Goal: Task Accomplishment & Management: Use online tool/utility

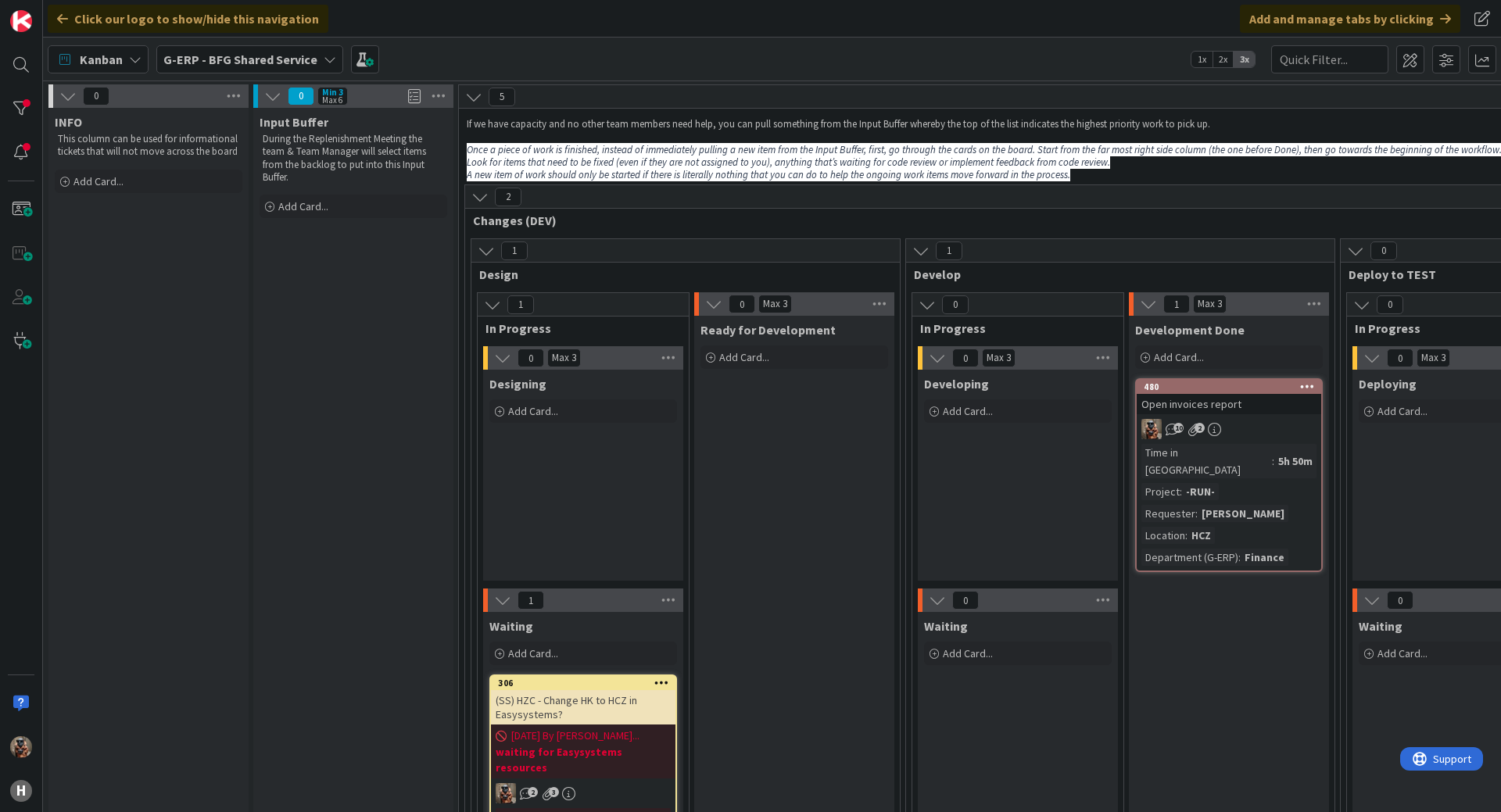
click at [230, 54] on b "G-ERP - BFG Shared Service" at bounding box center [240, 59] width 154 height 15
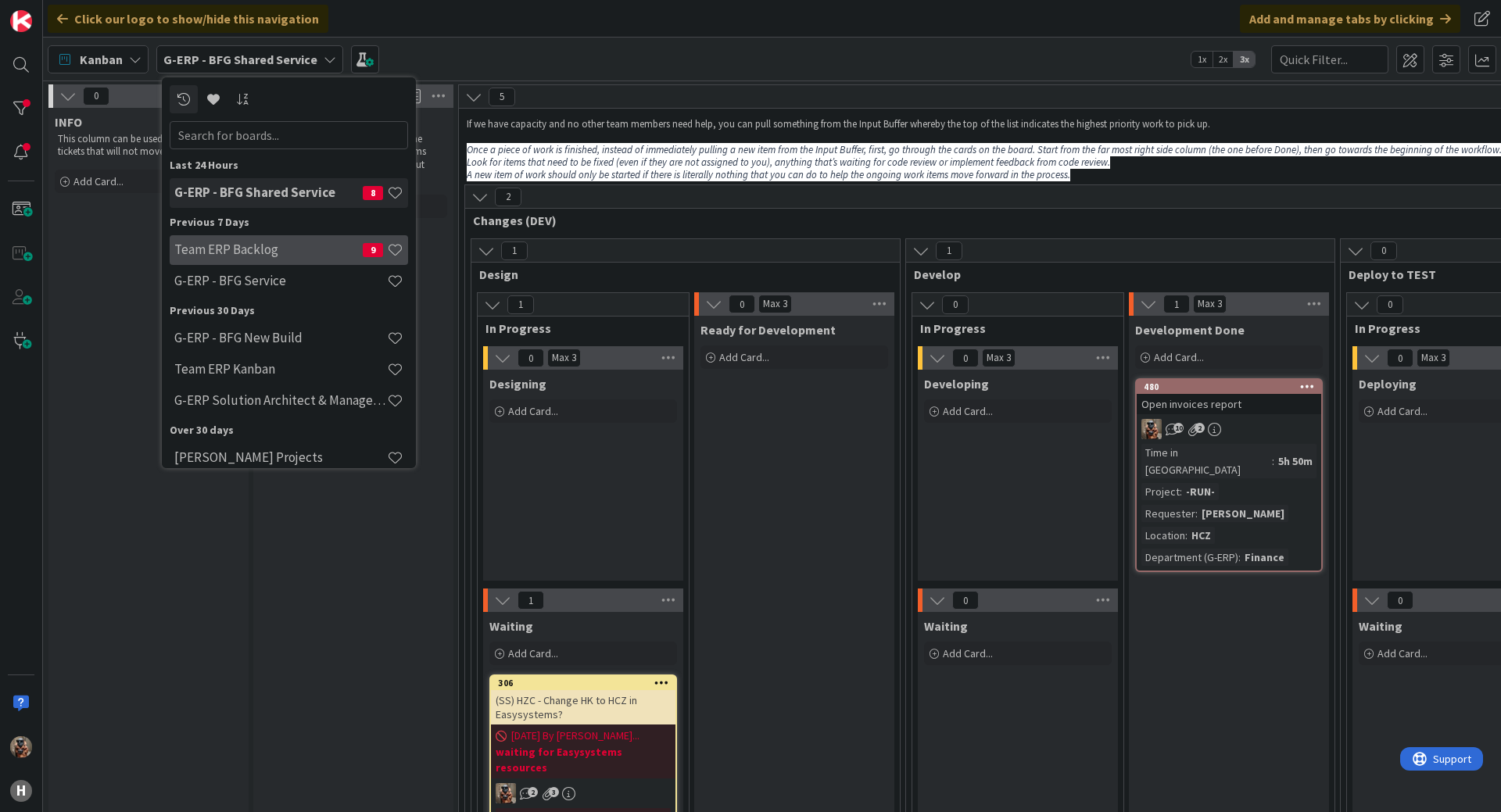
click at [297, 258] on h4 "Team ERP Backlog" at bounding box center [269, 249] width 188 height 15
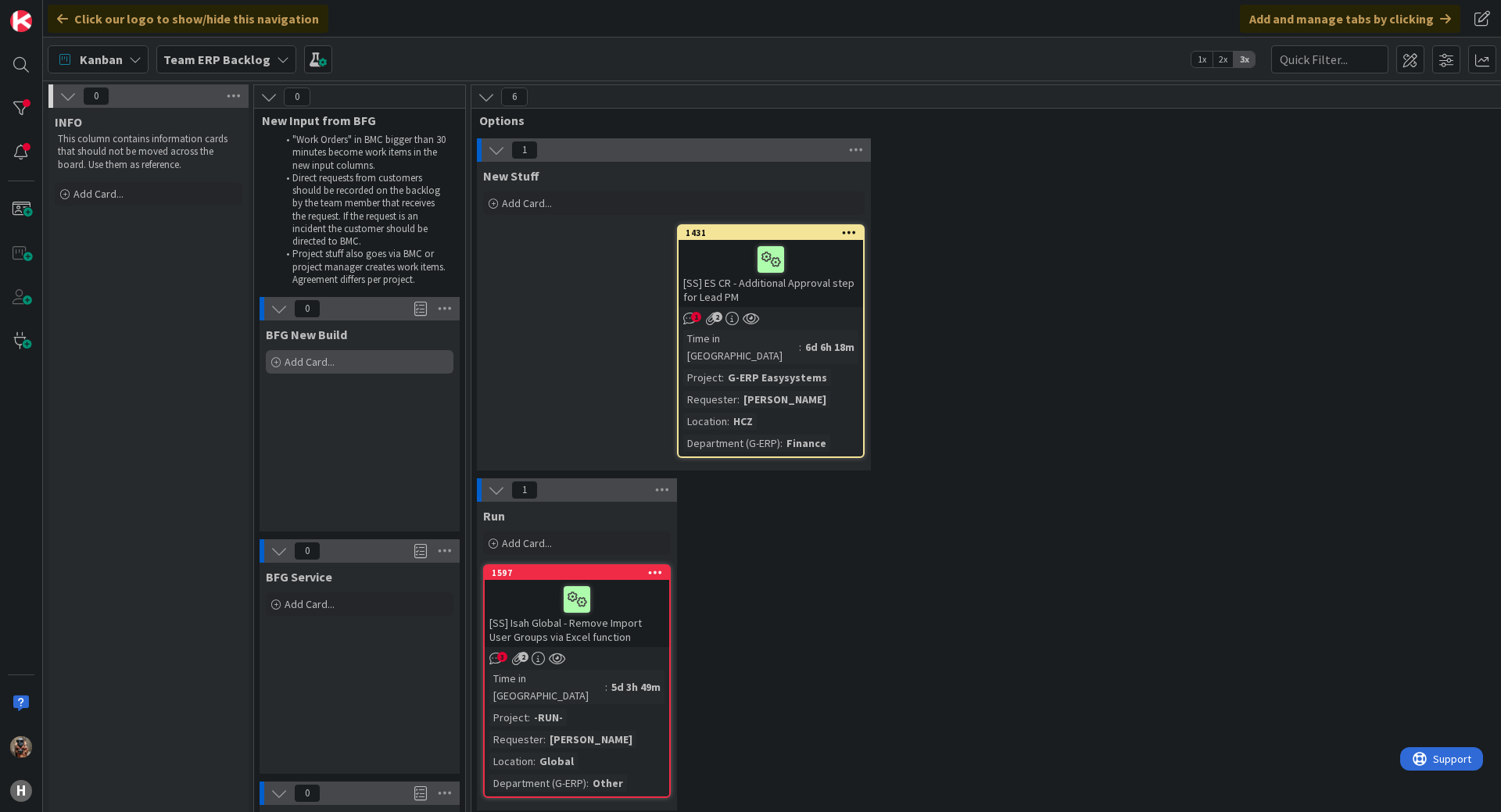
click at [321, 359] on span "Add Card..." at bounding box center [309, 362] width 50 height 14
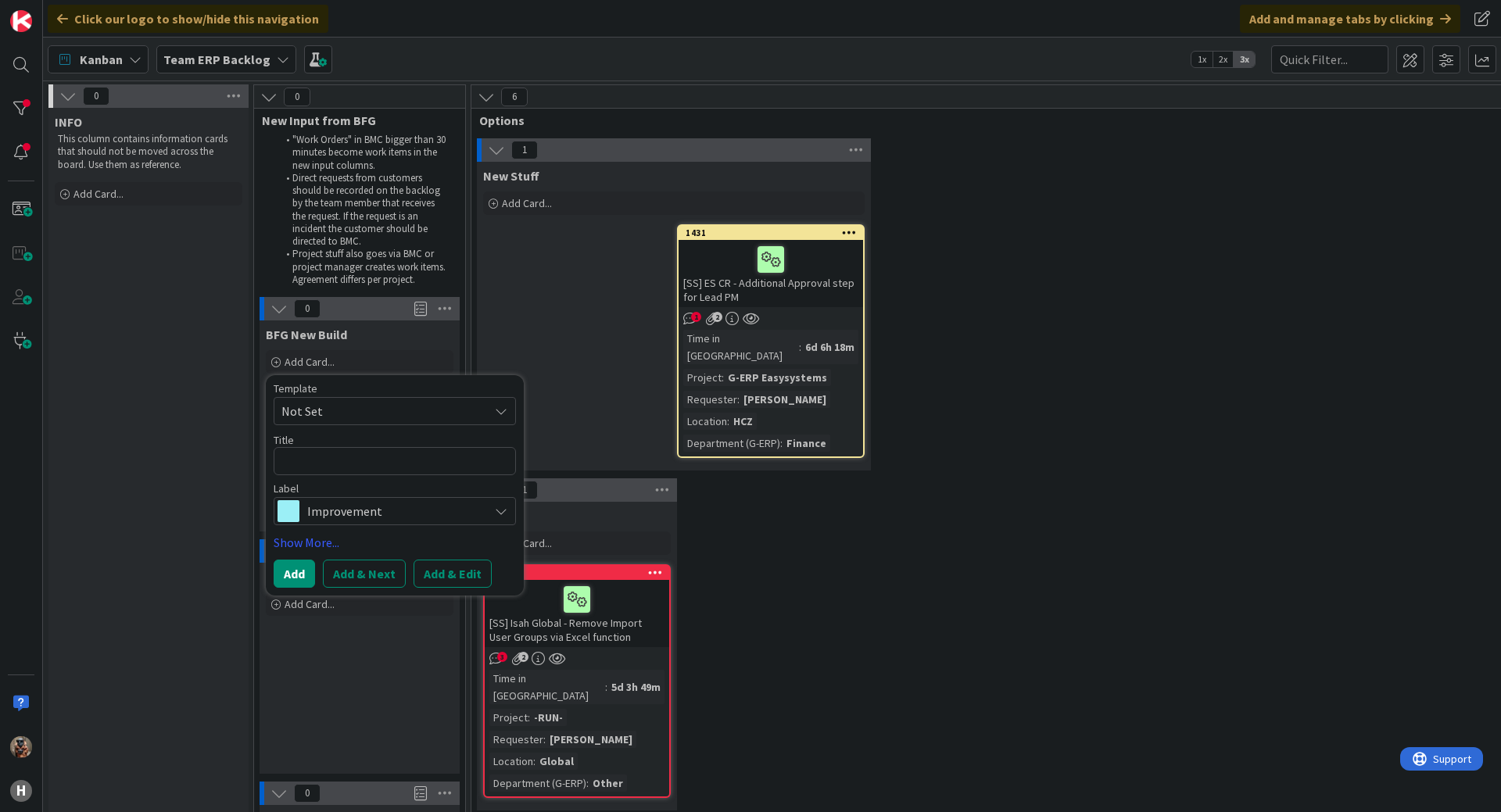
click at [377, 469] on textarea at bounding box center [395, 460] width 242 height 28
click at [447, 521] on span "Improvement" at bounding box center [394, 512] width 174 height 22
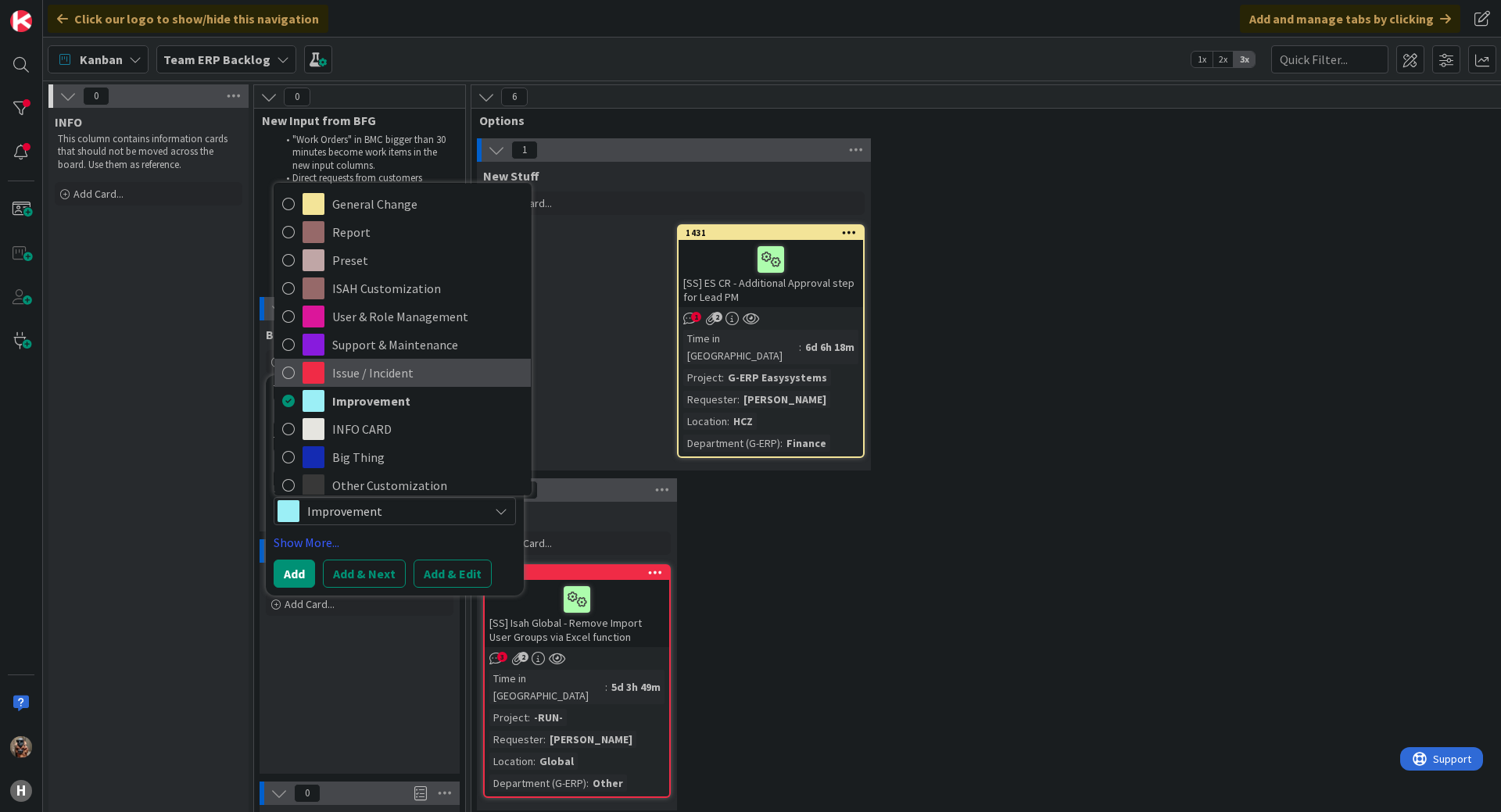
click at [394, 382] on span "Issue / Incident" at bounding box center [427, 372] width 191 height 23
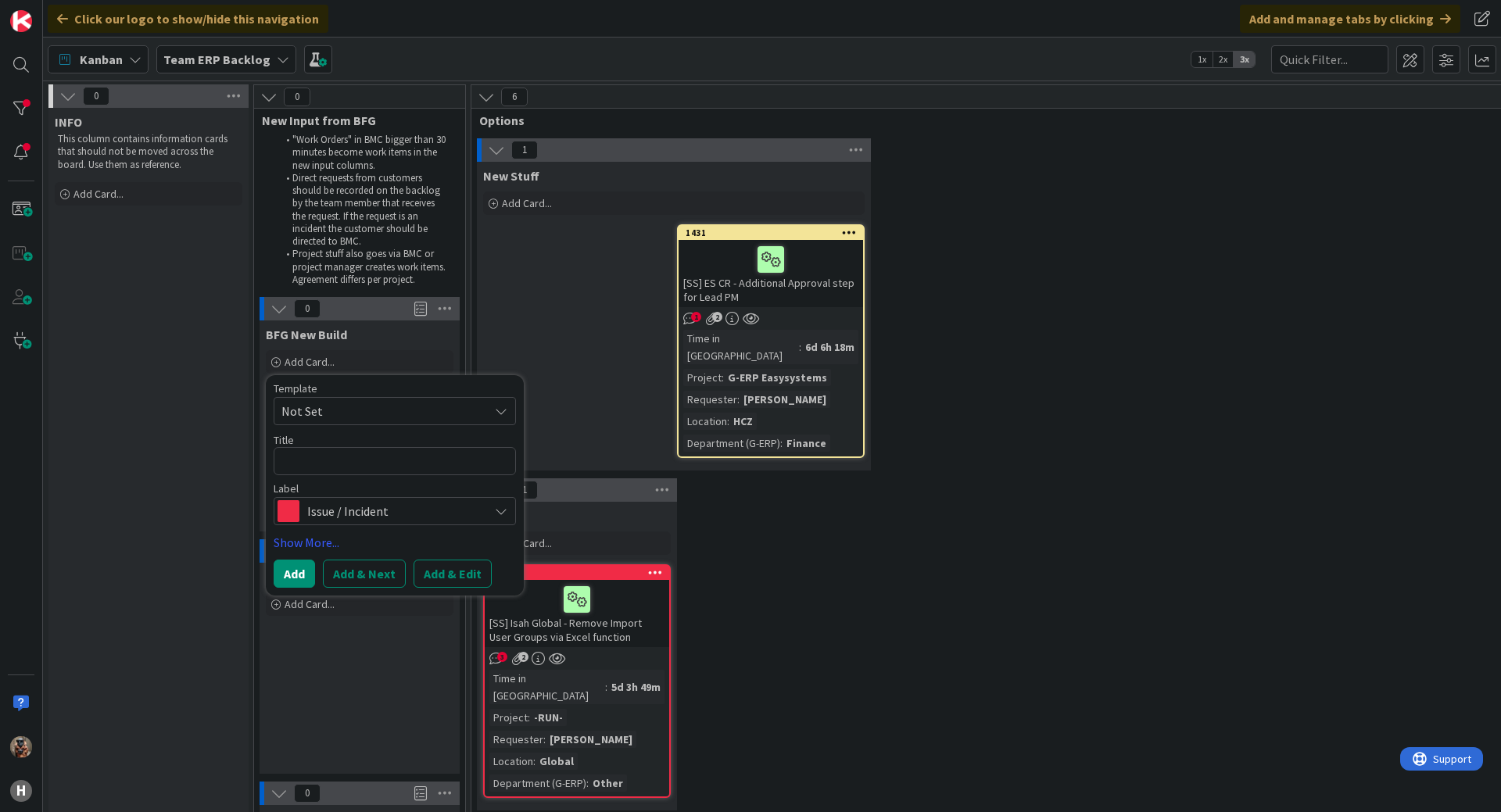
click at [366, 475] on div "Template Not Set Title 0 / 128 Label Issue / Incident General Change Report Pre…" at bounding box center [395, 454] width 242 height 142
click at [373, 467] on textarea at bounding box center [395, 460] width 242 height 28
paste textarea "CD_012_Purchase offer_V1.4- Chapter 5"
type textarea "x"
type textarea "CD_012_Purchase offer_V1.4- Chapter 5"
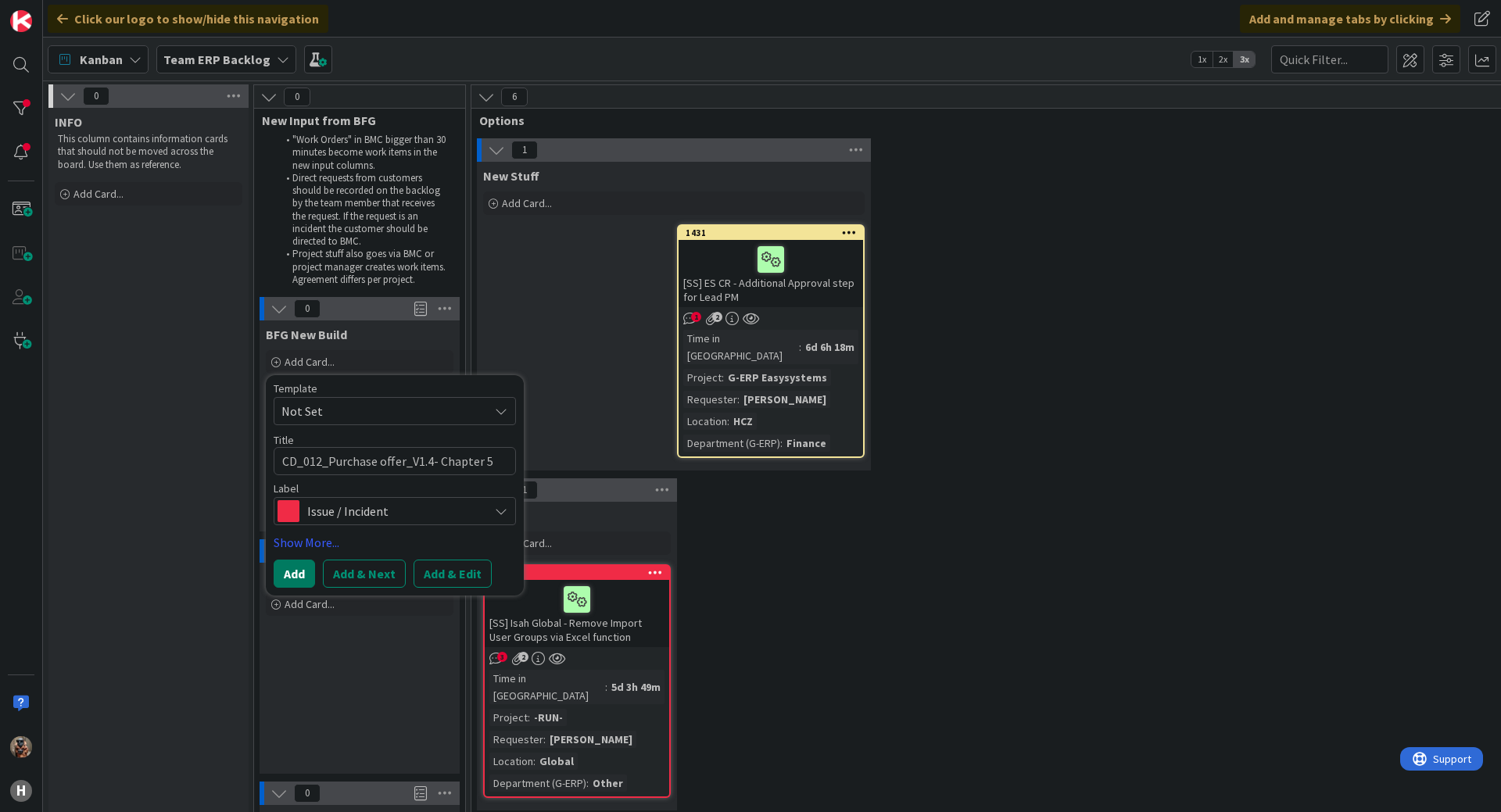
click at [307, 575] on button "Add" at bounding box center [294, 573] width 41 height 28
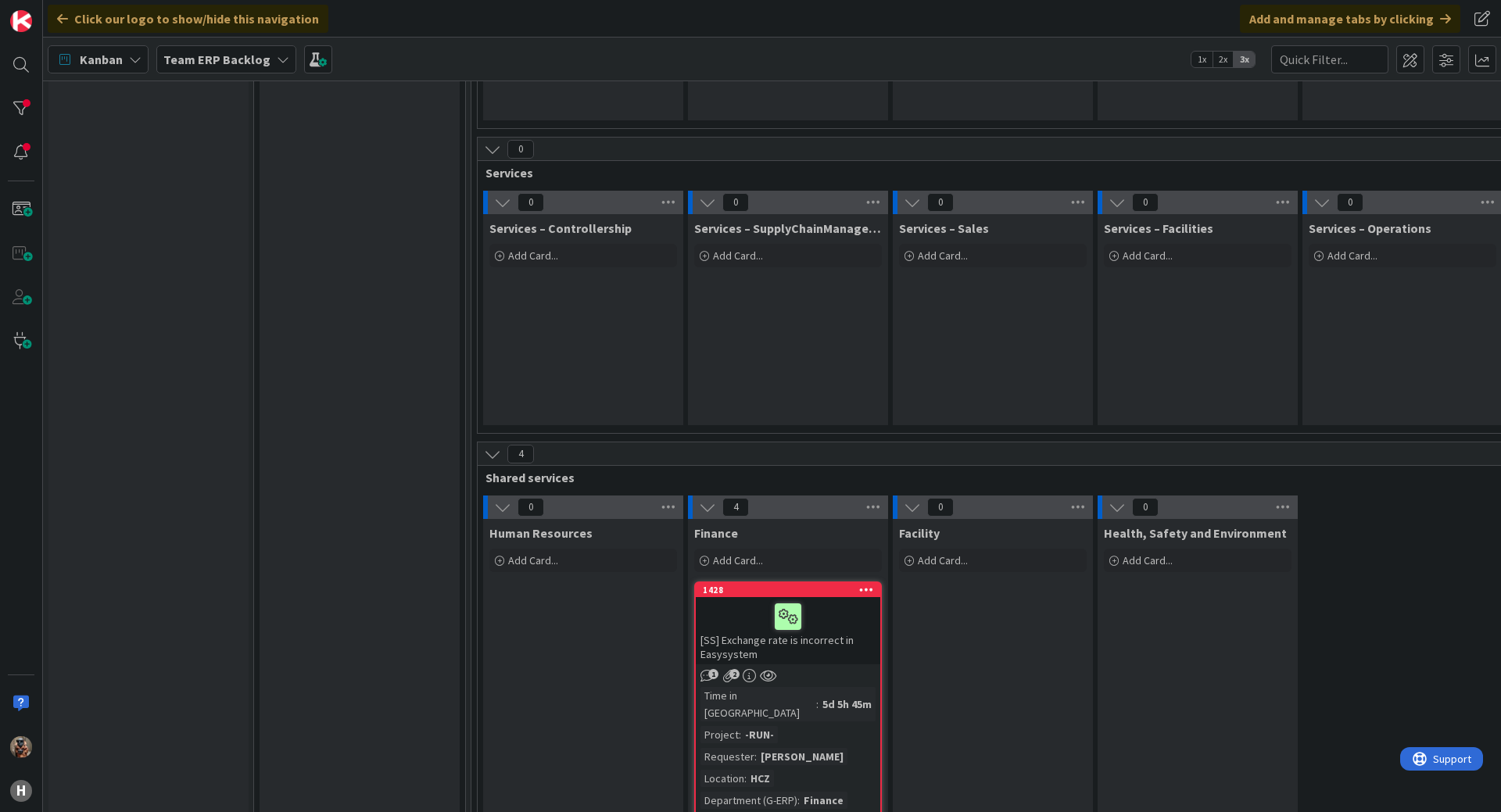
scroll to position [860, 0]
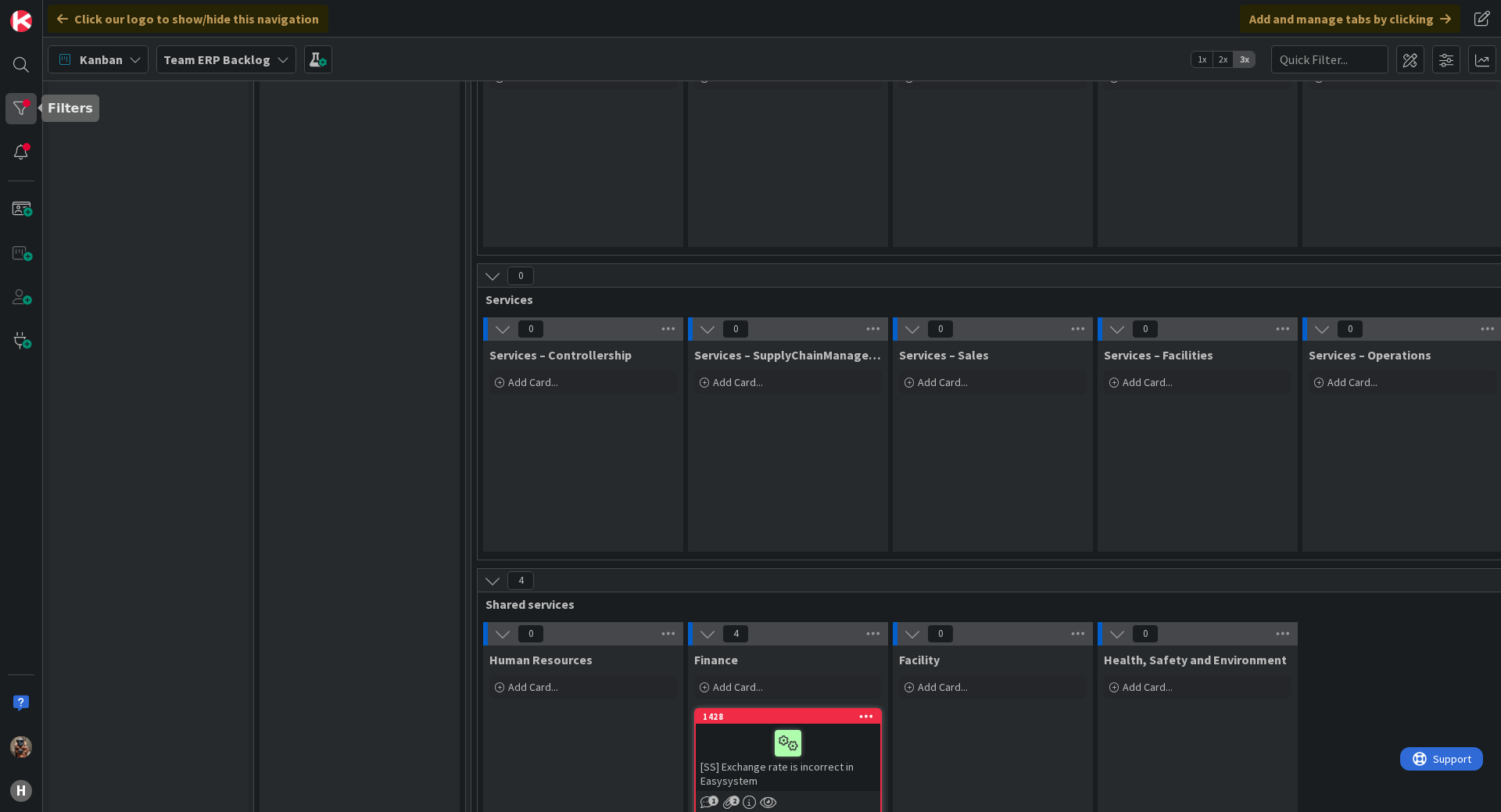
click at [27, 102] on div at bounding box center [21, 109] width 32 height 32
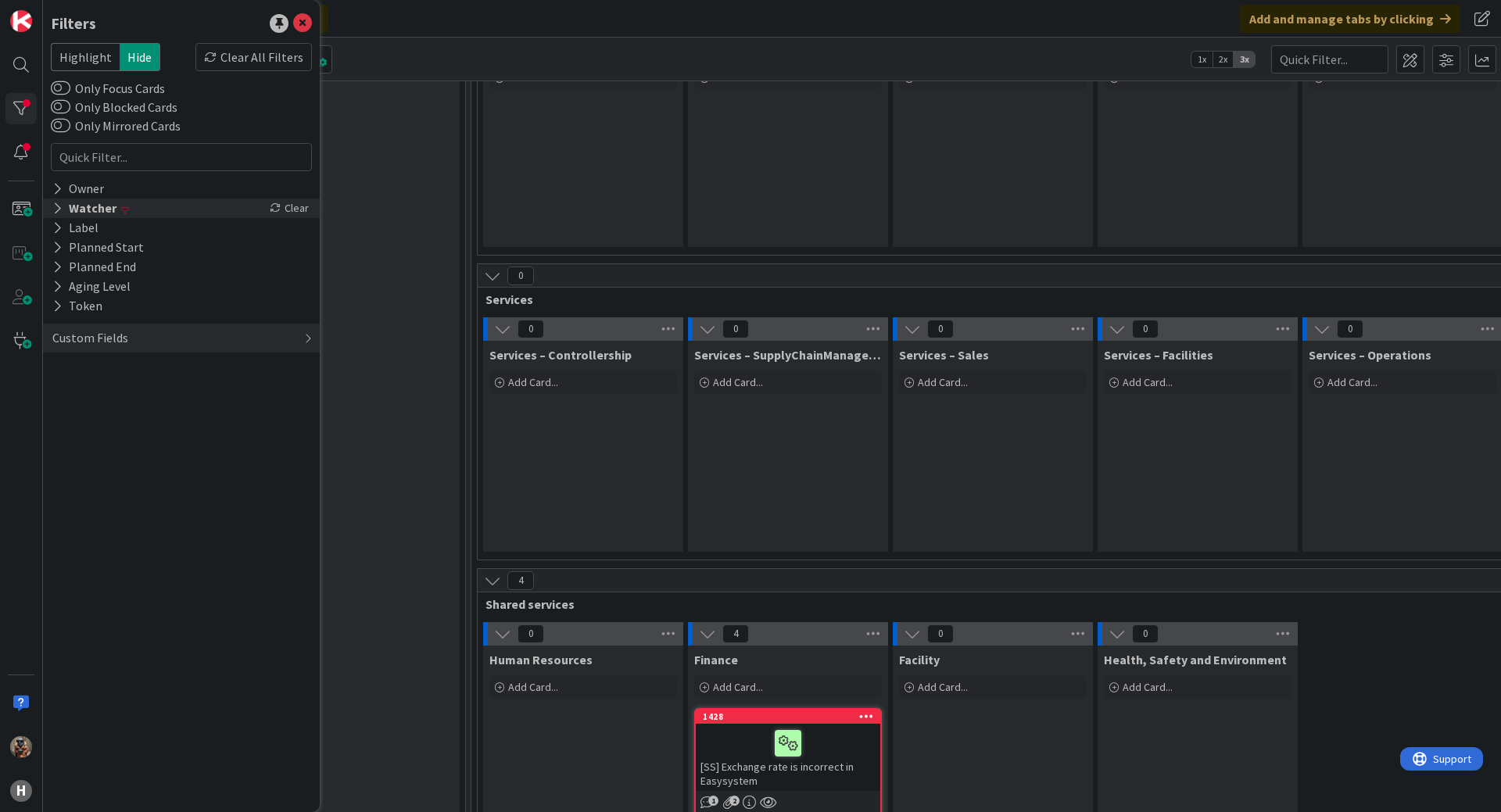
click at [61, 212] on icon at bounding box center [57, 209] width 10 height 14
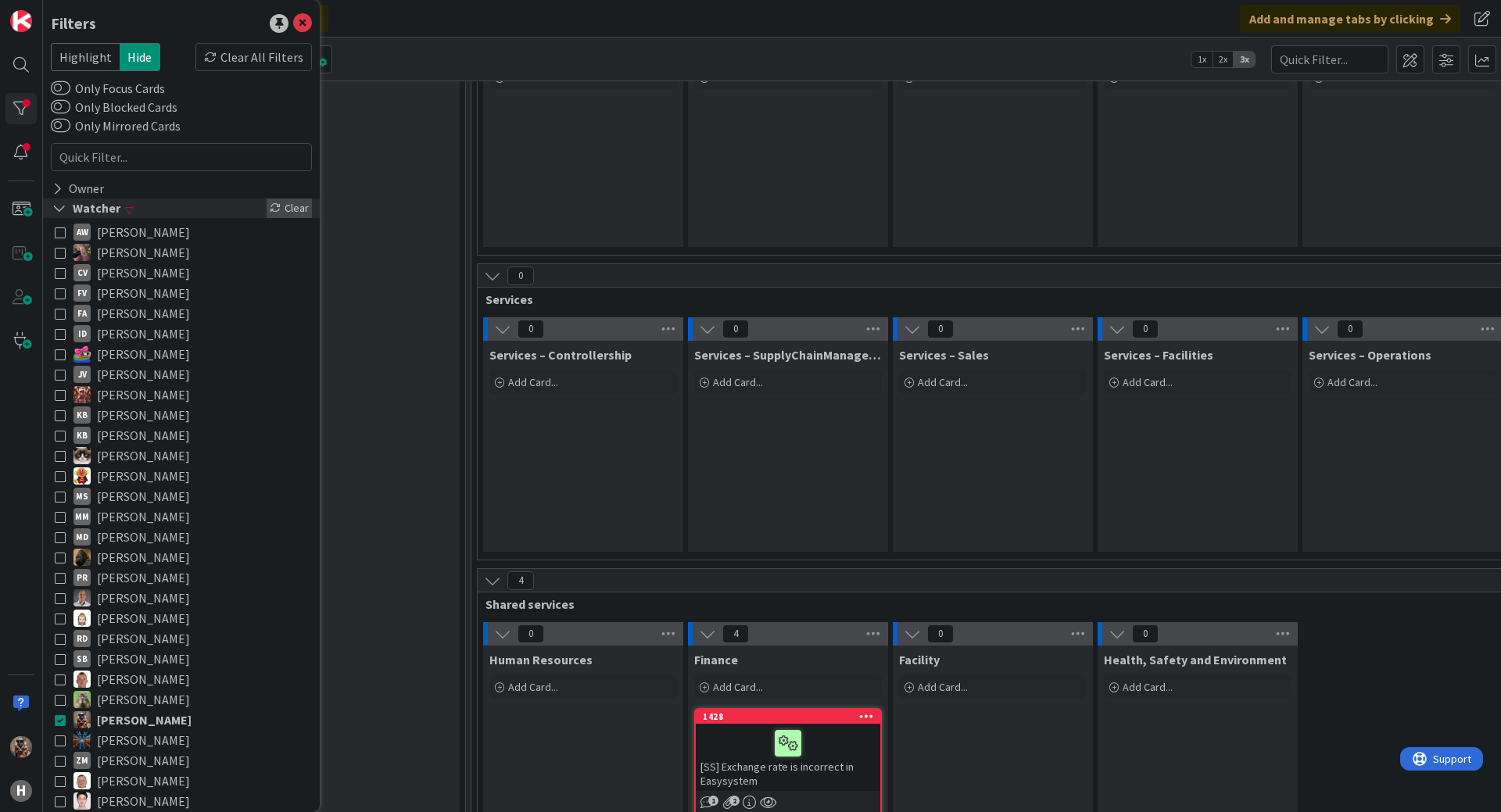
click at [276, 206] on div "Clear" at bounding box center [288, 208] width 45 height 20
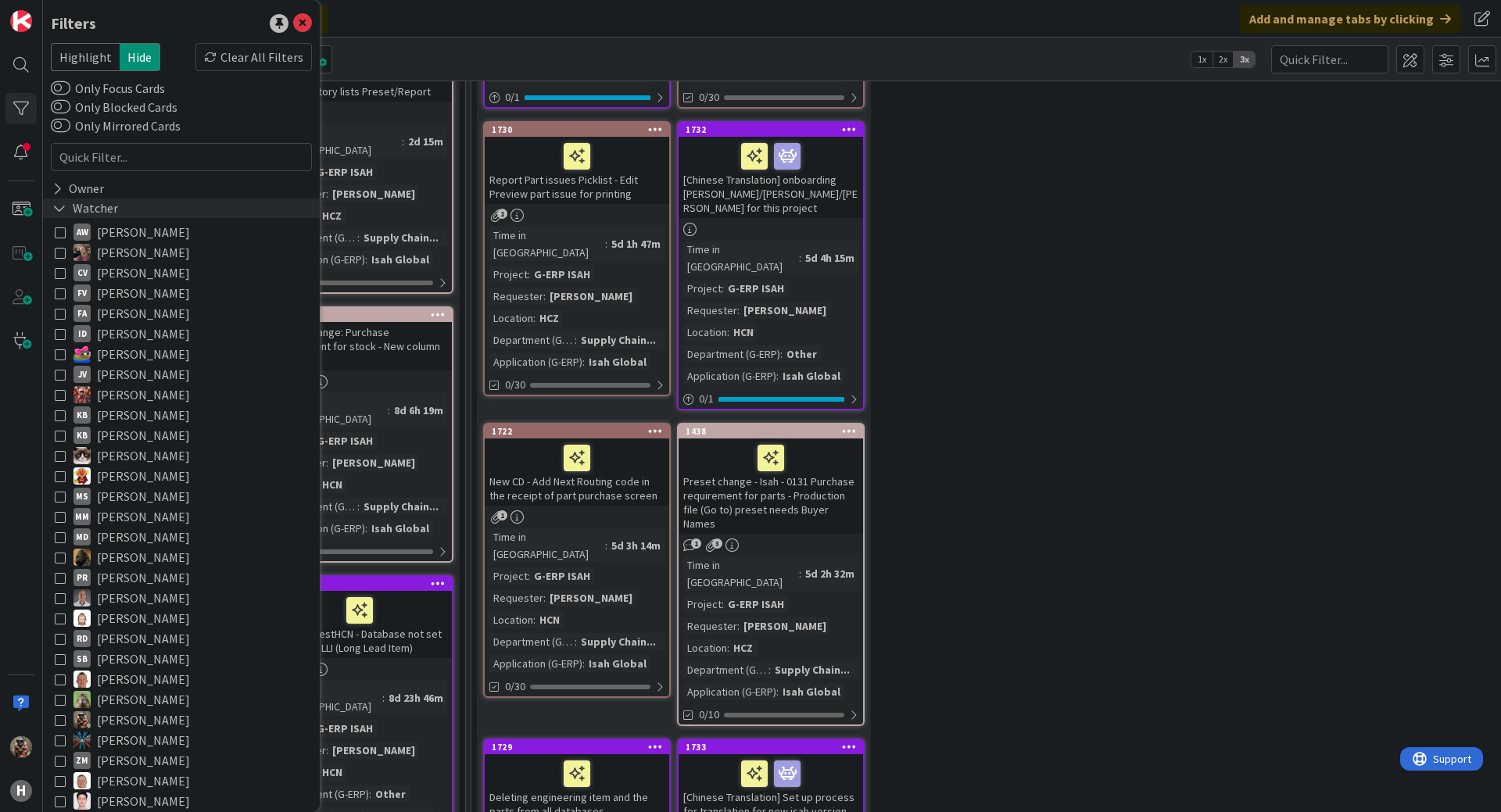
scroll to position [0, 0]
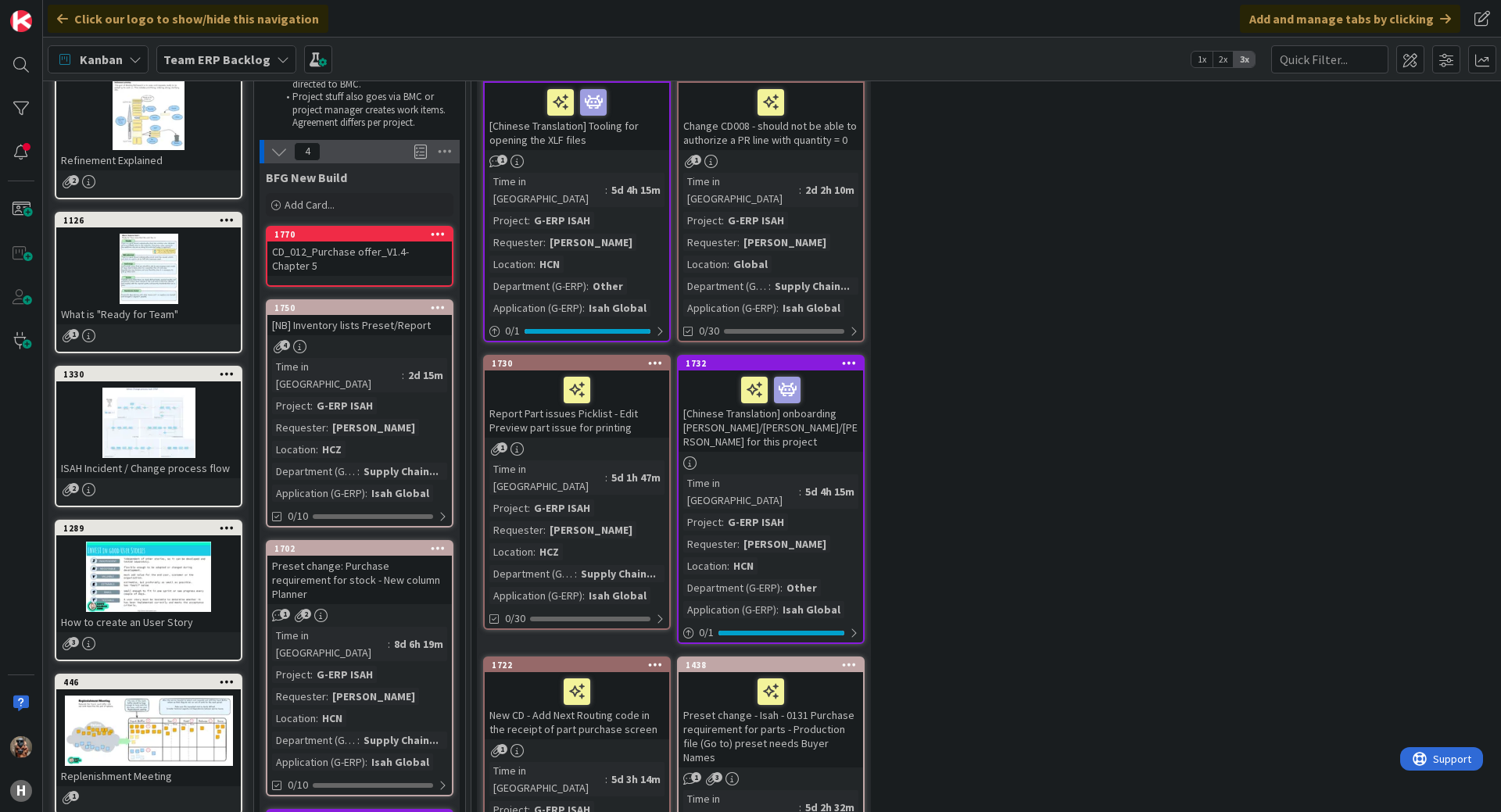
scroll to position [157, 0]
click at [366, 266] on div "CD_012_Purchase offer_V1.4- Chapter 5" at bounding box center [359, 259] width 185 height 34
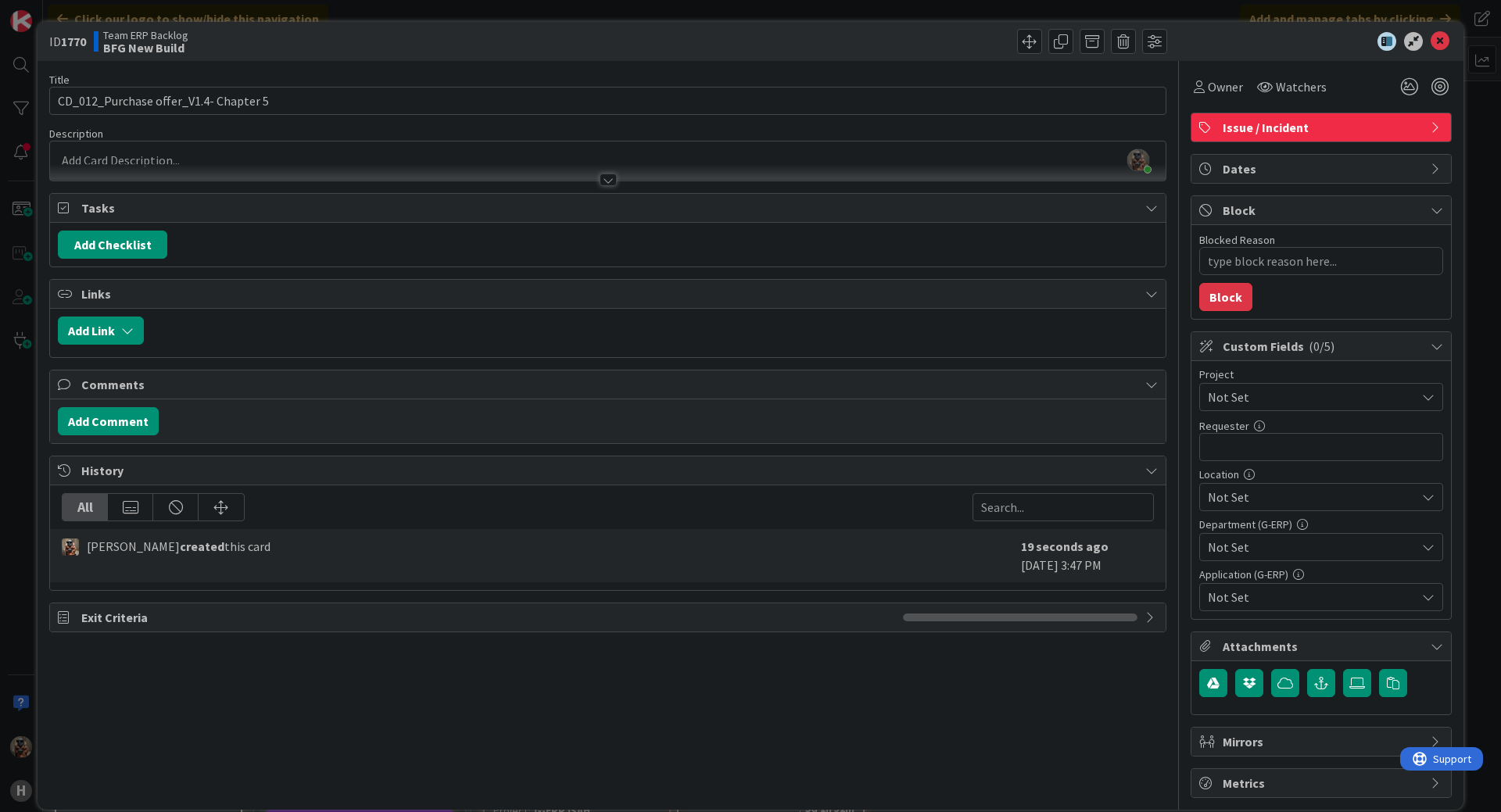
click at [419, 178] on div at bounding box center [607, 172] width 1115 height 16
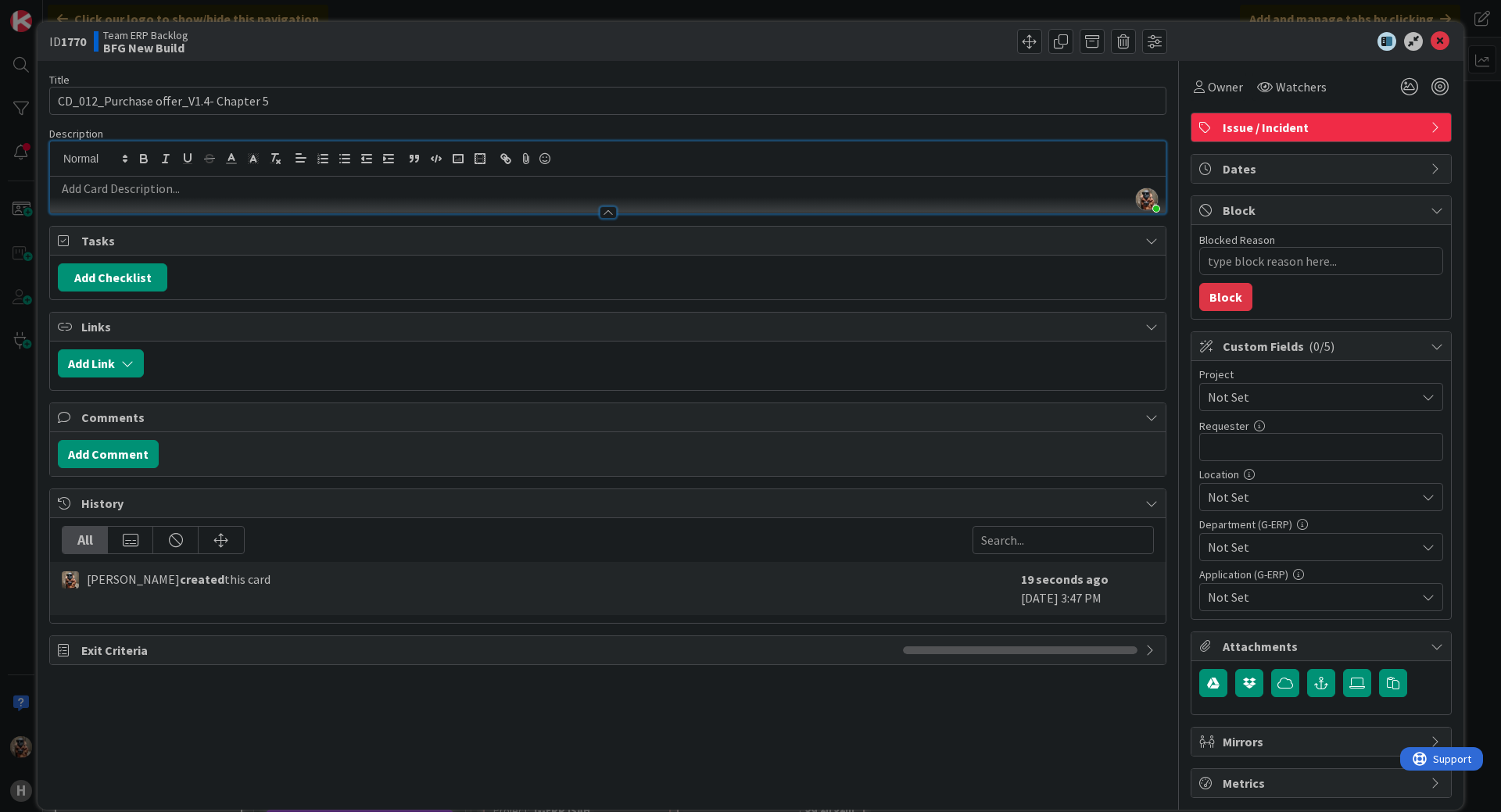
click at [388, 187] on p at bounding box center [608, 188] width 1100 height 18
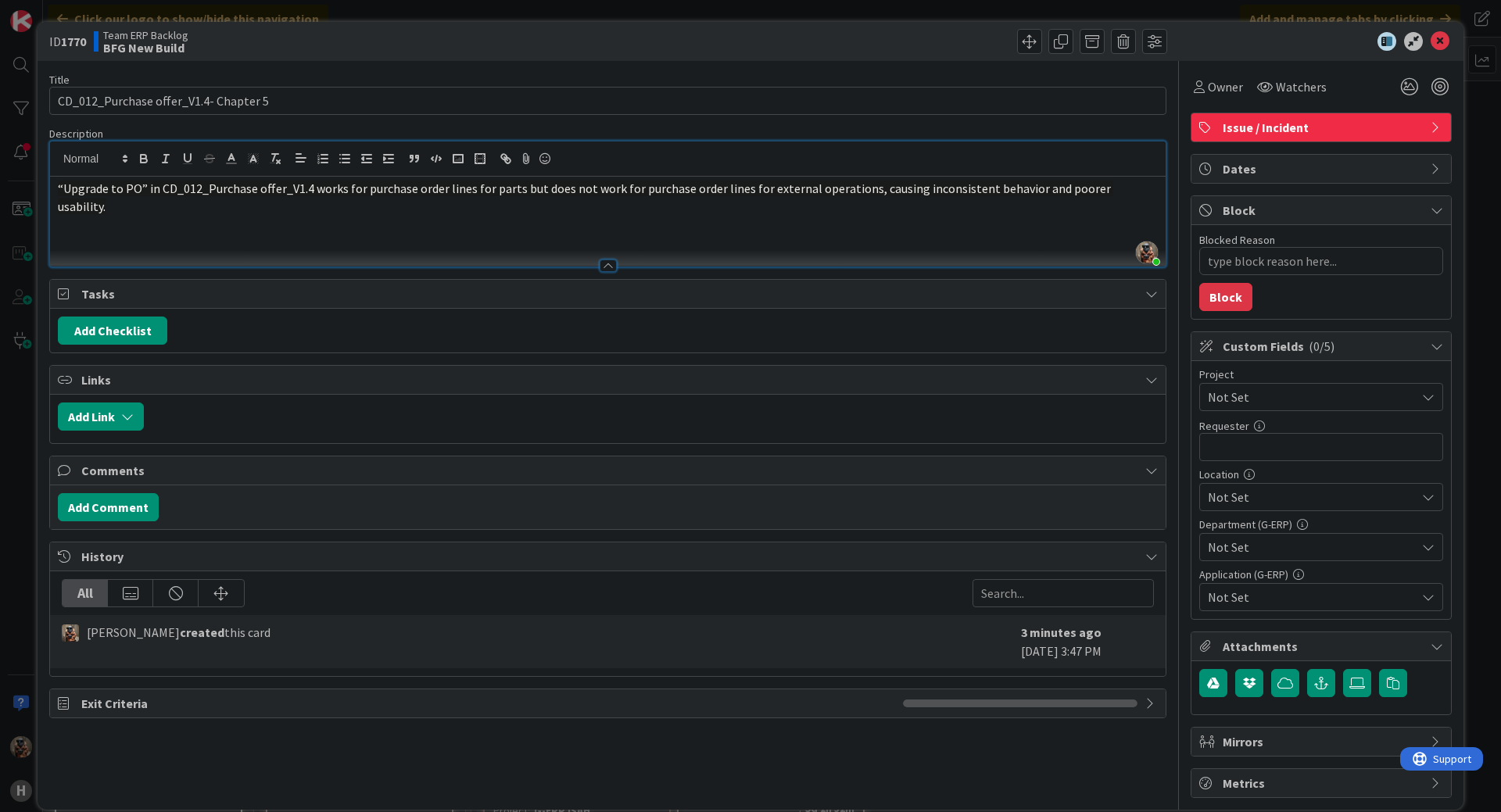
click at [421, 215] on p at bounding box center [608, 223] width 1100 height 18
click at [398, 233] on p at bounding box center [608, 241] width 1100 height 18
click at [252, 190] on span "“Upgrade to PO” in CD_012_Purchase offer_V1.4 works for purchase order lines fo…" at bounding box center [585, 197] width 1055 height 33
click at [50, 150] on div at bounding box center [607, 158] width 1115 height 35
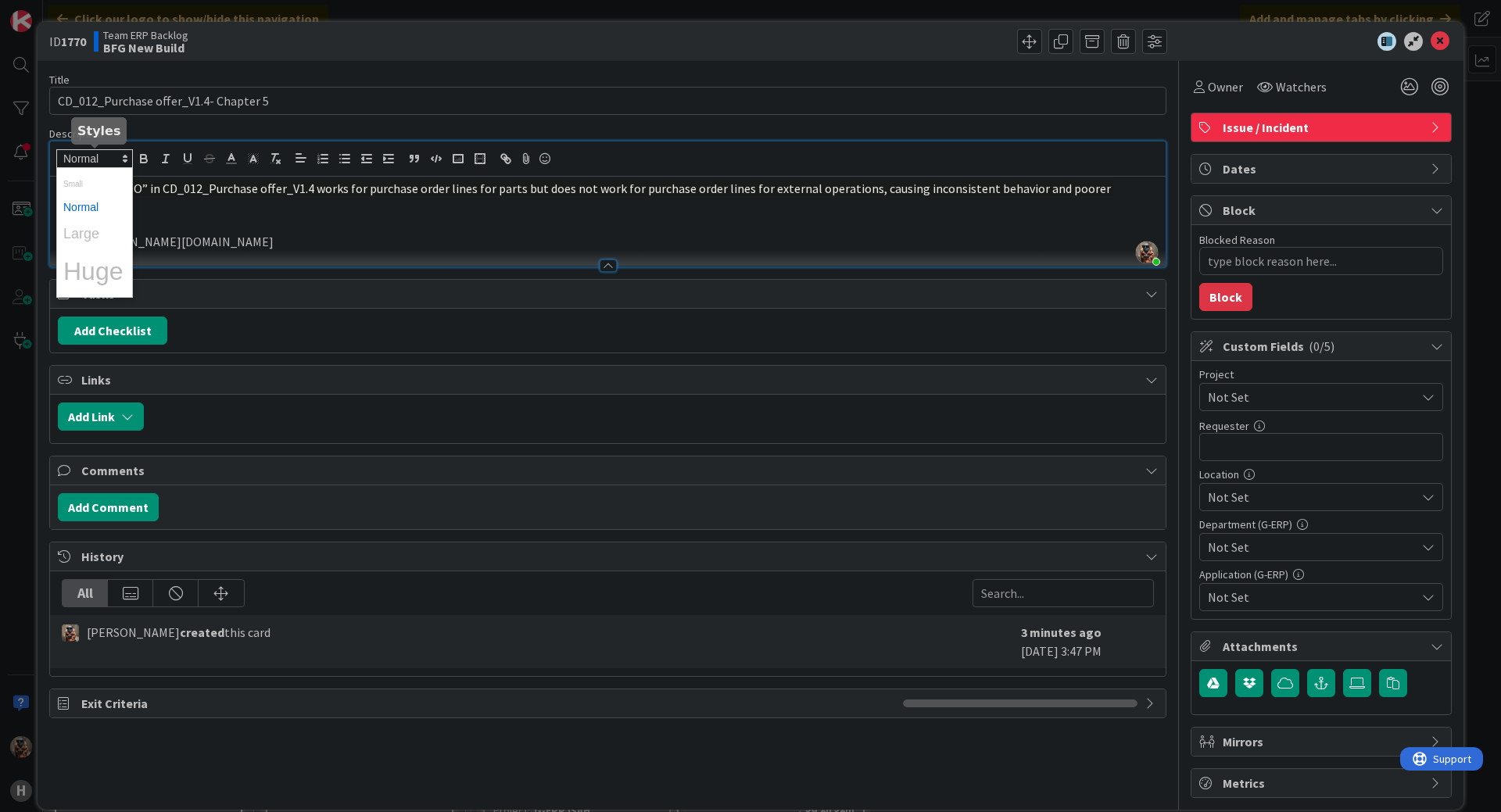
click at [68, 157] on span at bounding box center [95, 158] width 77 height 19
click at [98, 187] on span "“Upgrade to PO” in CD_012_Purchase offer_V1.4 works for purchase order lines fo…" at bounding box center [585, 197] width 1055 height 33
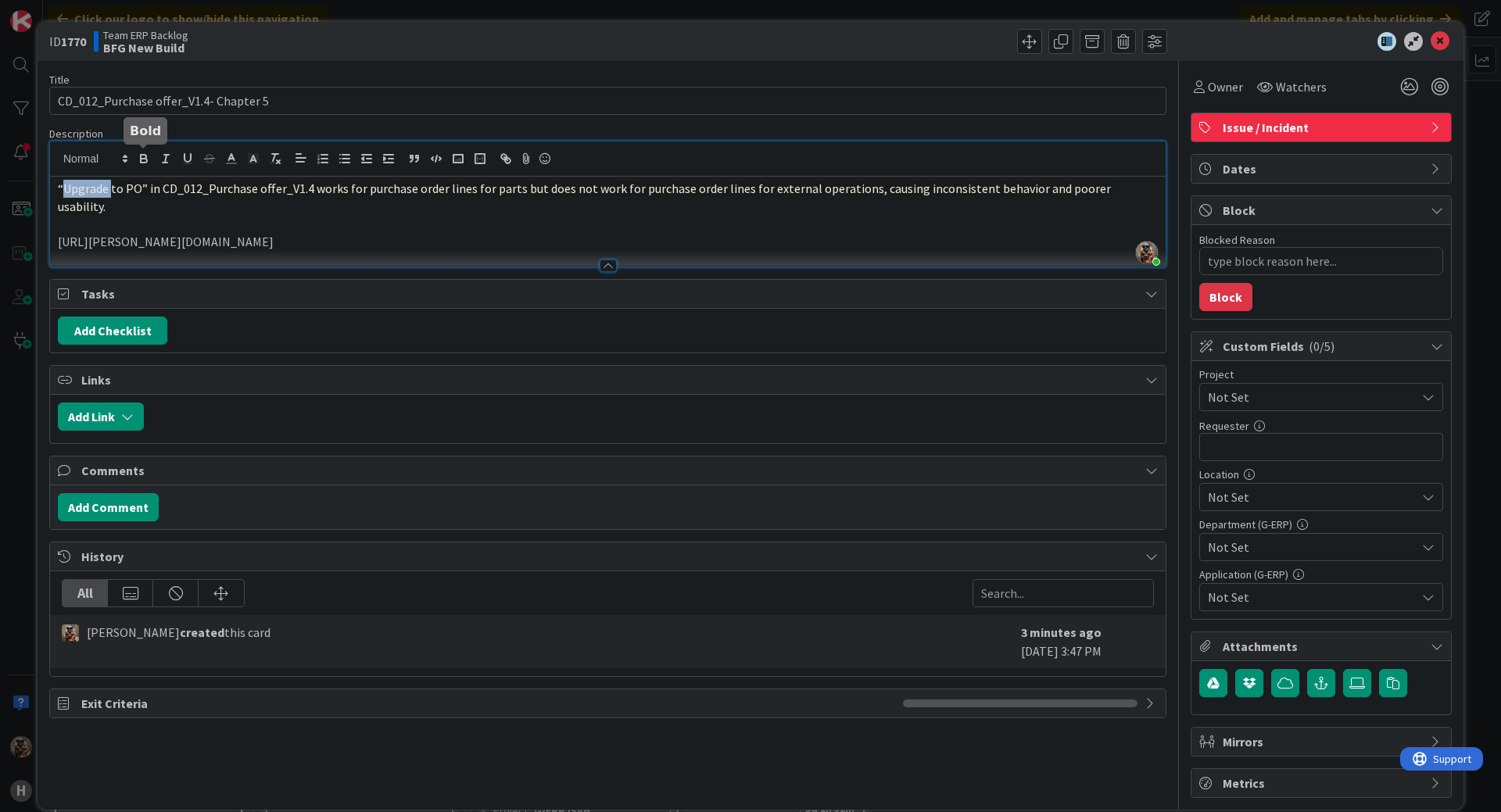
click at [144, 157] on icon "button" at bounding box center [144, 158] width 14 height 14
click at [248, 183] on span "“Upgrade to PO” in CD_012_Purchase offer_V1.4 works for purchase order lines fo…" at bounding box center [585, 197] width 1055 height 33
click at [527, 215] on p at bounding box center [608, 223] width 1100 height 18
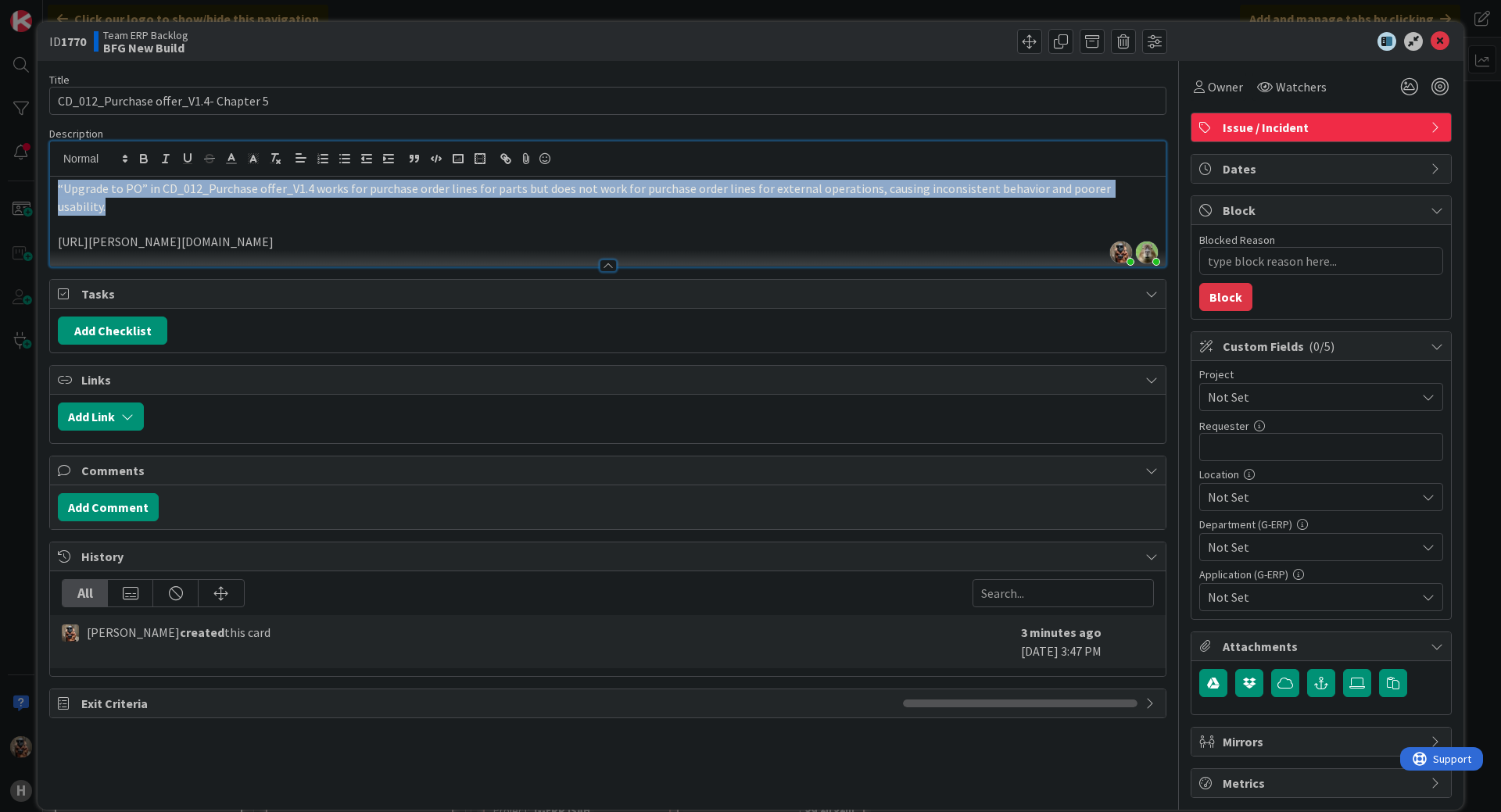
drag, startPoint x: 1140, startPoint y: 185, endPoint x: 56, endPoint y: 175, distance: 1084.0
click at [56, 175] on div "[PERSON_NAME] joined 2 m ago [PERSON_NAME] just joined “Upgrade to PO” in CD_01…" at bounding box center [607, 204] width 1115 height 125
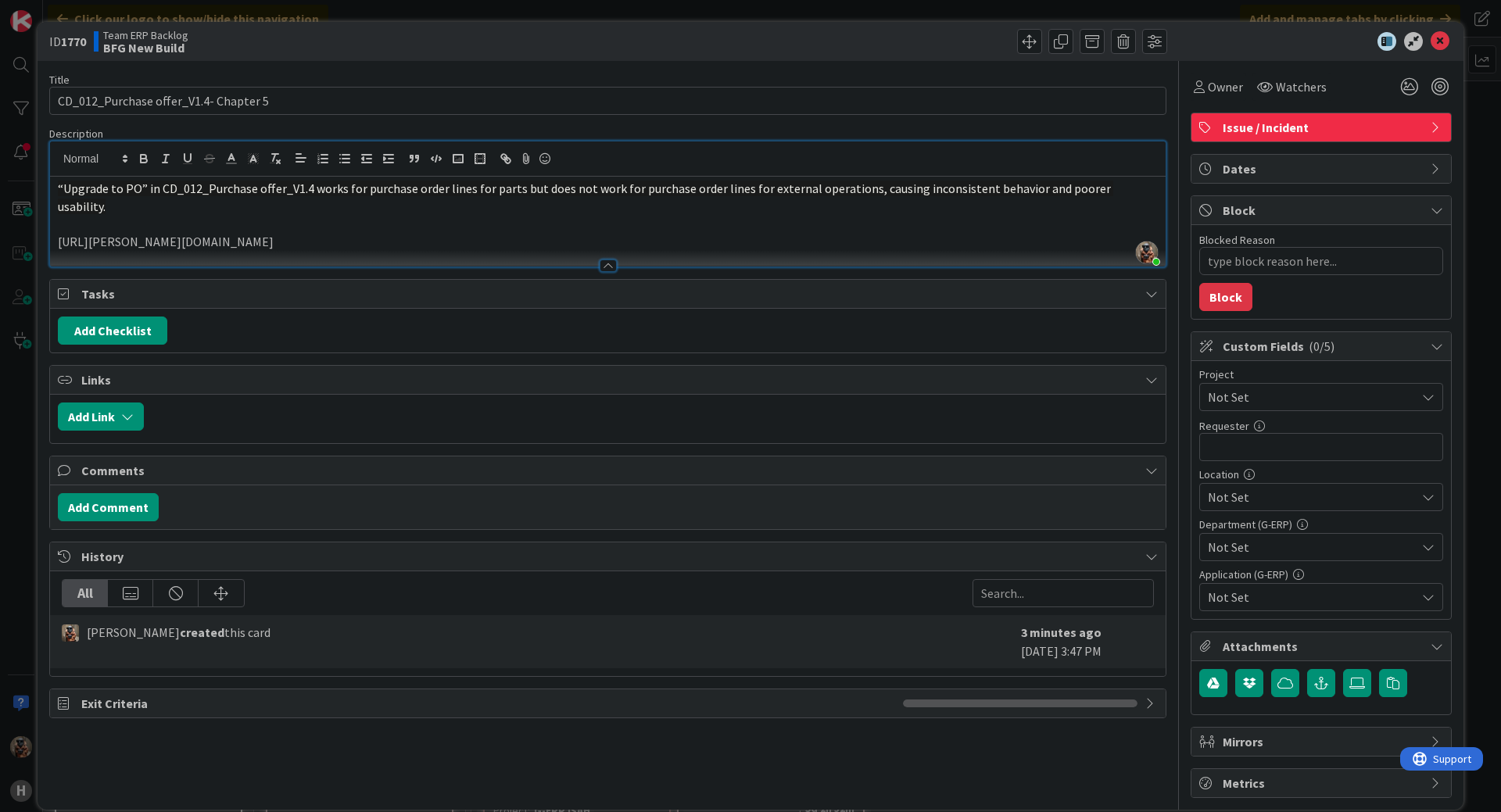
click at [714, 233] on p "[URL][PERSON_NAME][DOMAIN_NAME]" at bounding box center [608, 241] width 1100 height 18
click at [1262, 396] on span "Not Set" at bounding box center [1308, 397] width 200 height 22
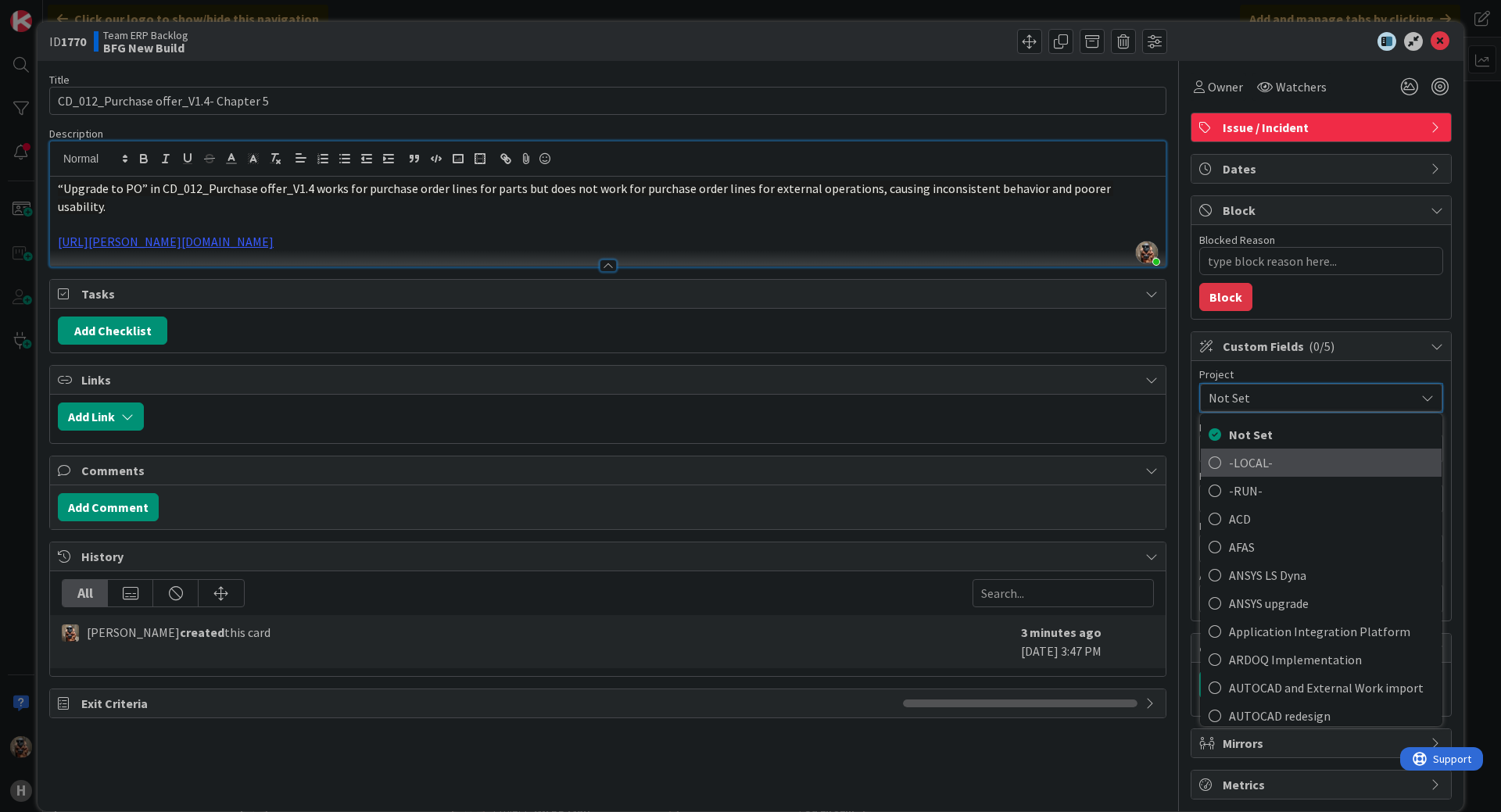
click at [1260, 462] on span "-LOCAL-" at bounding box center [1331, 462] width 205 height 23
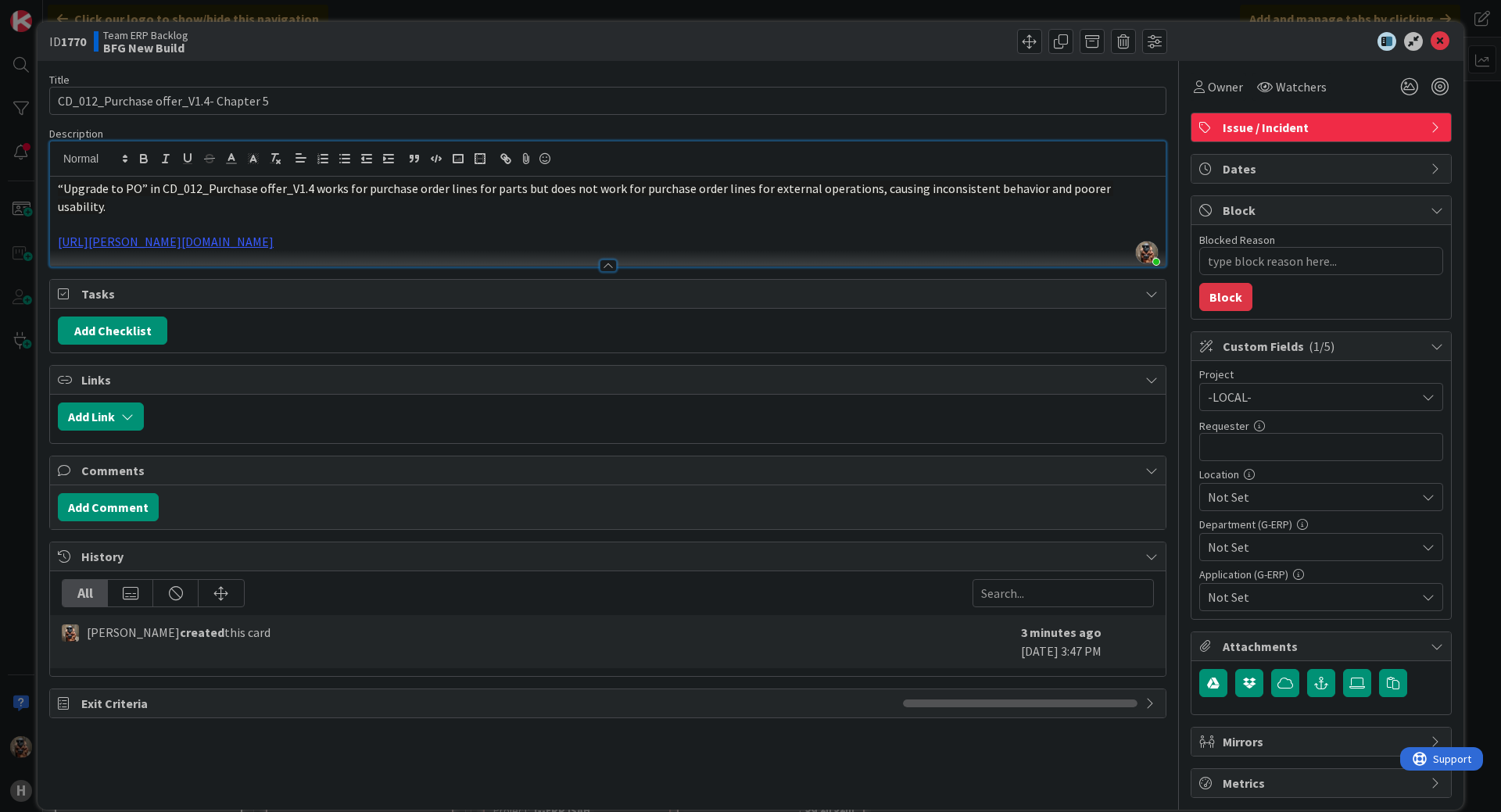
type textarea "x"
click at [1220, 447] on input "text" at bounding box center [1320, 447] width 244 height 28
type input "Kar"
type textarea "x"
type input "Kare"
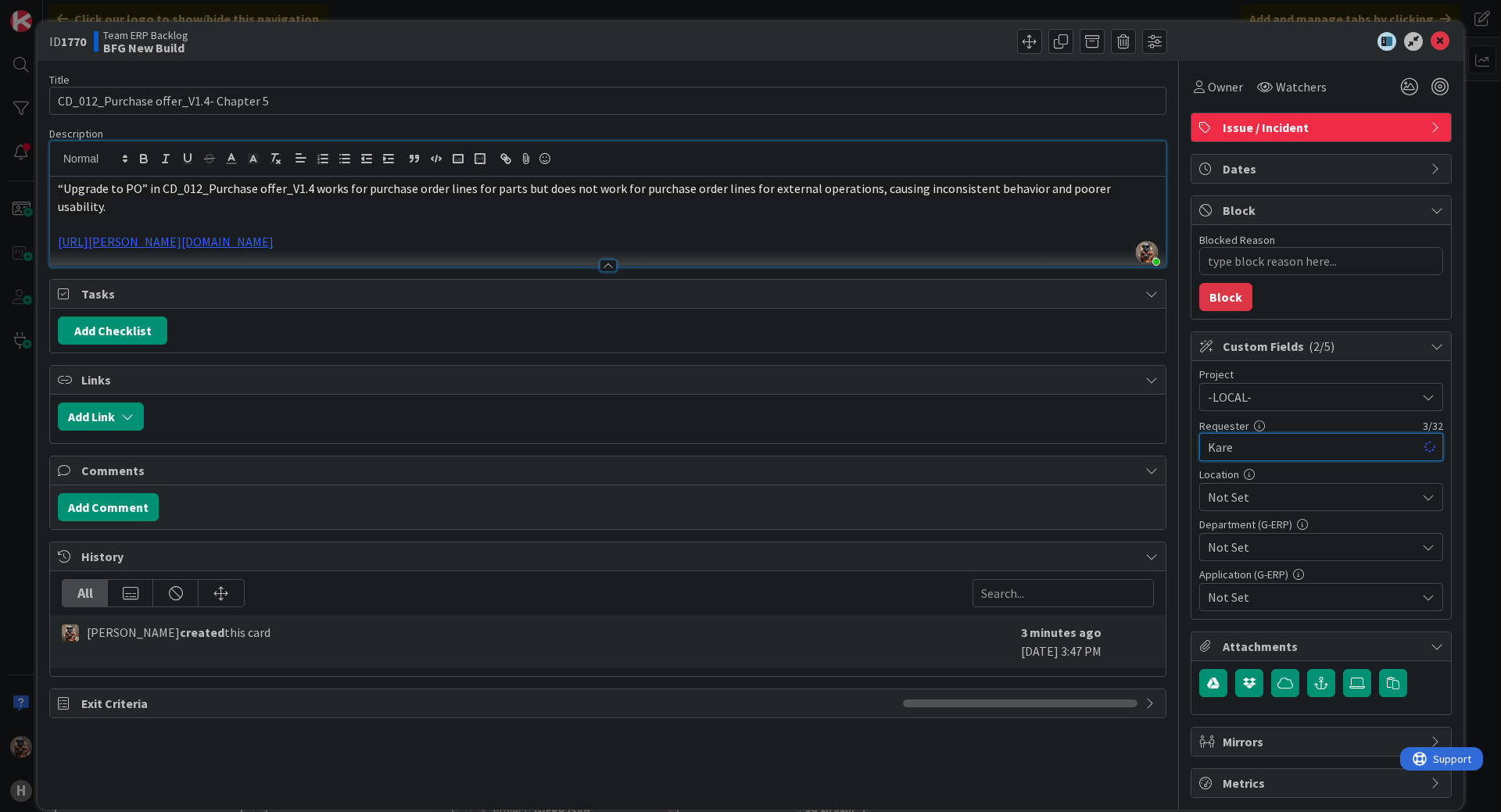
type textarea "x"
type input "[PERSON_NAME]"
type textarea "x"
type input "[PERSON_NAME]"
click at [1248, 510] on div "Project -LOCAL- Not Set -LOCAL- -RUN- ACD AFAS ANSYS LS Dyna ANSYS upgrade Appl…" at bounding box center [1320, 489] width 244 height 242
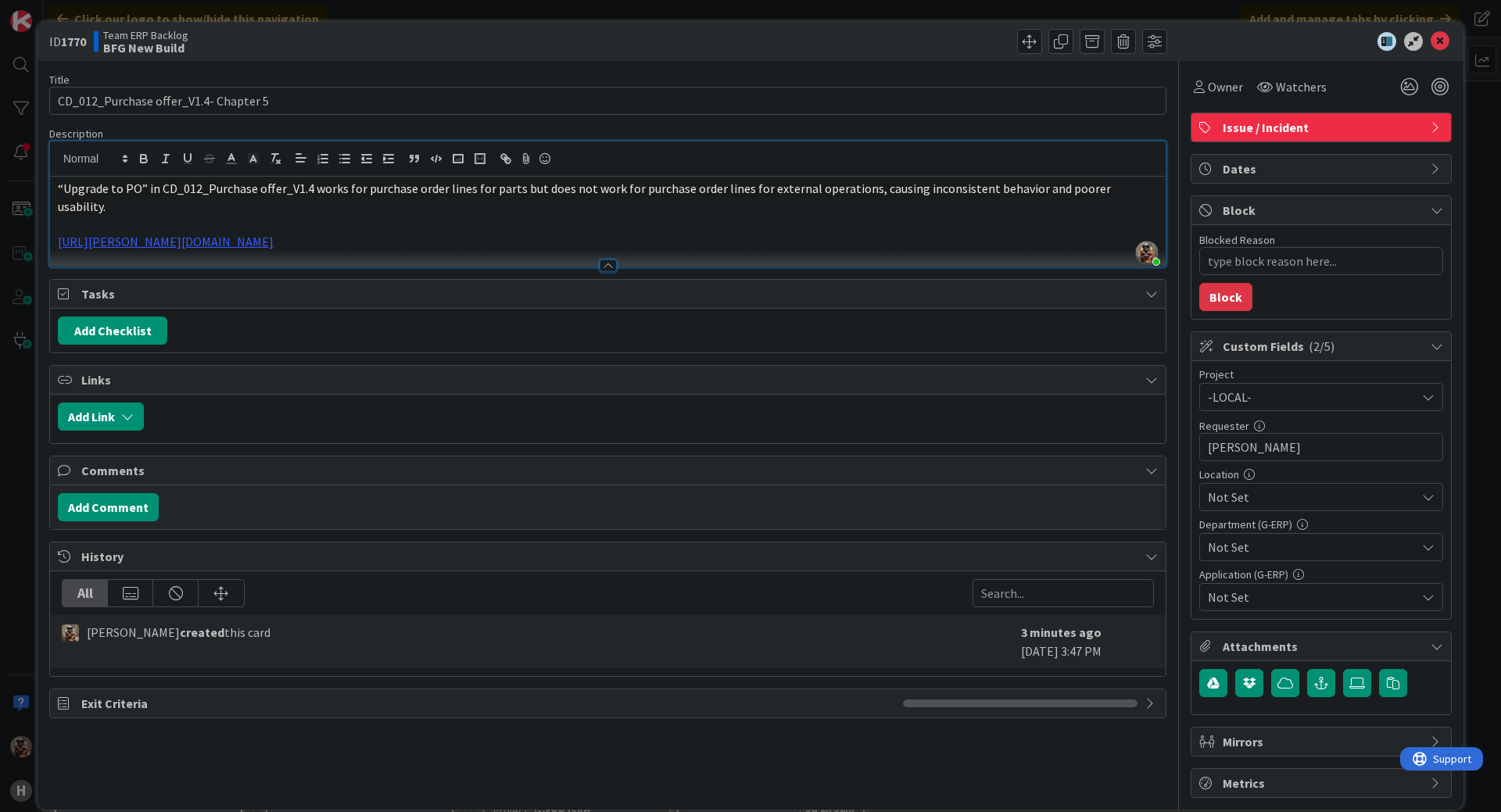
click at [1249, 502] on span "Not Set" at bounding box center [1311, 497] width 208 height 19
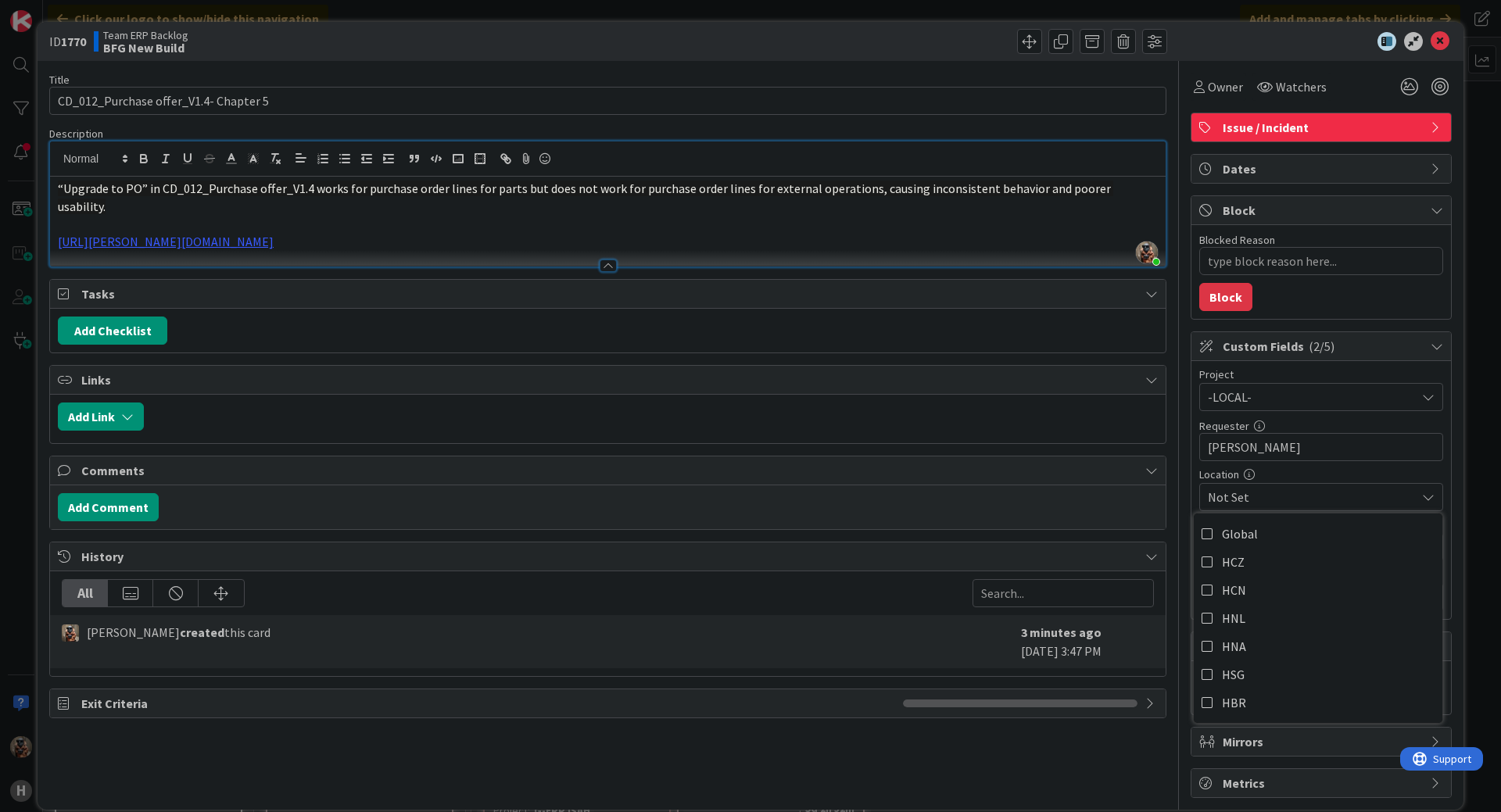
drag, startPoint x: 1158, startPoint y: 428, endPoint x: 1171, endPoint y: 418, distance: 16.4
click at [1158, 428] on div "Title 37 / 128 CD_012_Purchase offer_V1.4- Chapter 5 Description [PERSON_NAME] …" at bounding box center [750, 429] width 1403 height 737
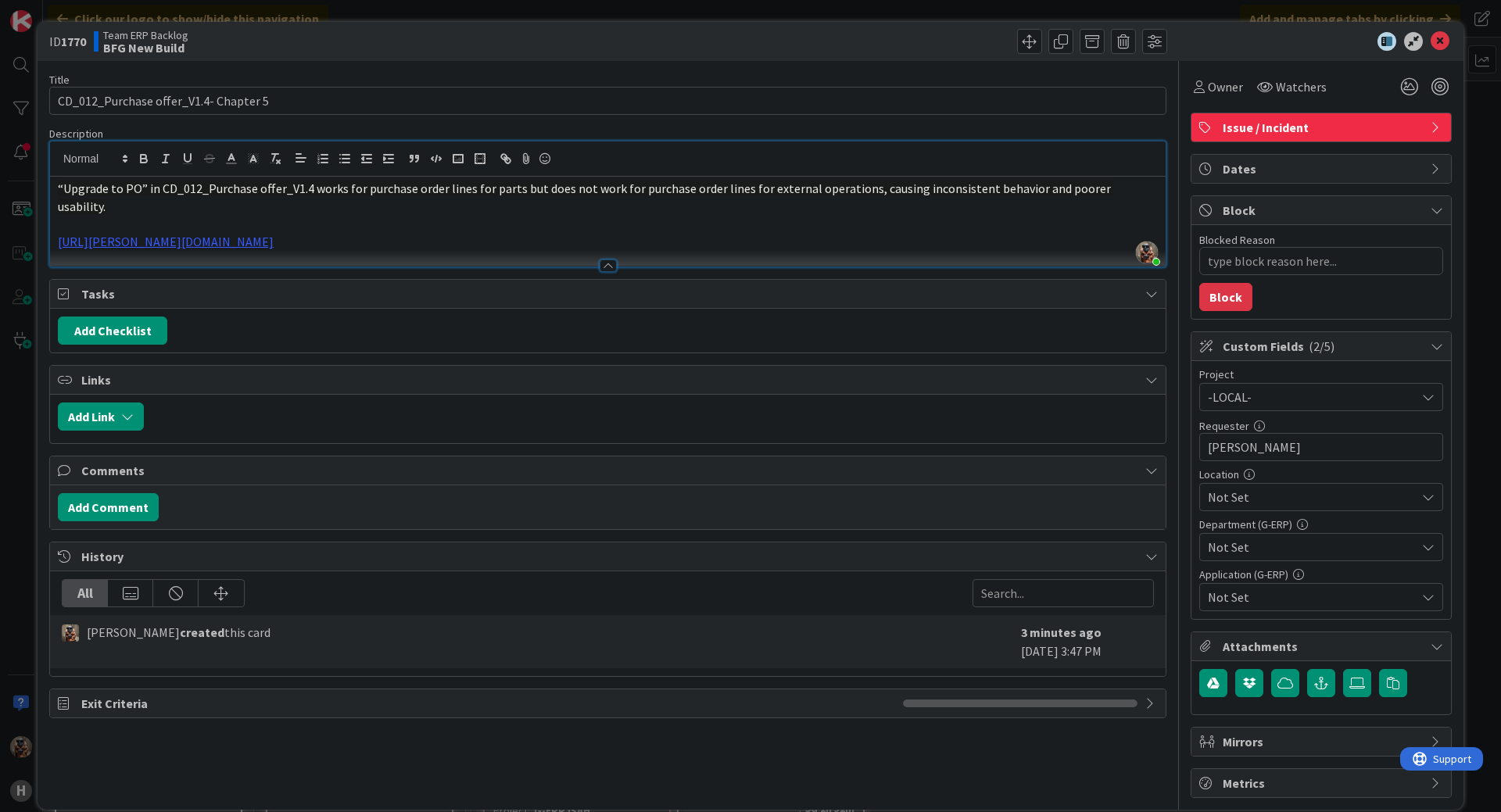
click at [1226, 377] on div "Project" at bounding box center [1320, 374] width 244 height 11
click at [1226, 391] on span "-LOCAL-" at bounding box center [1308, 397] width 200 height 22
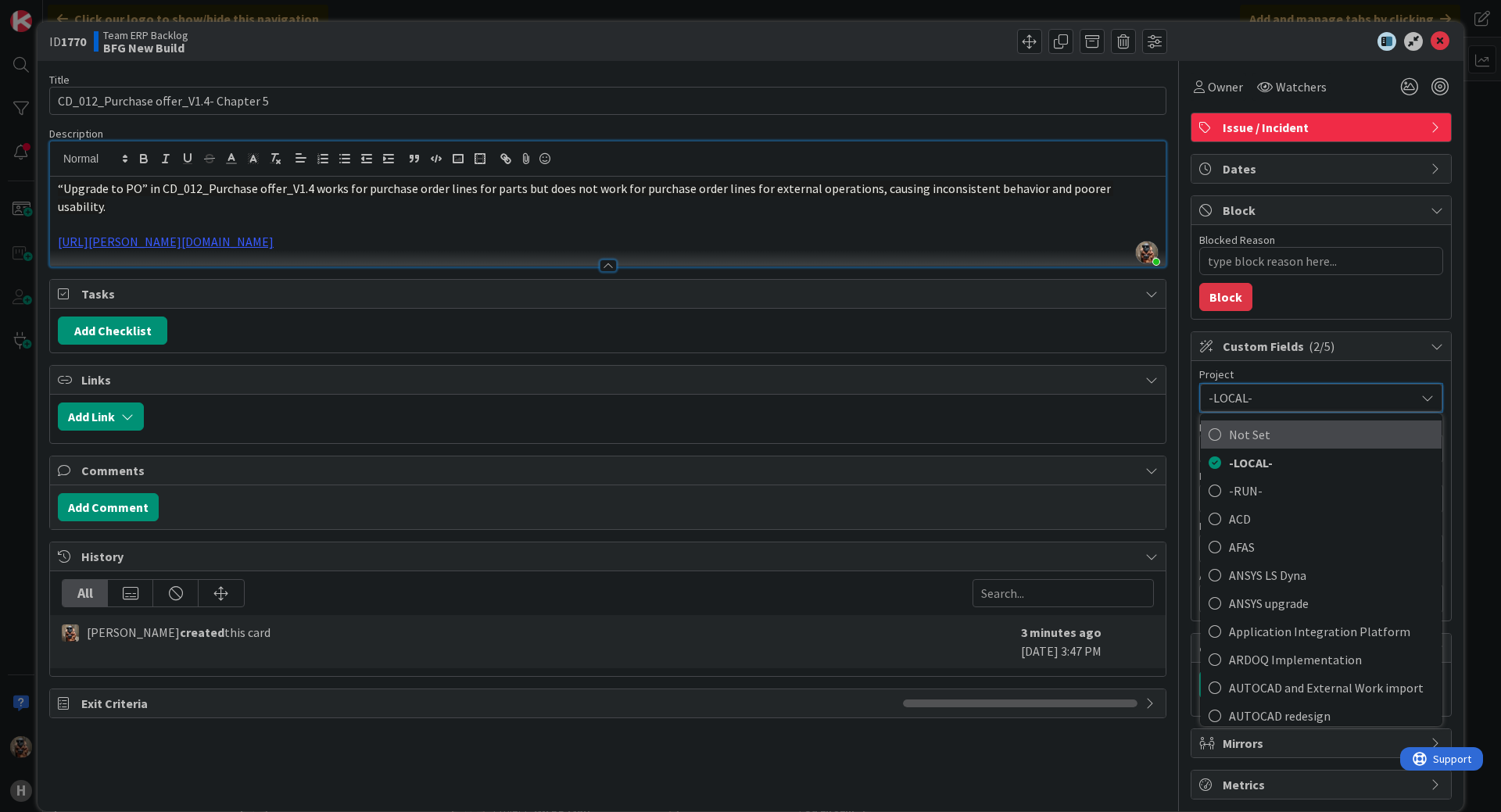
click at [1229, 423] on span "Not Set" at bounding box center [1331, 434] width 205 height 23
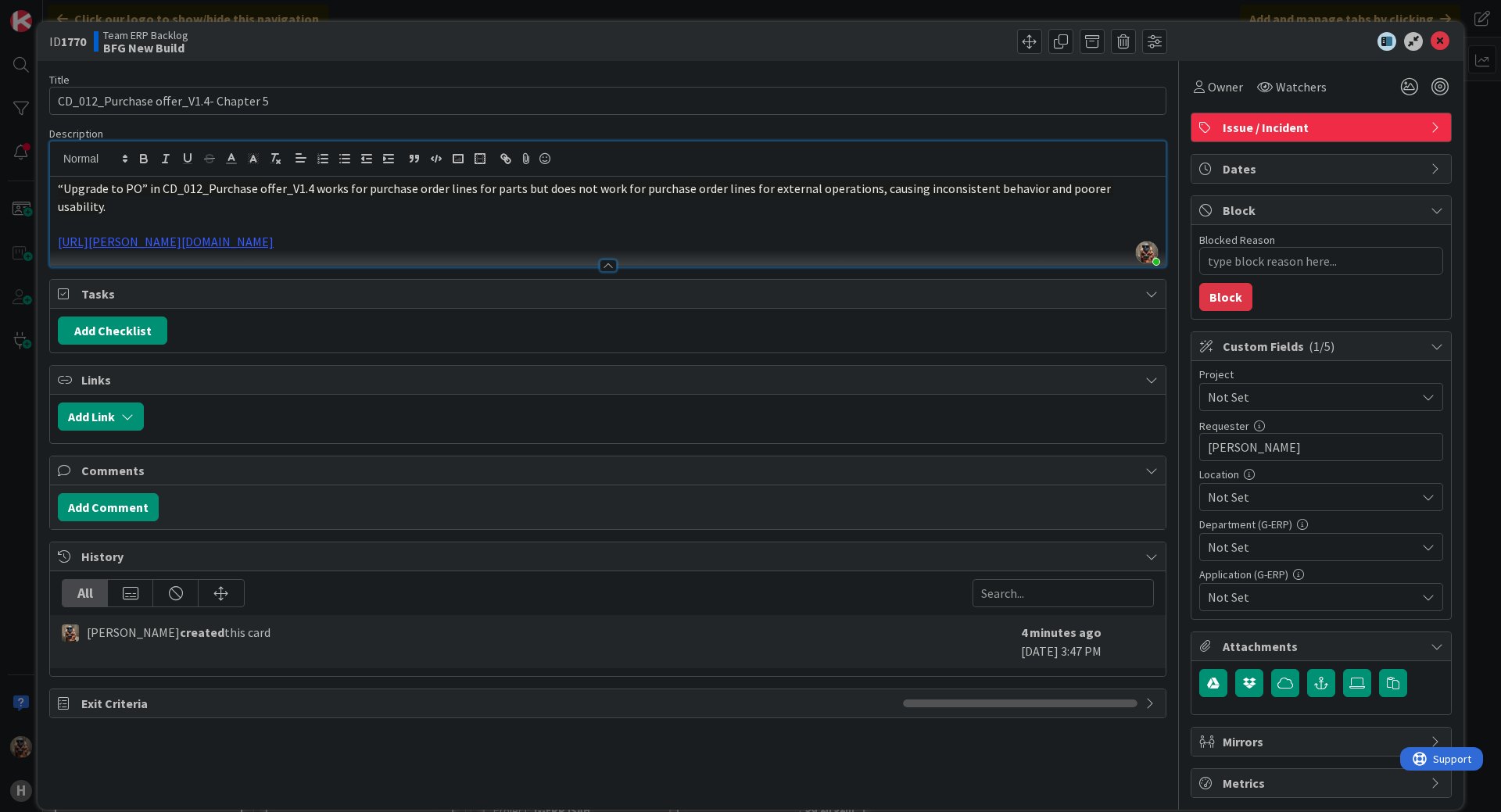
click at [1431, 37] on icon at bounding box center [1440, 41] width 19 height 19
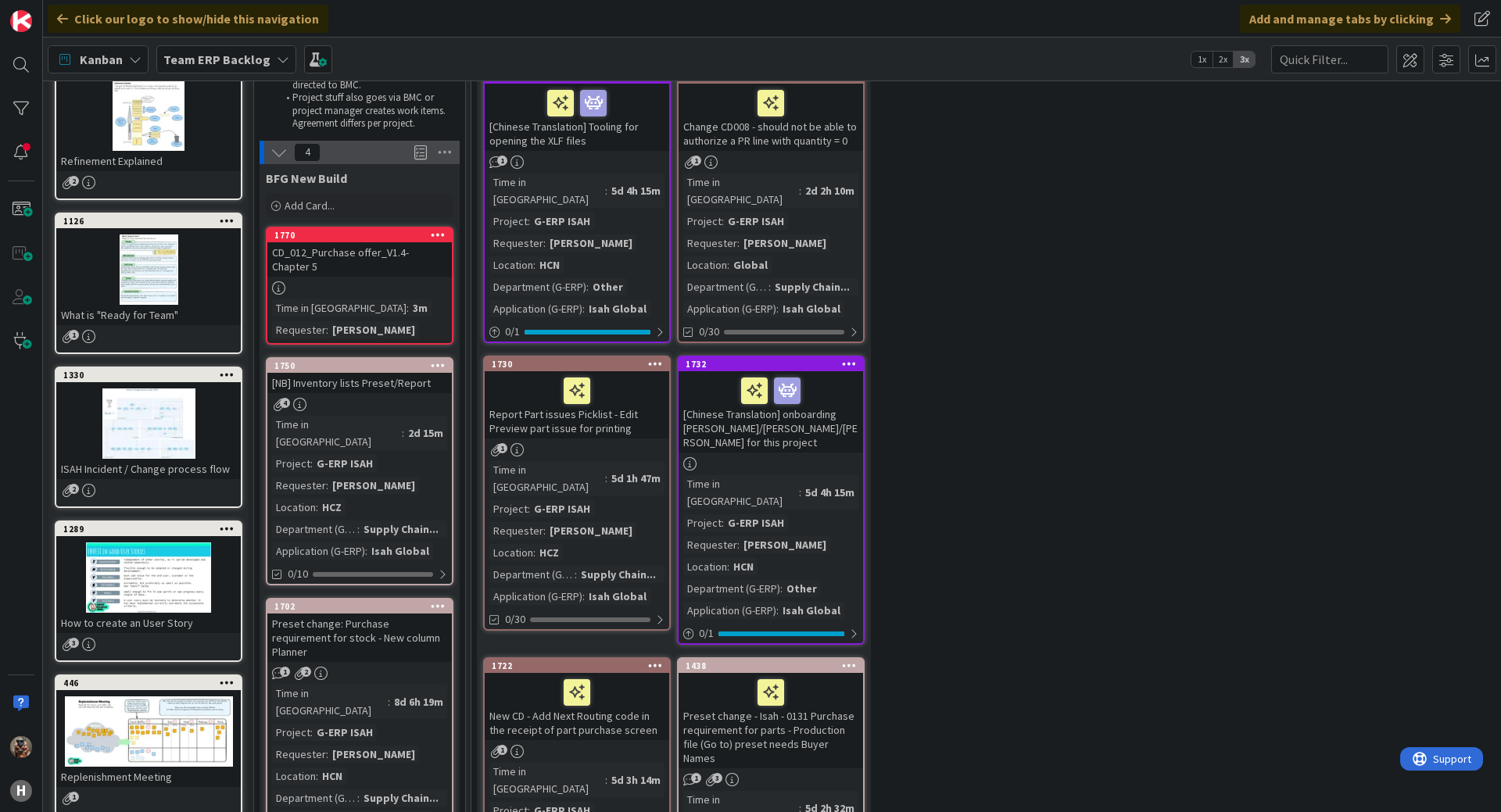
click at [384, 282] on div at bounding box center [359, 288] width 185 height 14
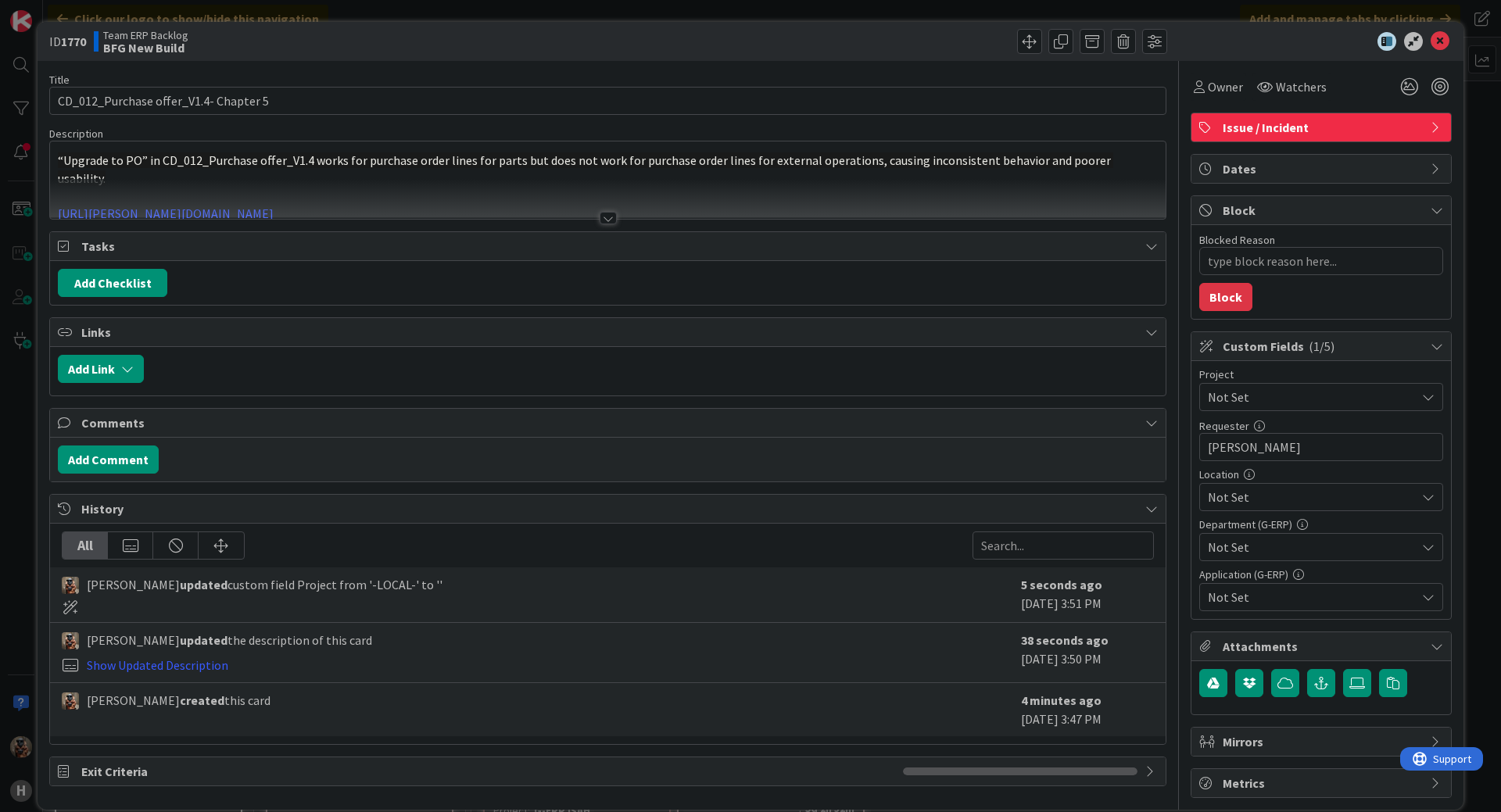
click at [1307, 411] on div "Not Set" at bounding box center [1320, 397] width 244 height 28
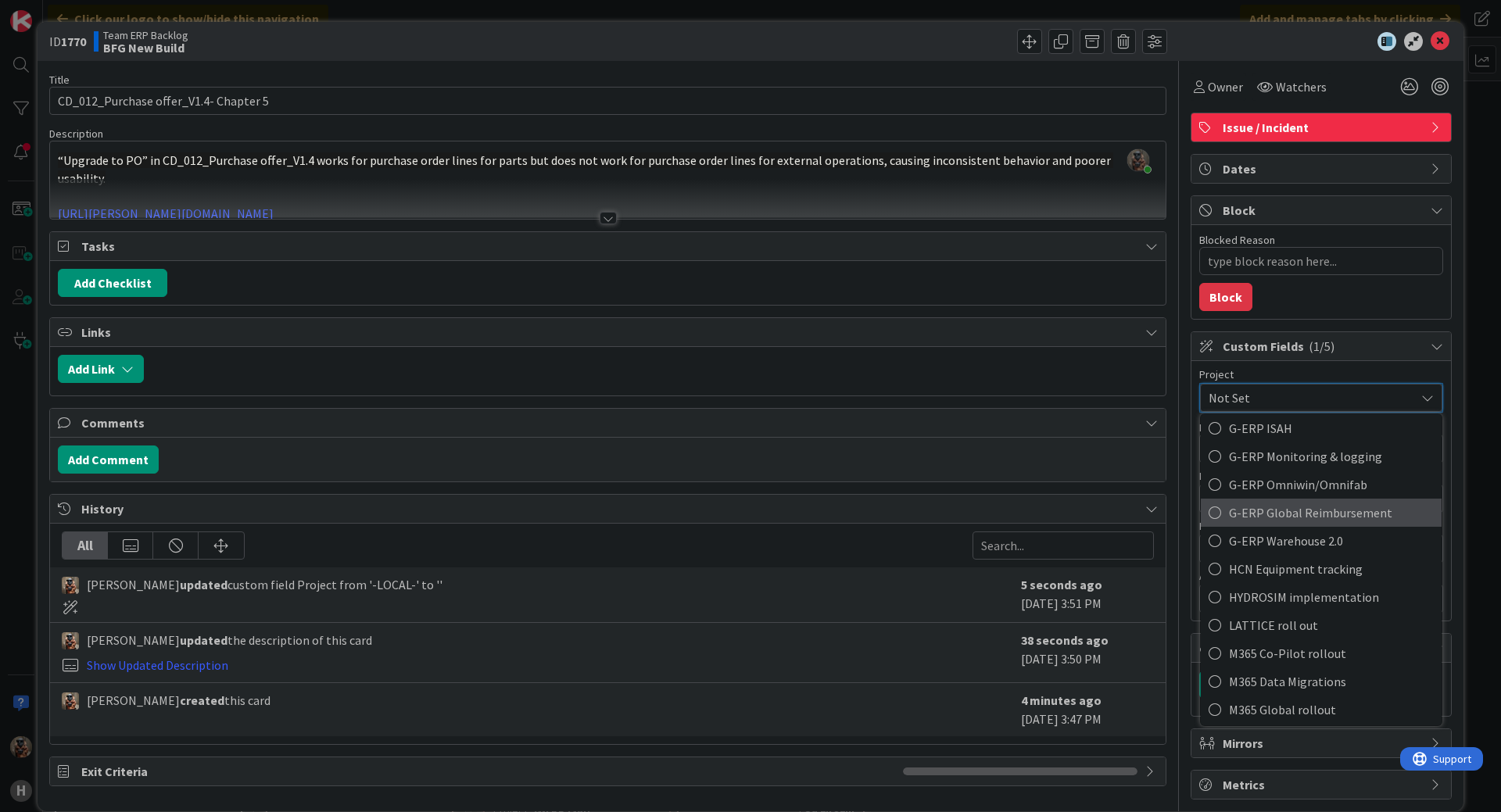
scroll to position [547, 0]
click at [1312, 501] on span "G-ERP ISAH" at bounding box center [1331, 506] width 205 height 23
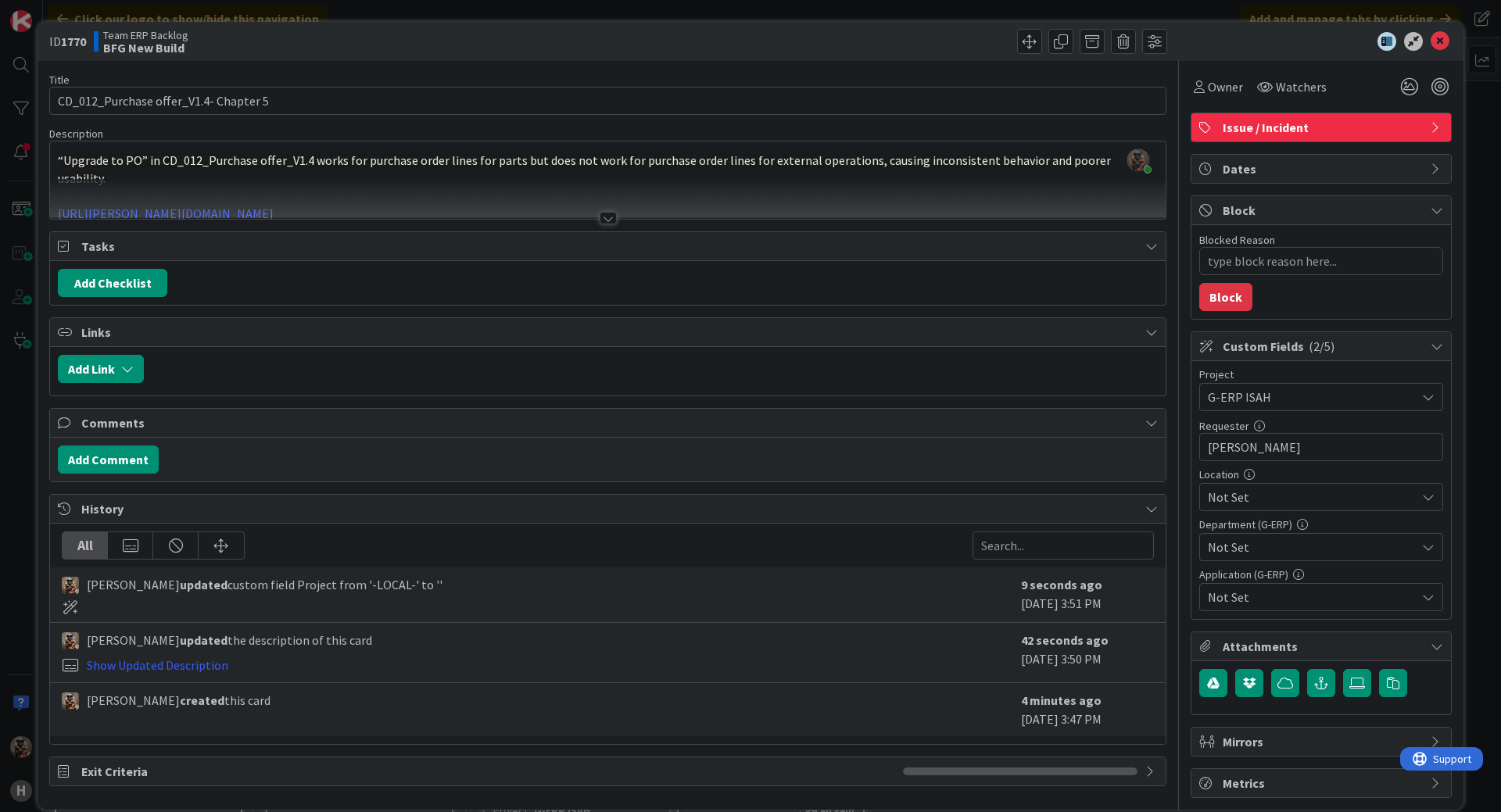
click at [1296, 501] on span "Not Set" at bounding box center [1311, 497] width 208 height 19
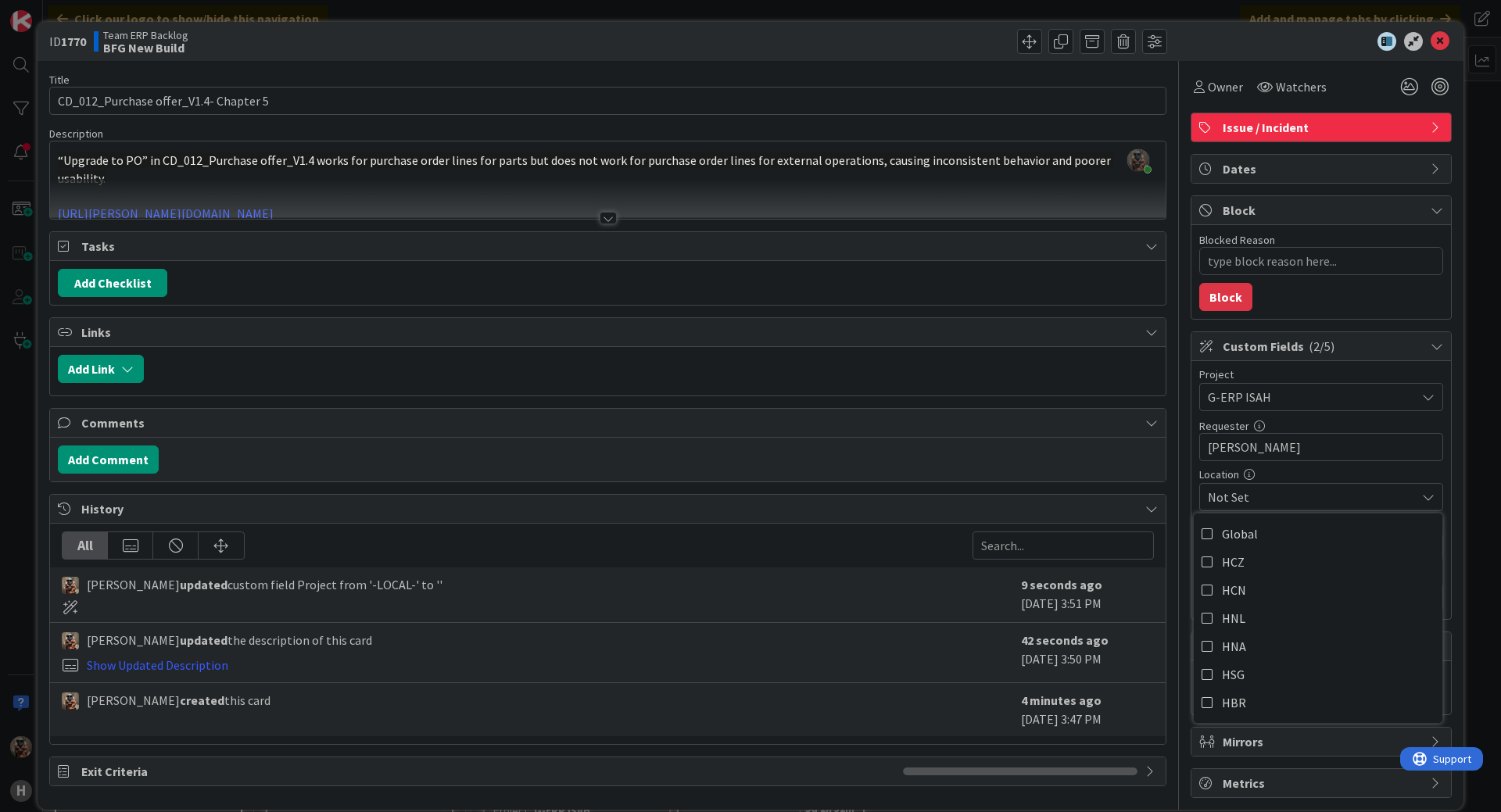
click at [1296, 498] on span "Not Set" at bounding box center [1311, 497] width 208 height 19
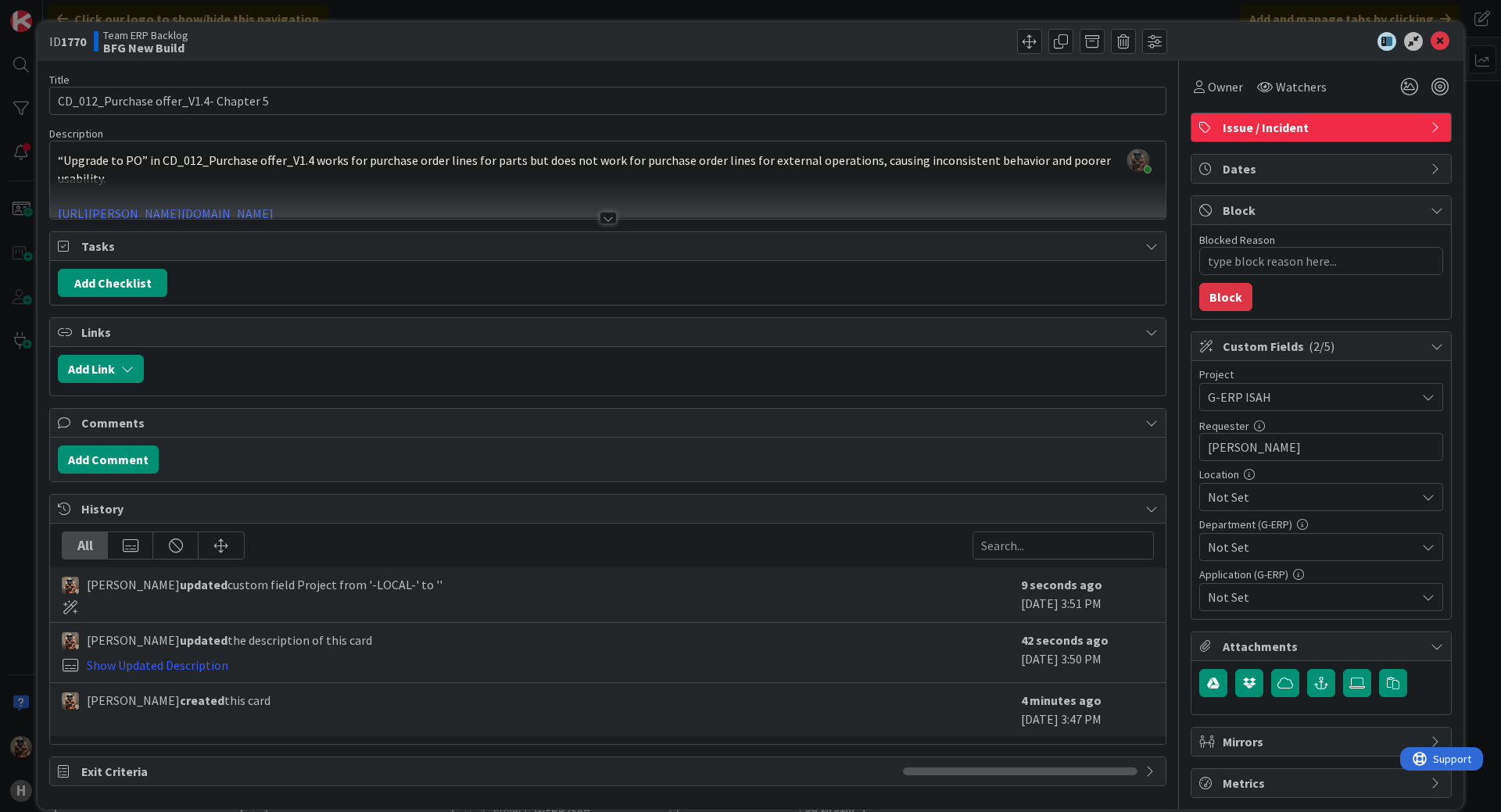
click at [1295, 541] on span "Not Set" at bounding box center [1311, 547] width 208 height 19
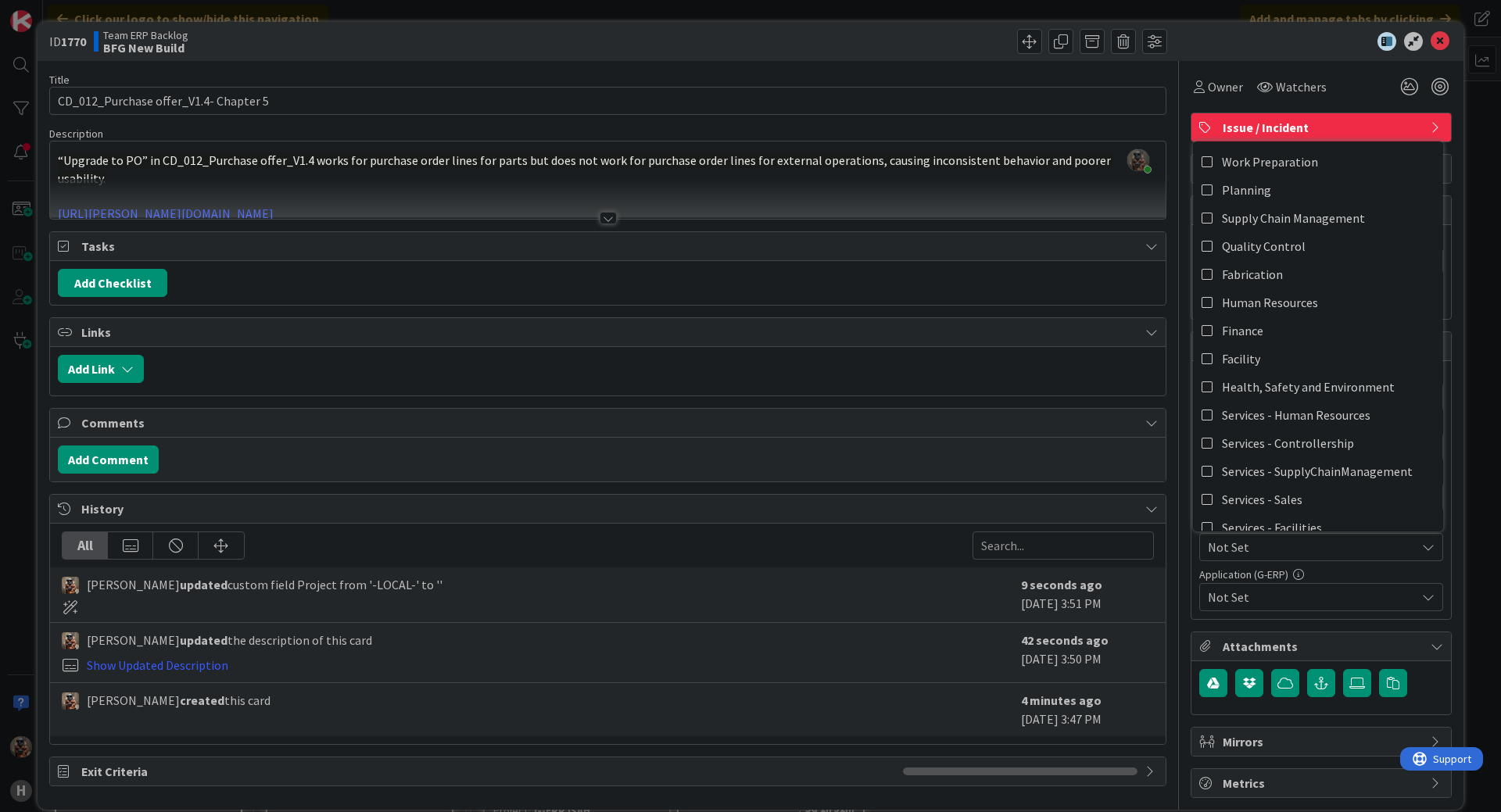
click at [1294, 541] on span "Not Set" at bounding box center [1311, 547] width 208 height 19
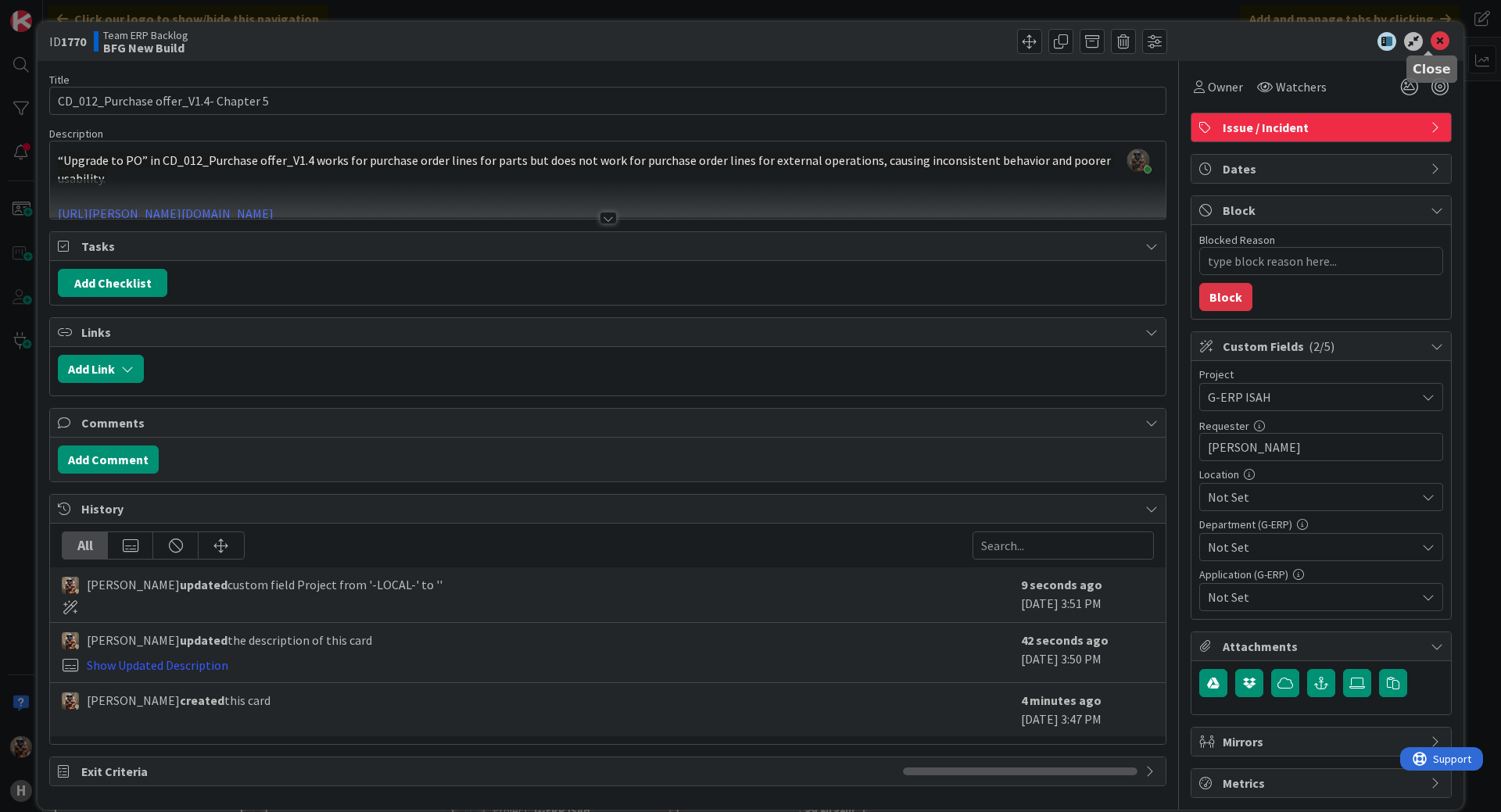
click at [1431, 39] on icon at bounding box center [1440, 41] width 19 height 19
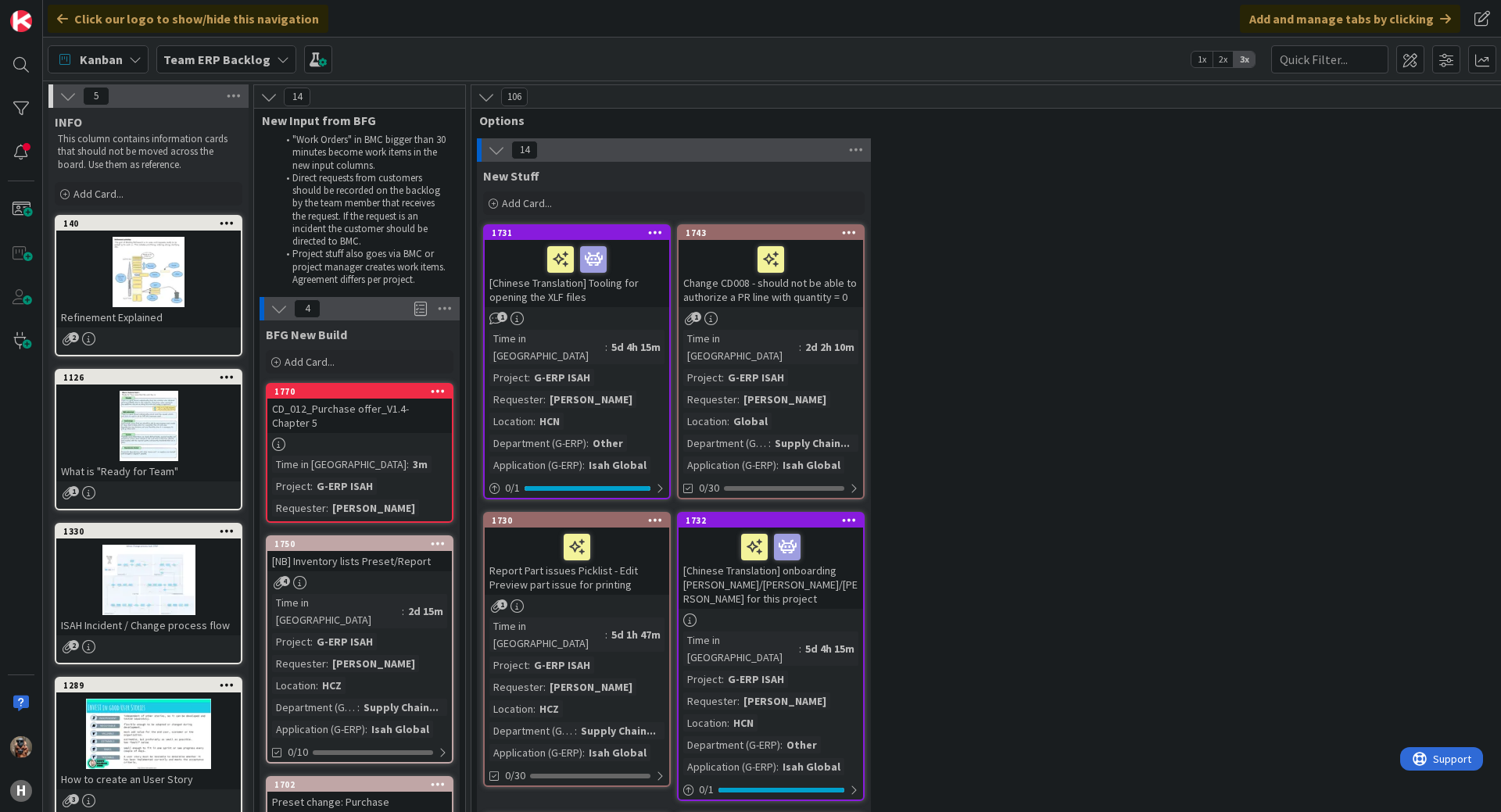
click at [375, 427] on div "CD_012_Purchase offer_V1.4- Chapter 5" at bounding box center [359, 416] width 185 height 34
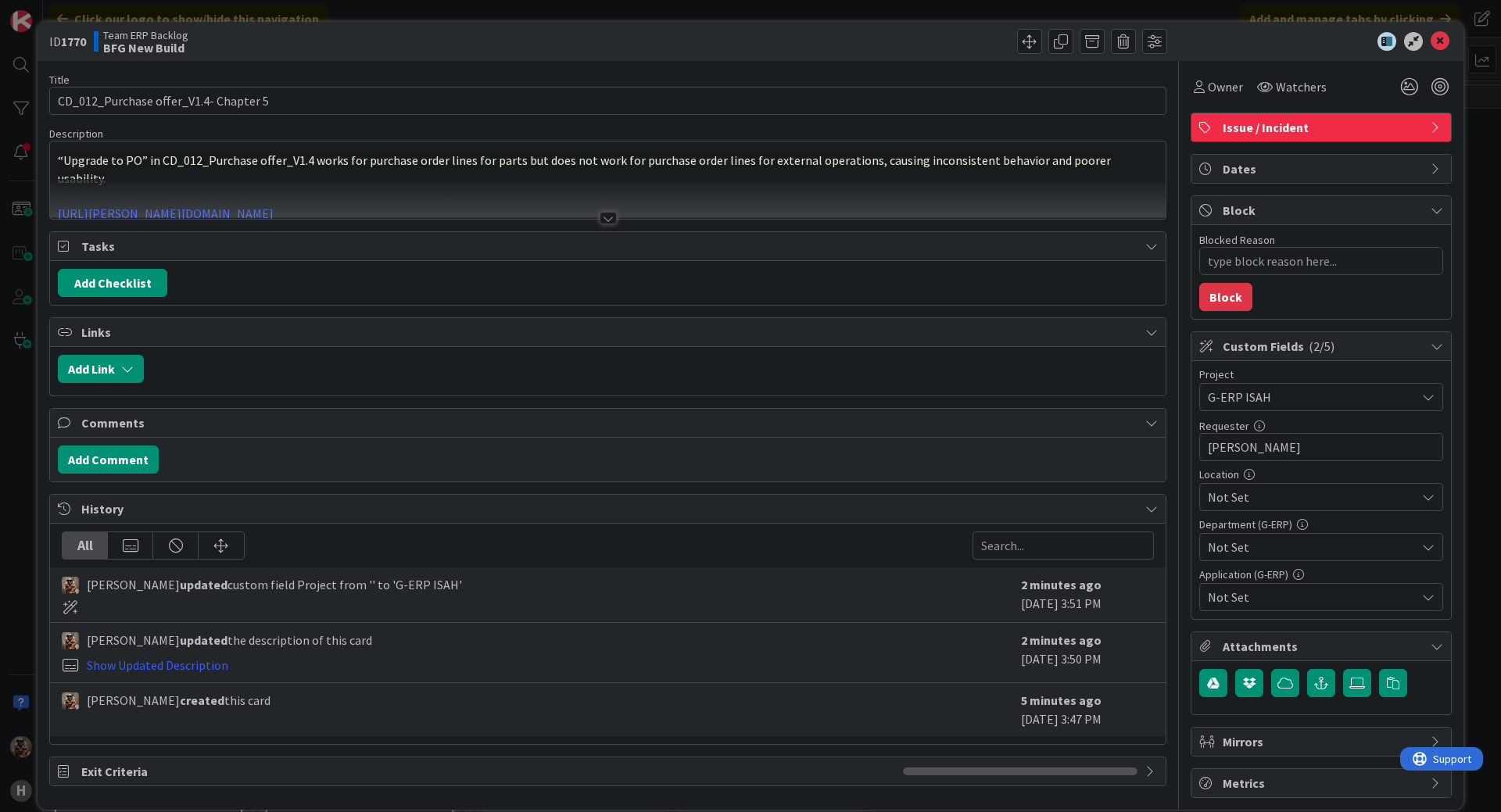
click at [1291, 501] on span "Not Set" at bounding box center [1311, 497] width 208 height 19
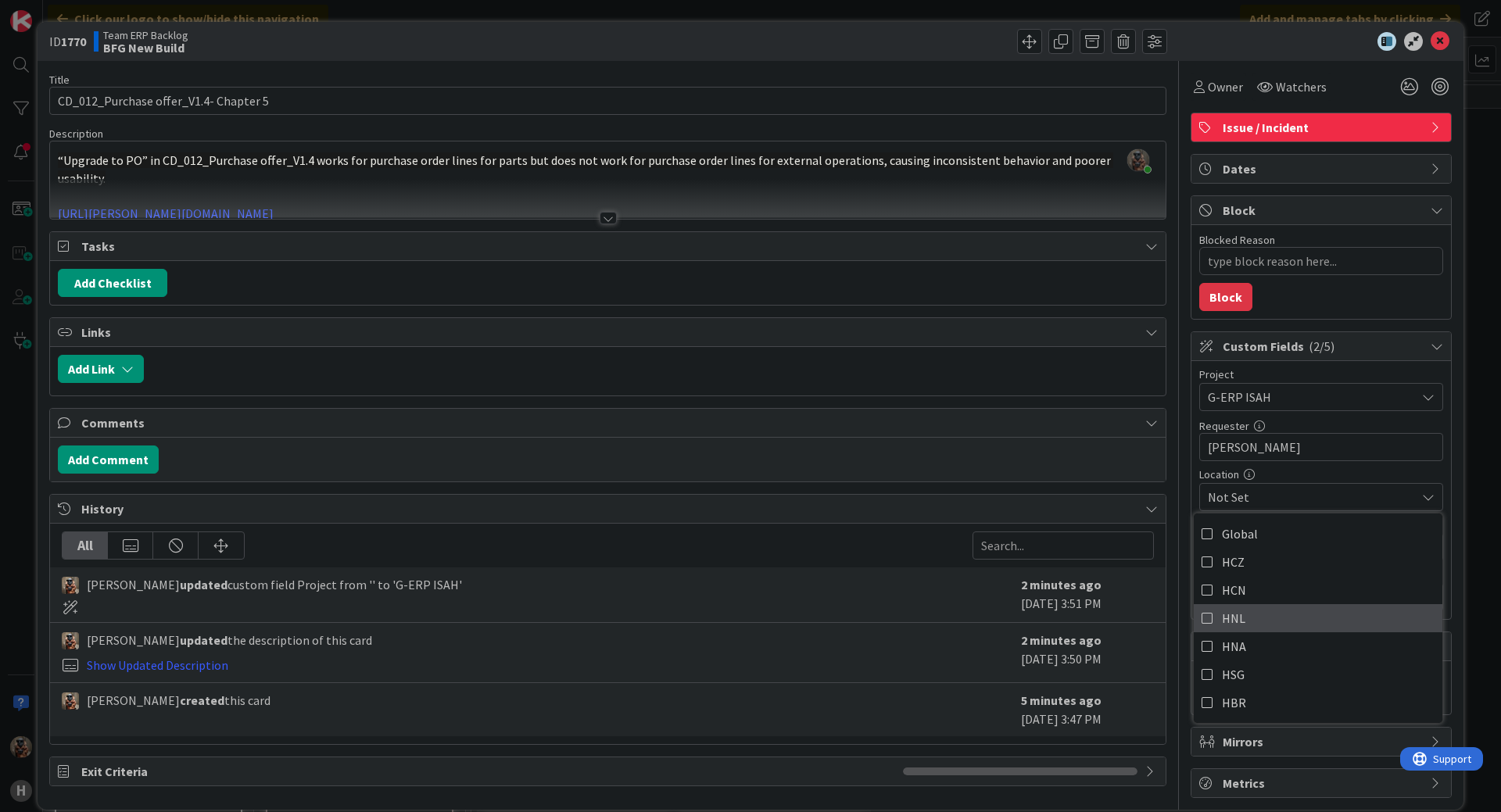
click at [1242, 623] on link "HNL" at bounding box center [1318, 618] width 248 height 28
click at [1151, 528] on div "All [PERSON_NAME] updated custom field Project from '' to 'G-ERP ISAH' 2 minute…" at bounding box center [607, 634] width 1115 height 221
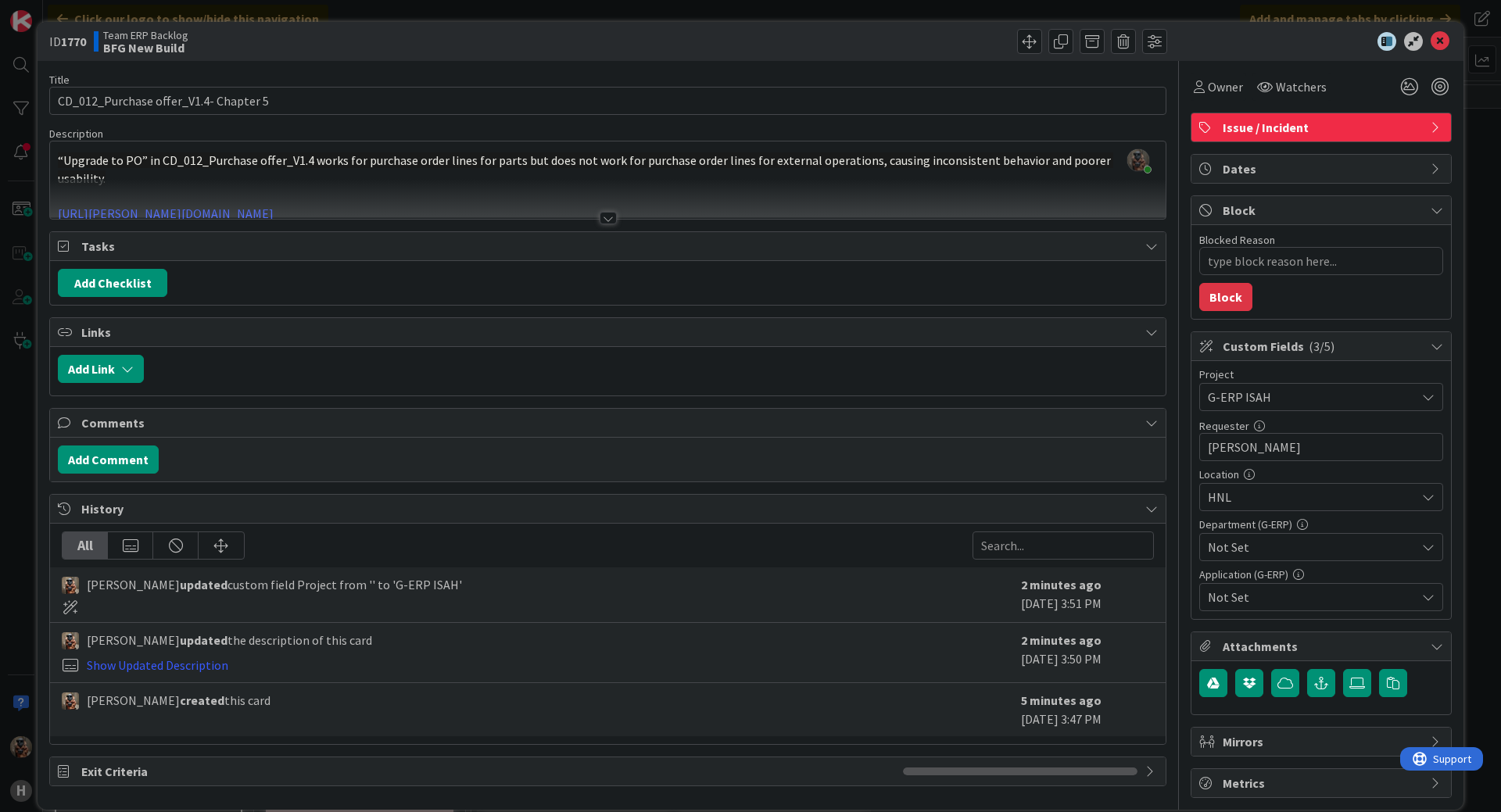
click at [1211, 545] on span "Not Set" at bounding box center [1311, 547] width 208 height 19
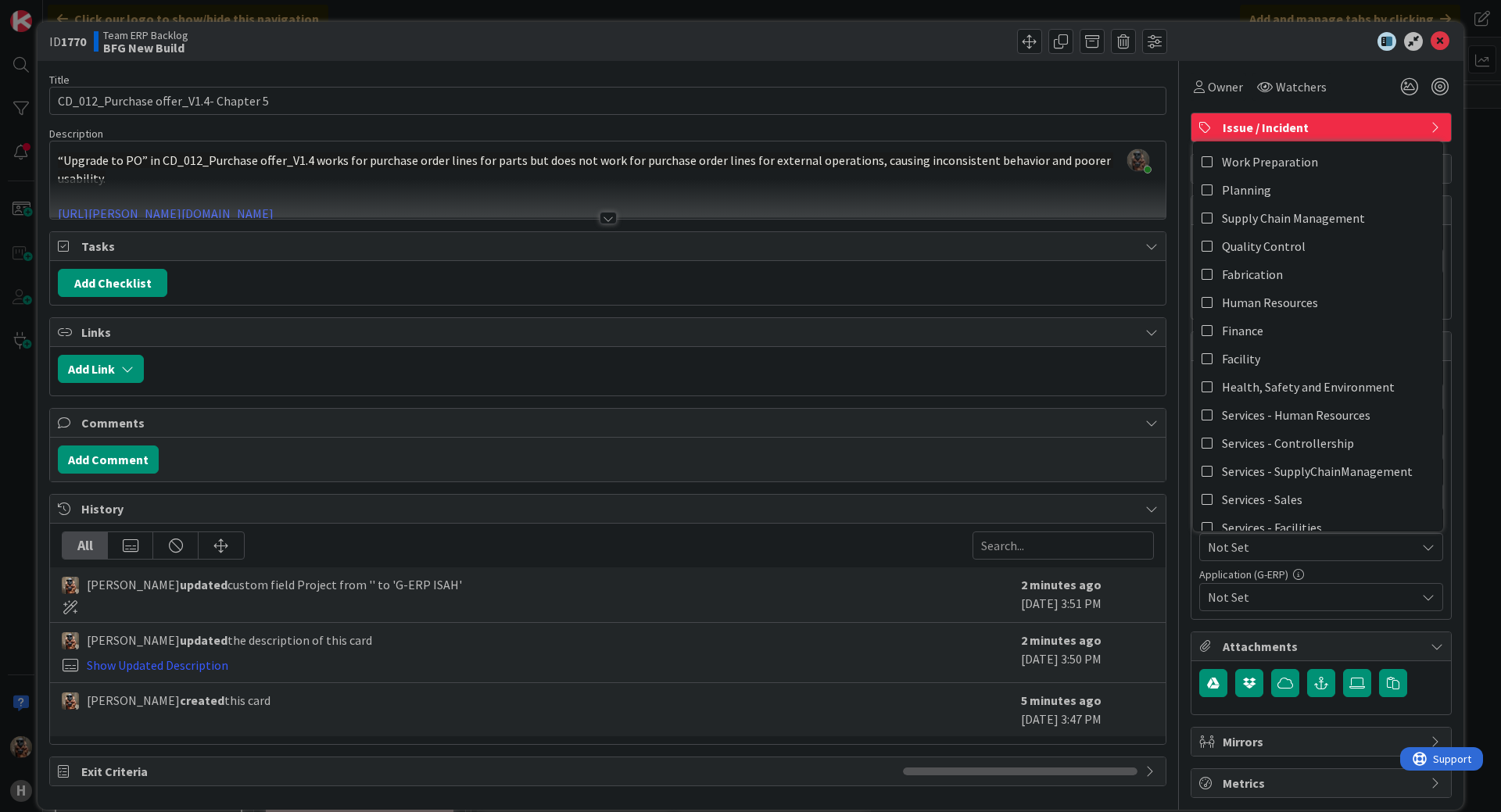
click at [1178, 123] on div at bounding box center [1178, 435] width 1 height 749
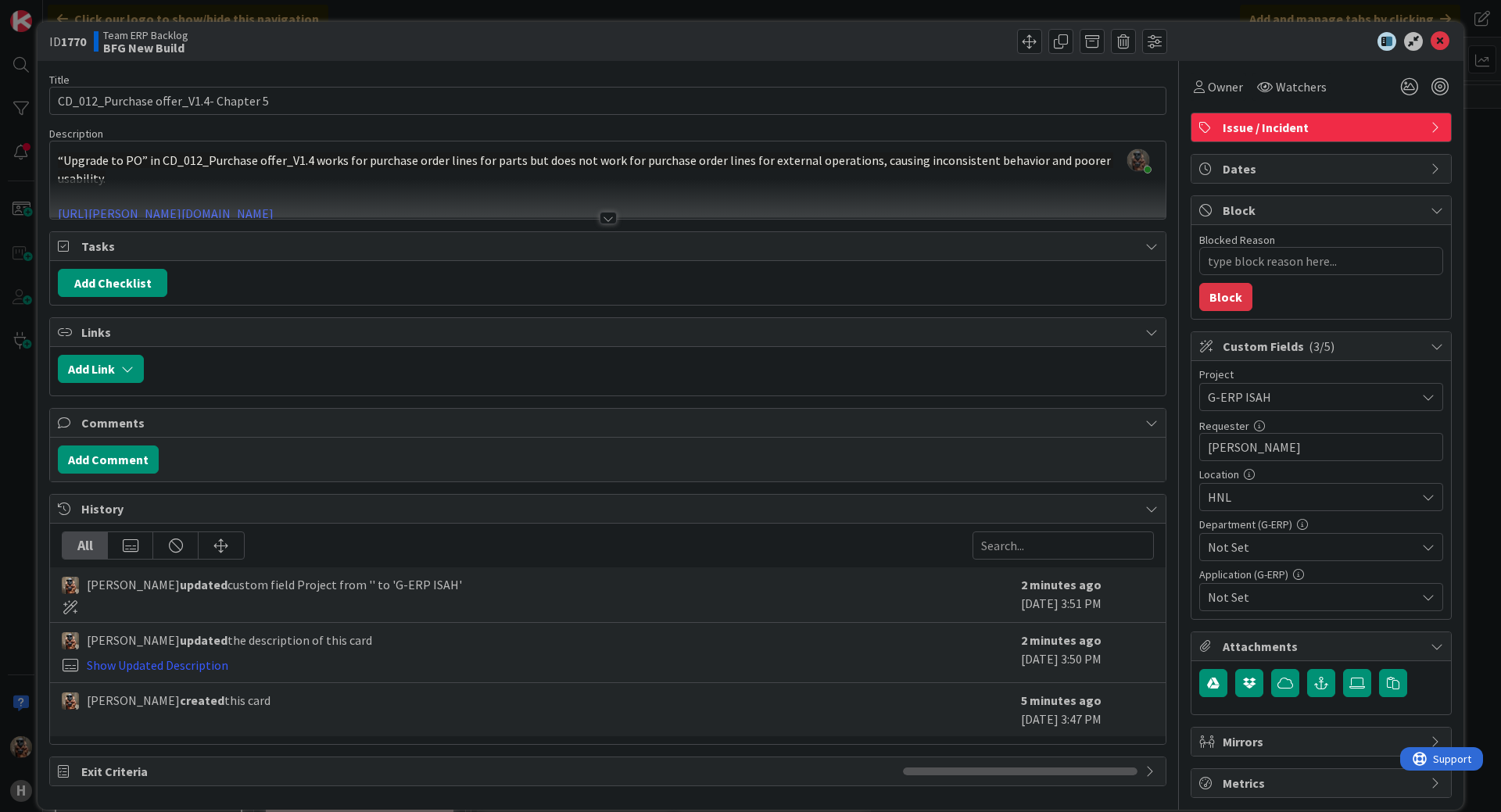
click at [1255, 537] on div "Not Set" at bounding box center [1320, 547] width 244 height 28
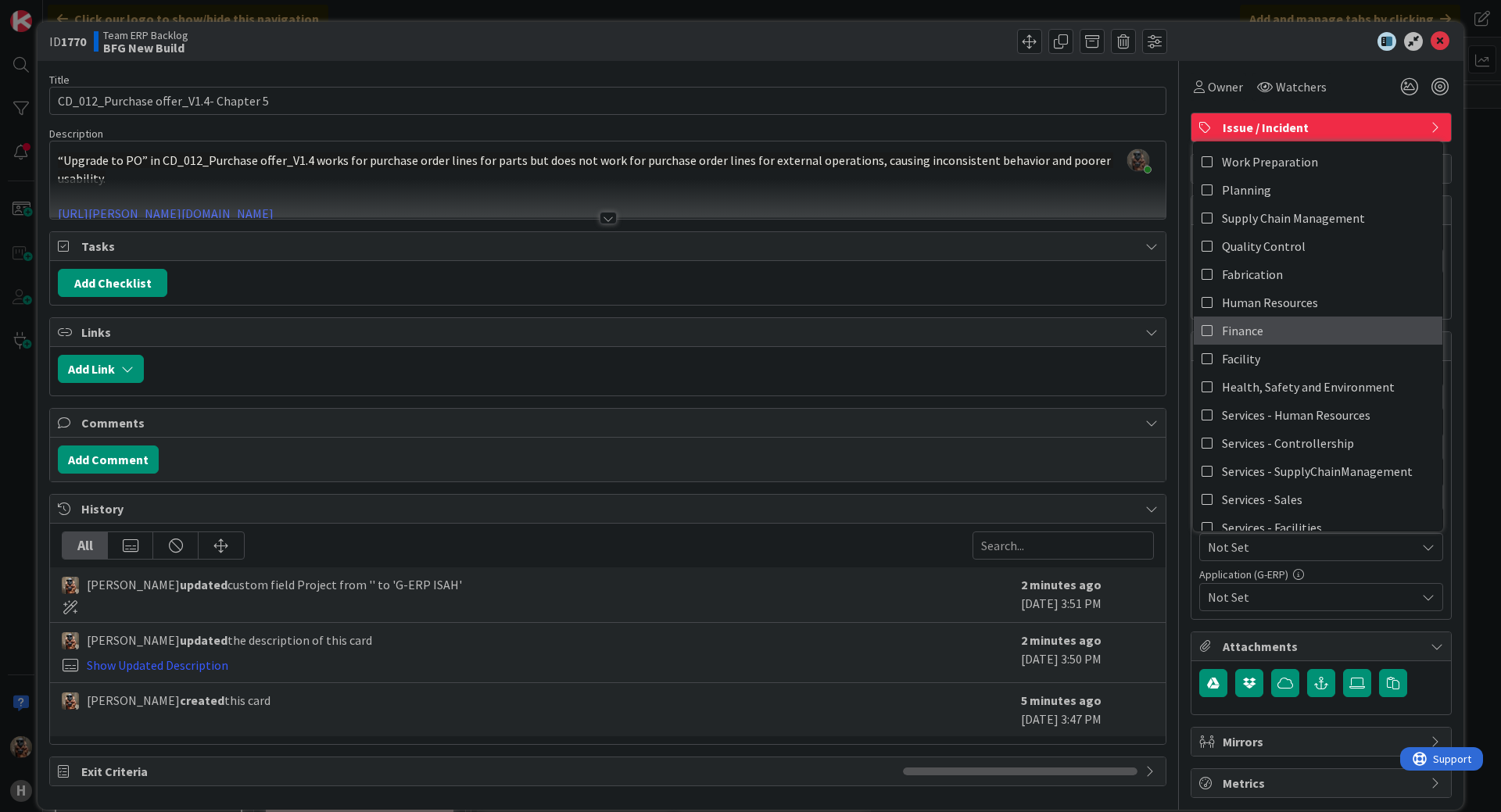
click at [1265, 323] on link "Finance" at bounding box center [1318, 330] width 248 height 28
click at [1159, 595] on div "Title 37 / 128 CD_012_Purchase offer_V1.4- Chapter 5 Description [PERSON_NAME] …" at bounding box center [750, 429] width 1403 height 737
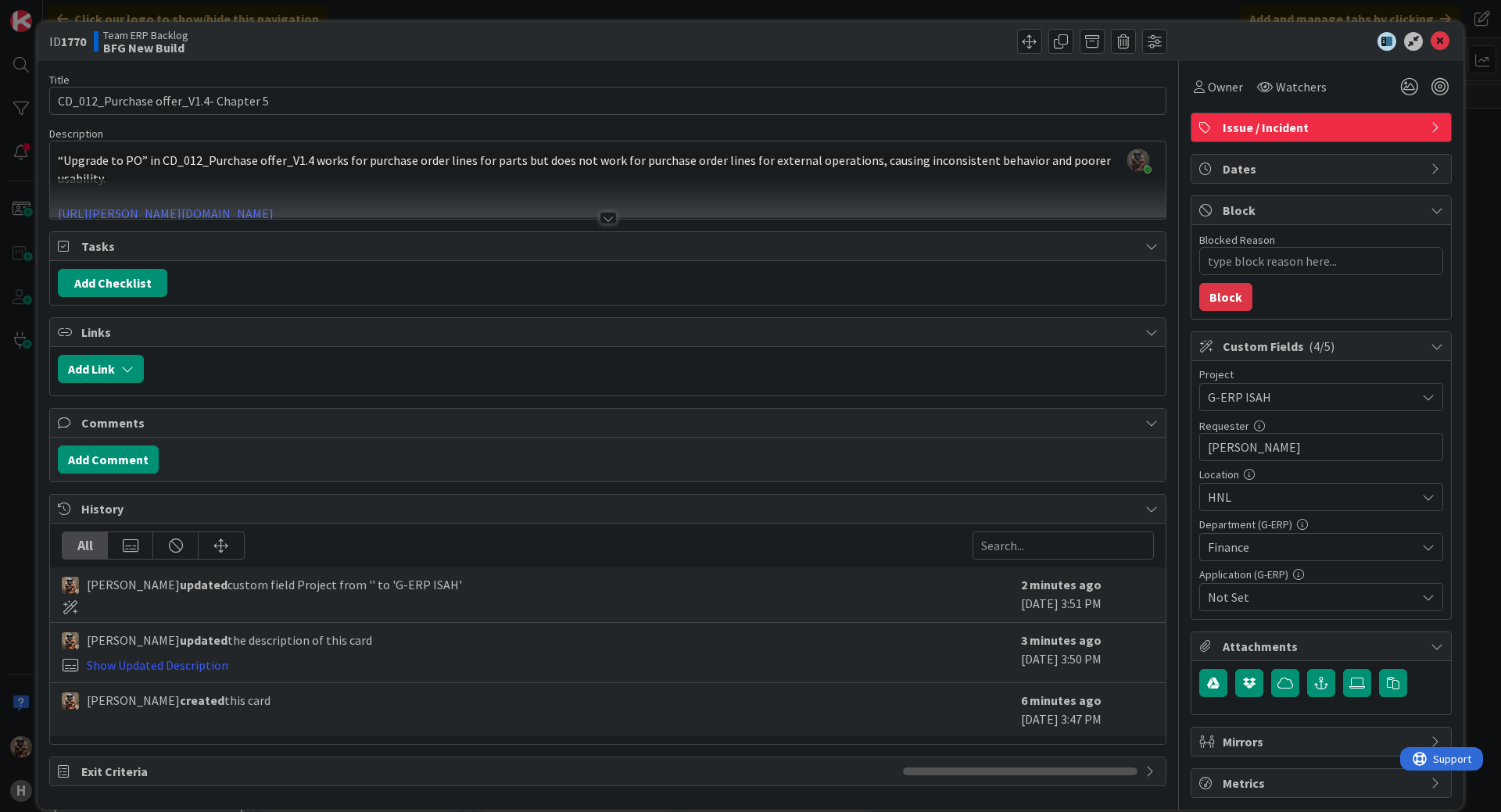
click at [1210, 594] on span "Not Set" at bounding box center [1311, 597] width 208 height 19
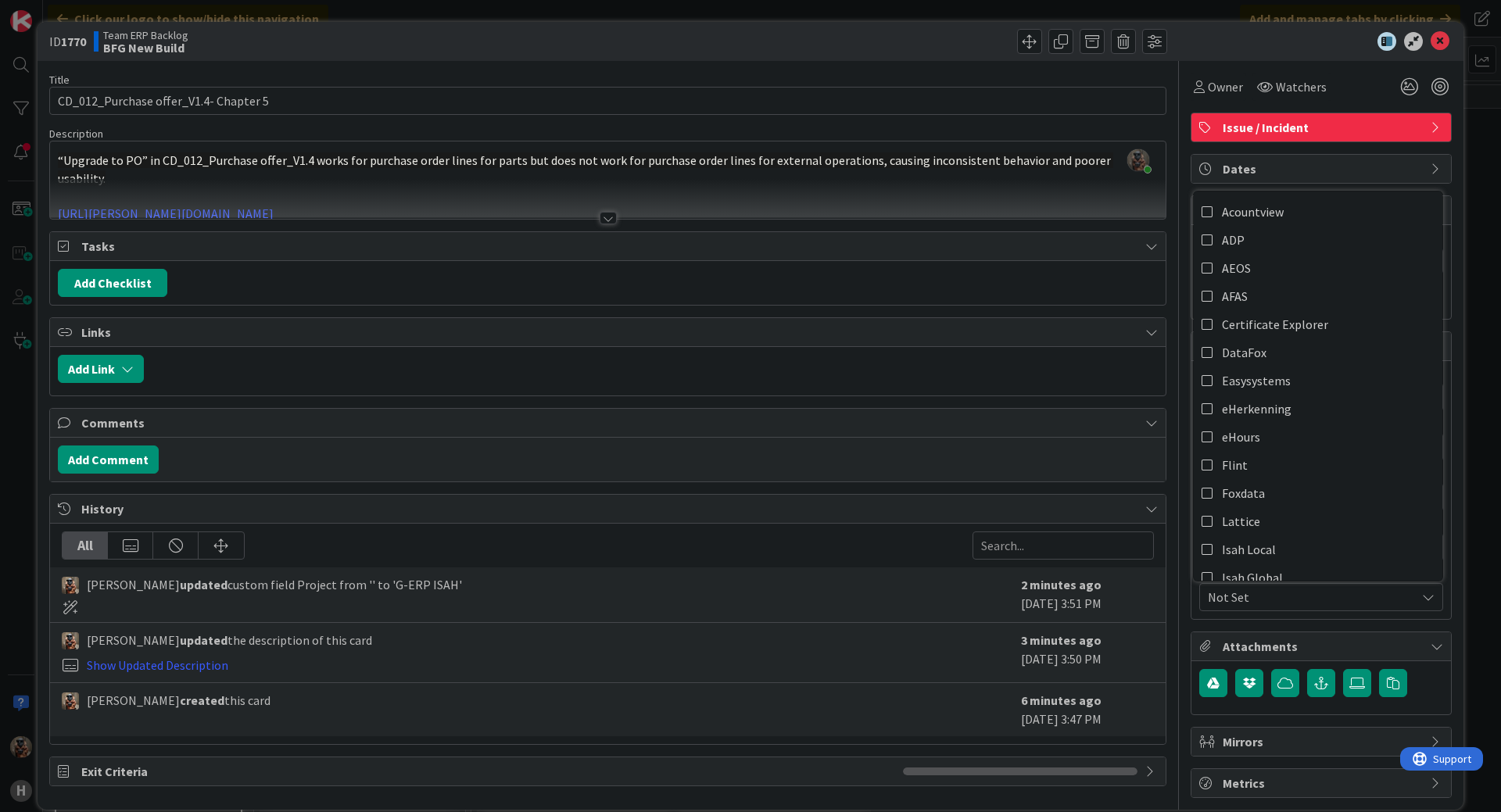
click at [1210, 594] on span "Not Set" at bounding box center [1311, 597] width 208 height 19
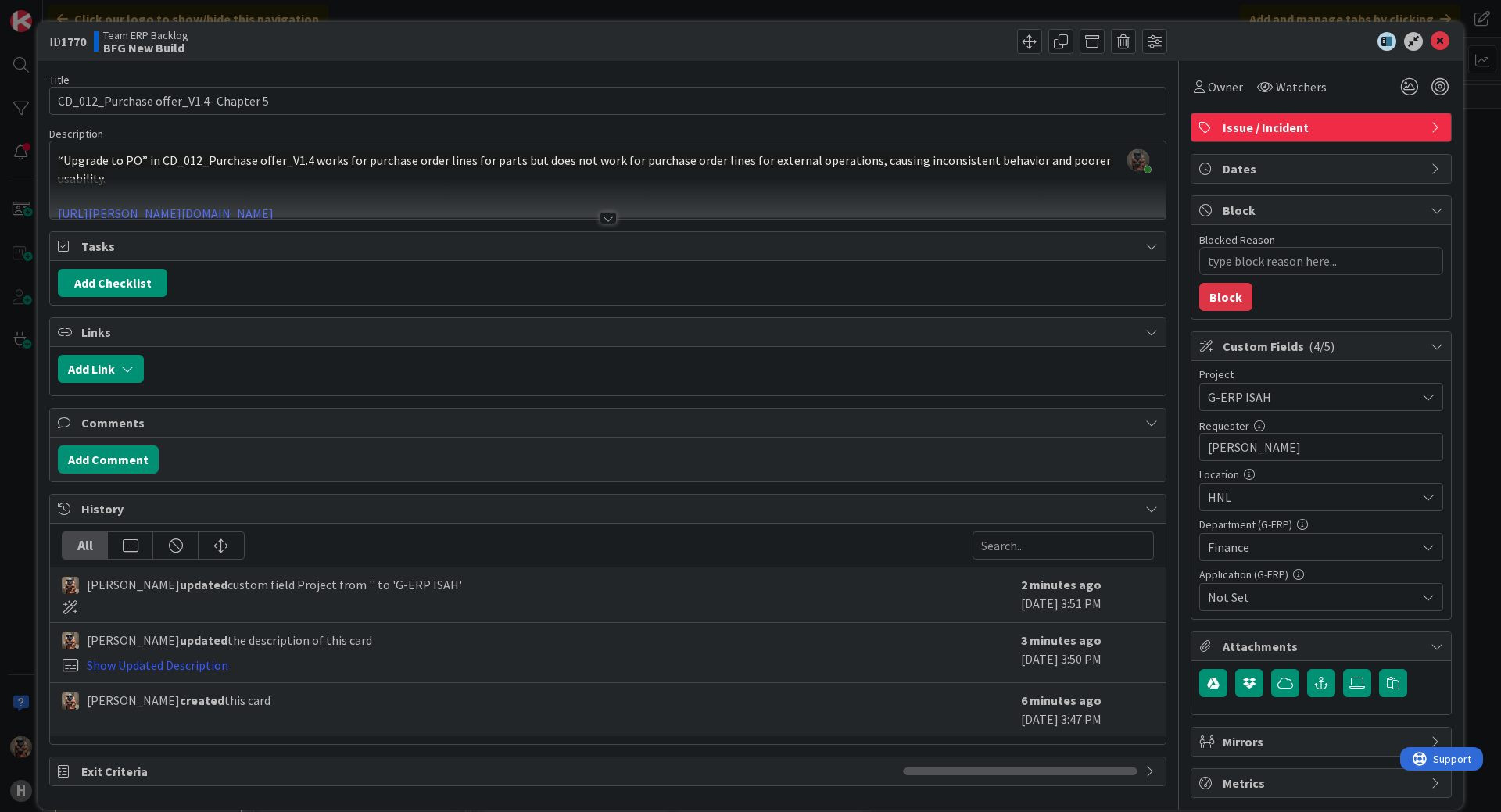
click at [1210, 594] on span "Not Set" at bounding box center [1311, 597] width 208 height 19
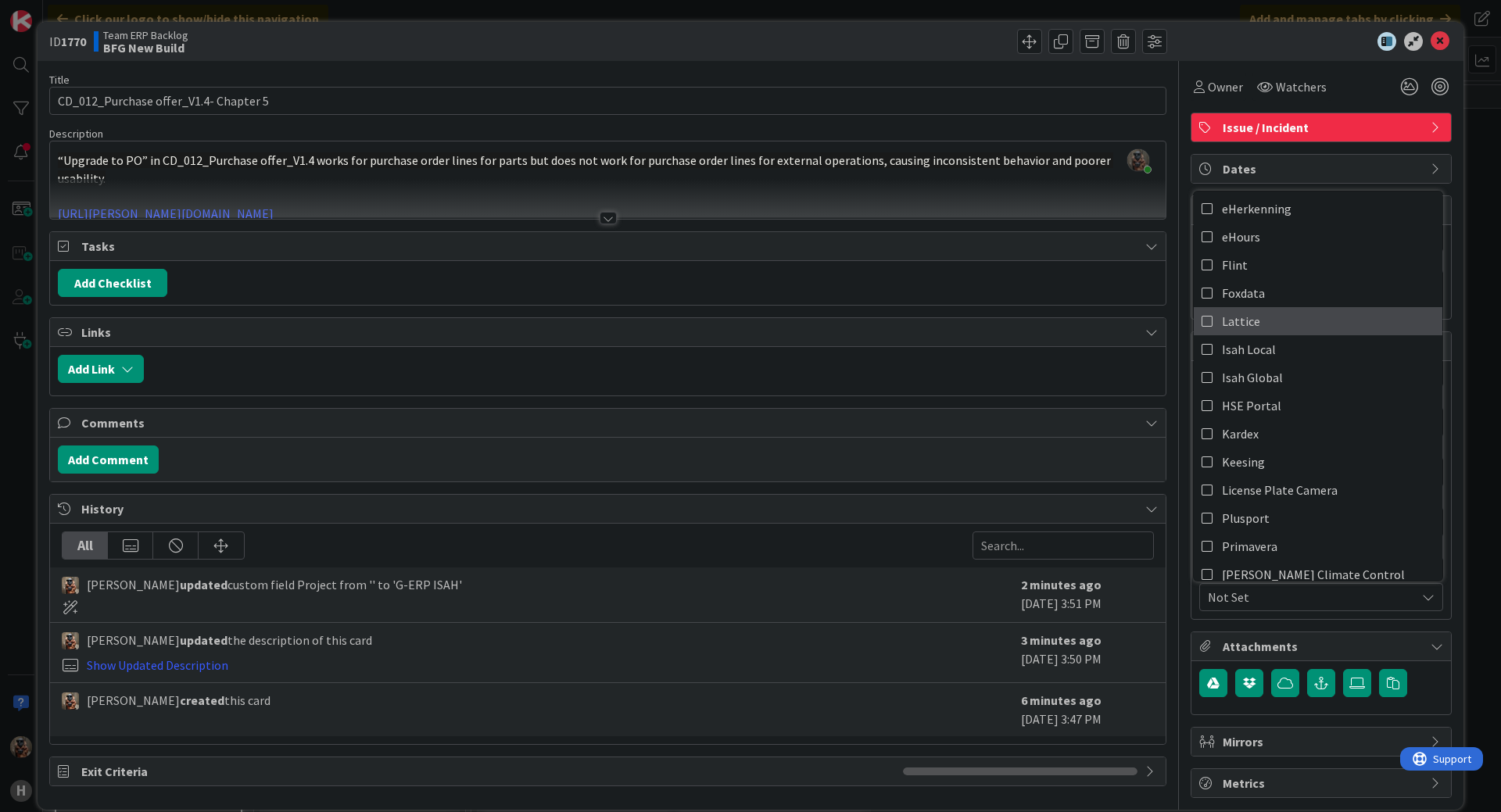
scroll to position [234, 0]
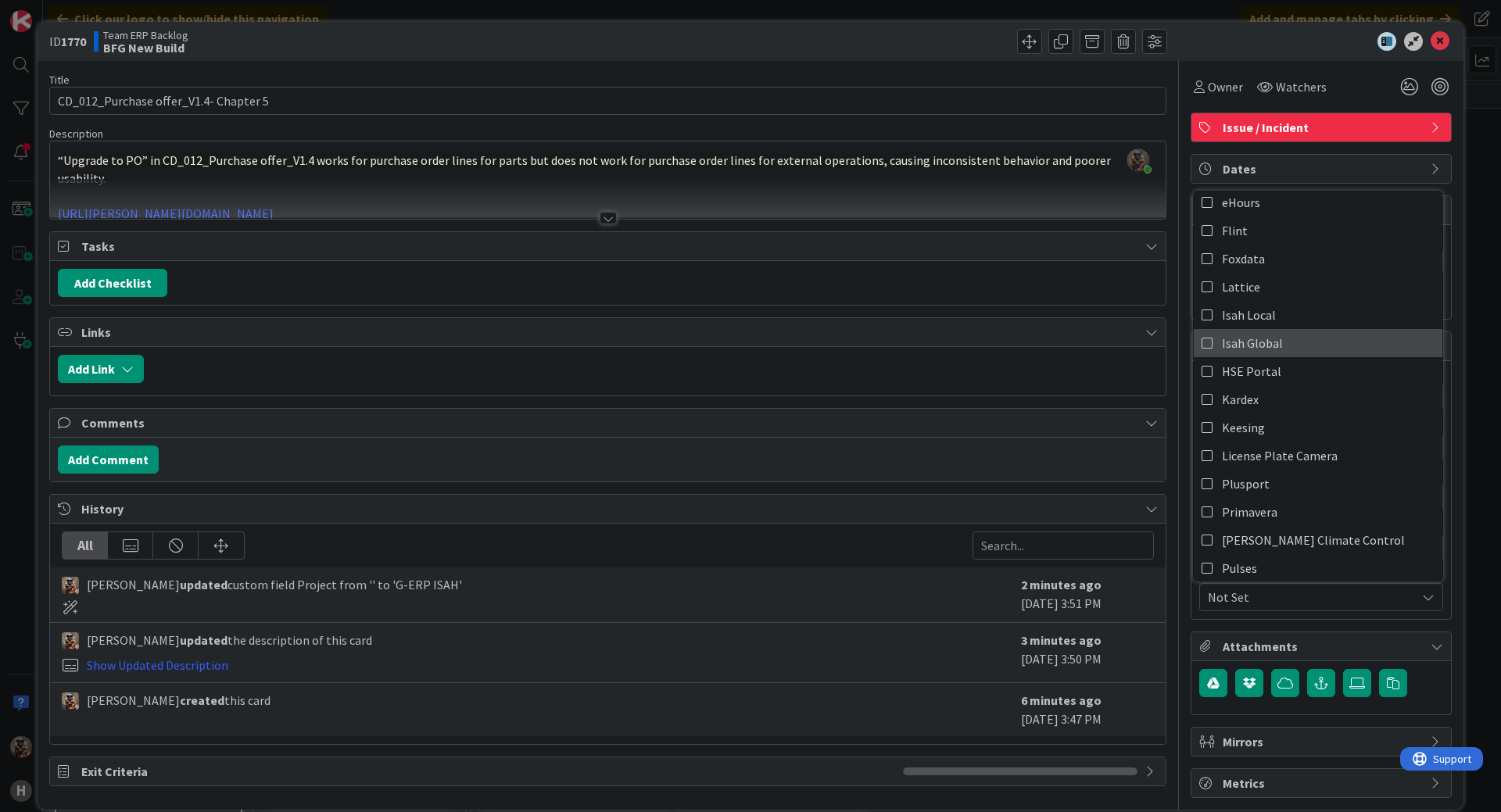
click at [1203, 337] on link "Isah Global" at bounding box center [1318, 343] width 248 height 28
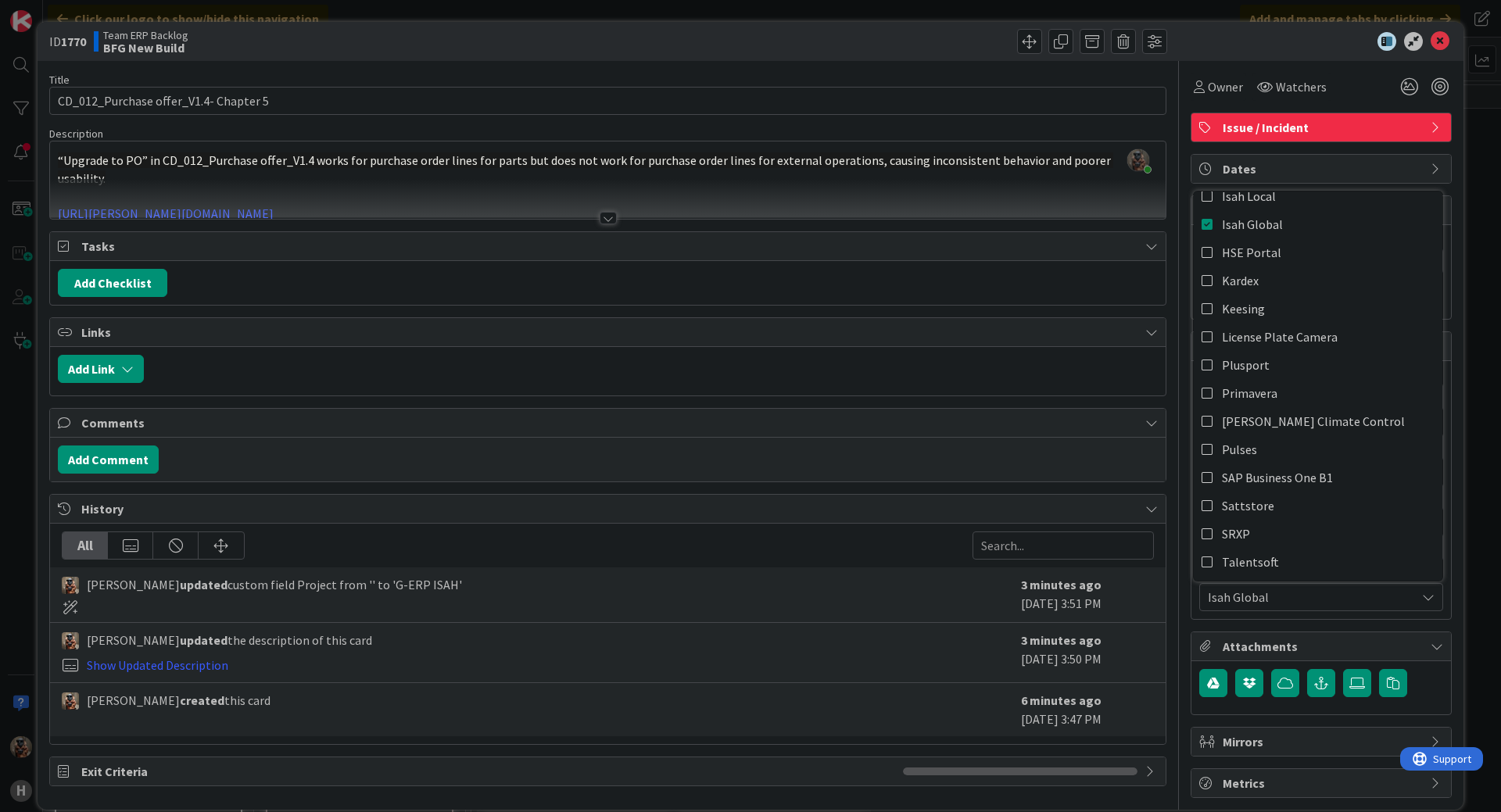
scroll to position [312, 0]
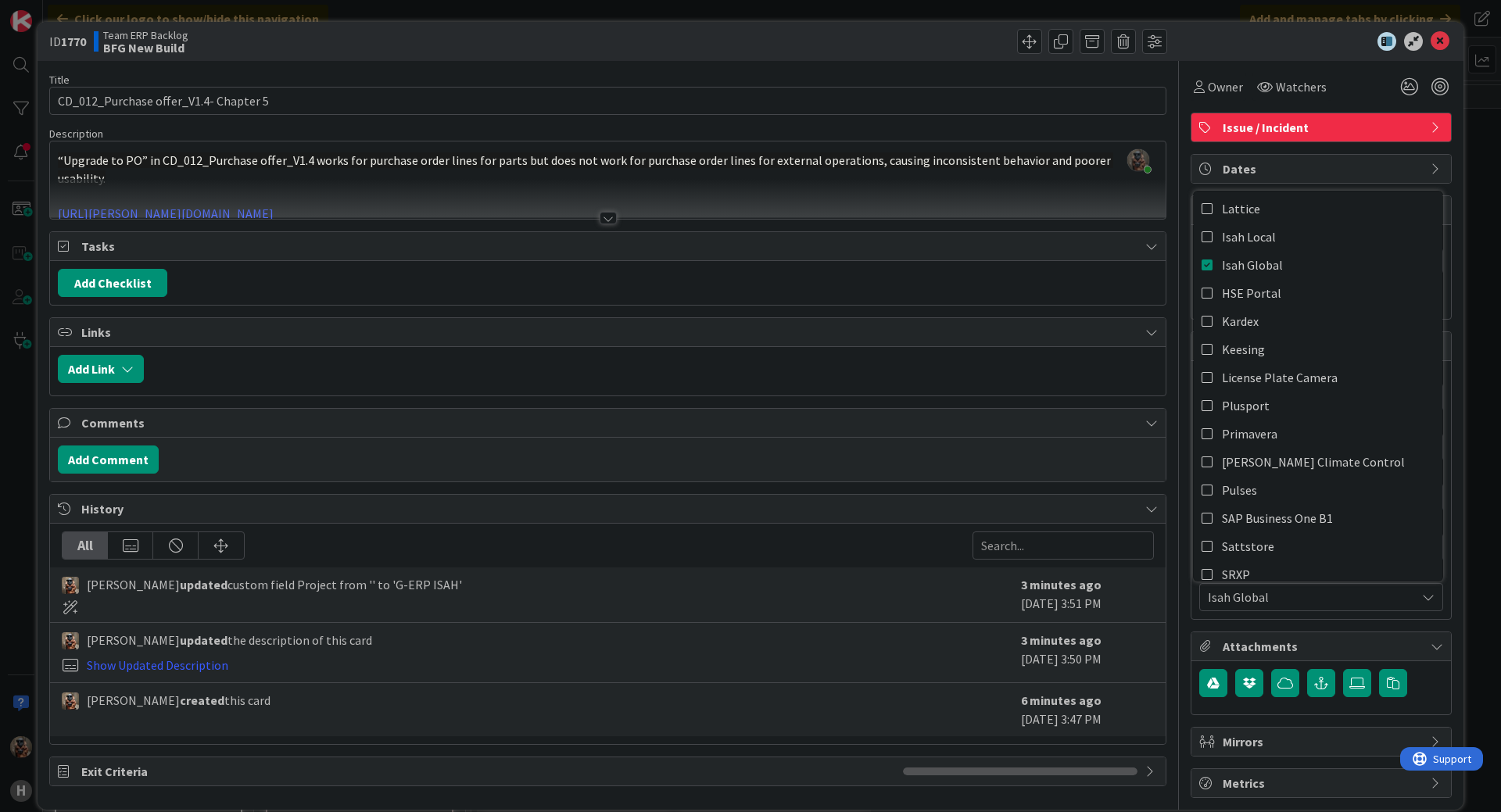
click at [1160, 339] on div "Title 37 / 128 CD_012_Purchase offer_V1.4- Chapter 5 Description [PERSON_NAME] …" at bounding box center [750, 429] width 1403 height 737
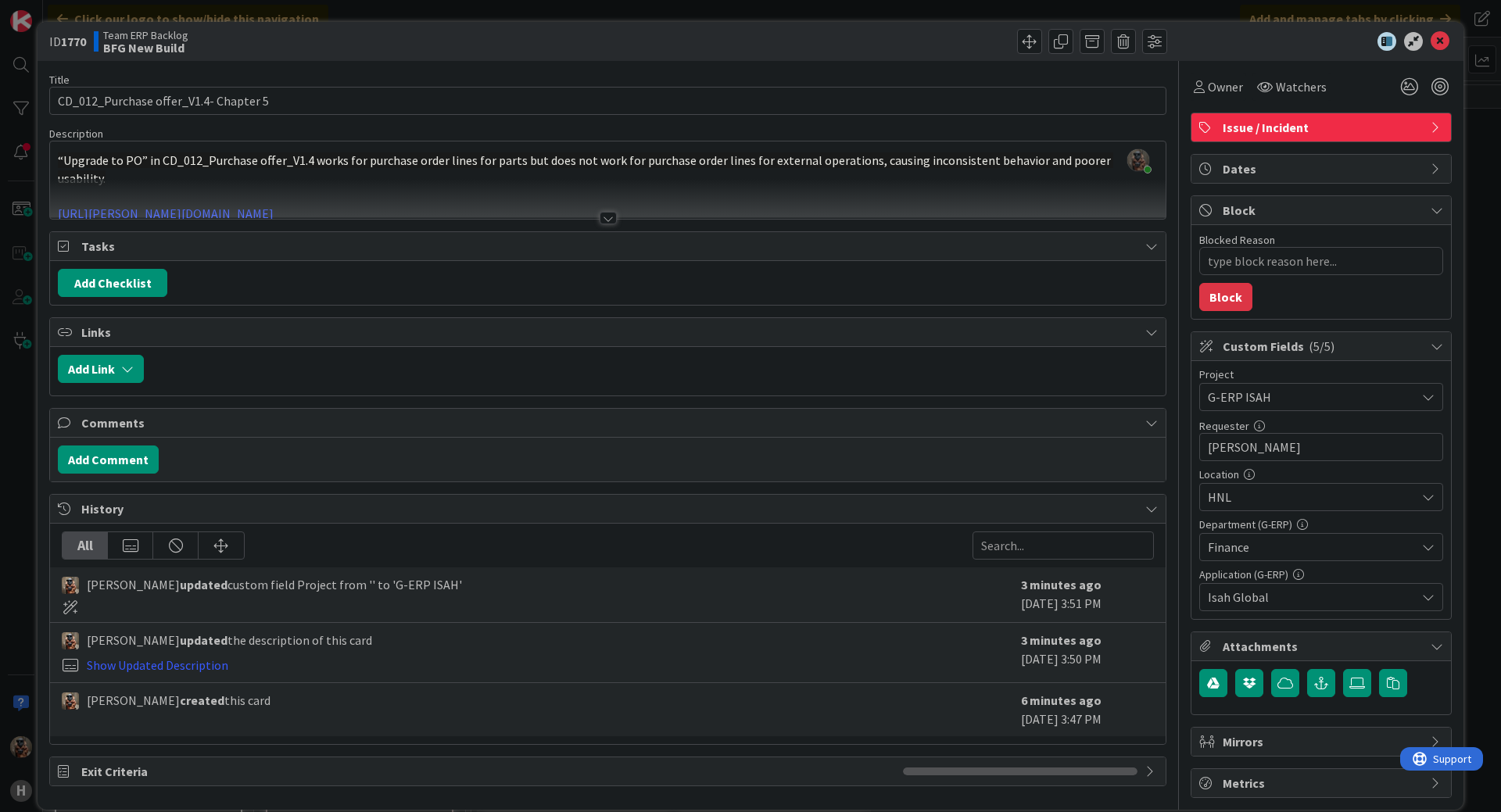
click at [1267, 500] on span "HNL" at bounding box center [1311, 497] width 208 height 19
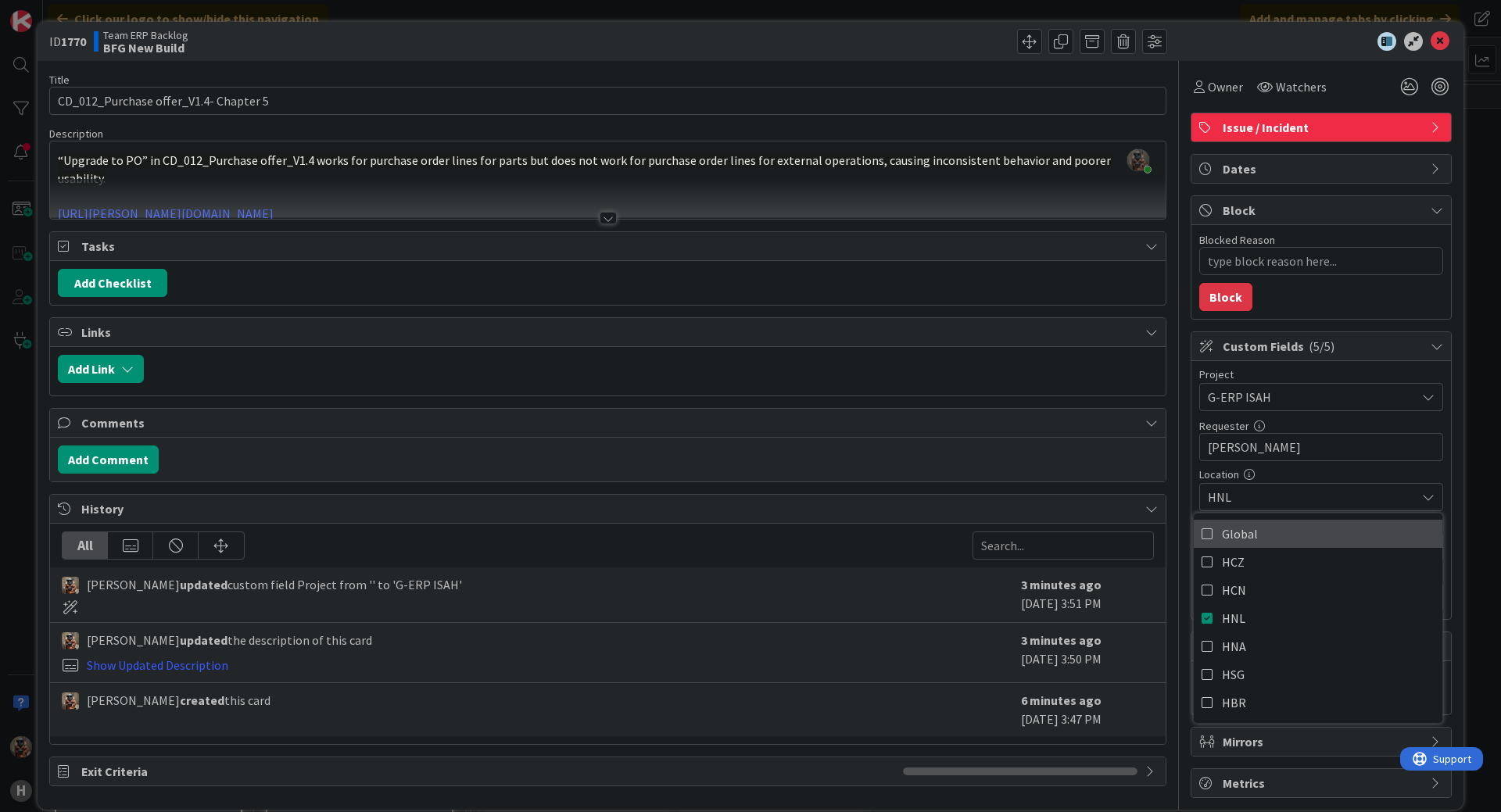
click at [1267, 536] on link "Global" at bounding box center [1318, 533] width 248 height 28
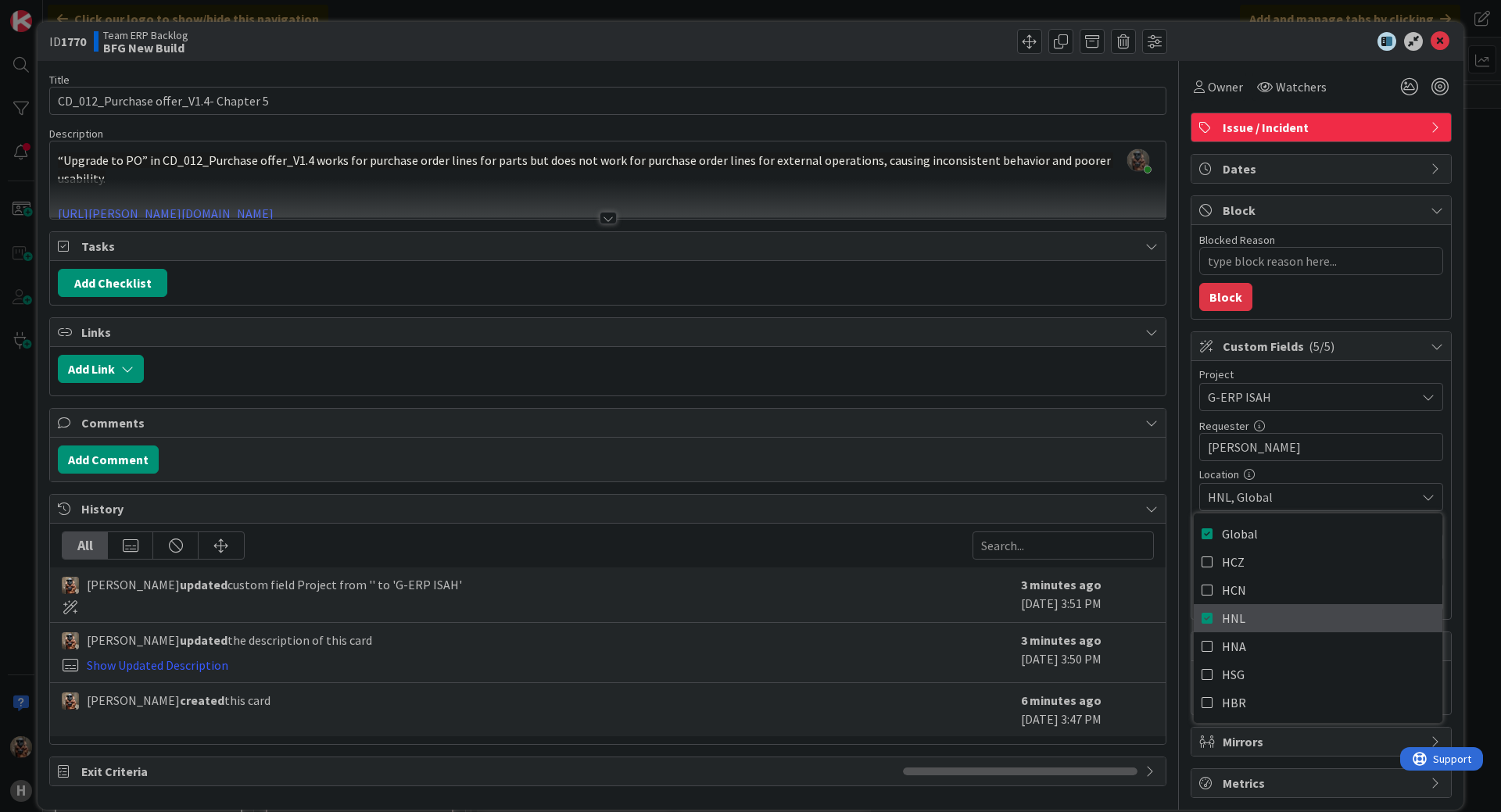
click at [1222, 617] on span "HNL" at bounding box center [1233, 618] width 23 height 23
click at [1158, 127] on div "Title 37 / 128 CD_012_Purchase offer_V1.4- Chapter 5 Description [PERSON_NAME] …" at bounding box center [750, 429] width 1403 height 737
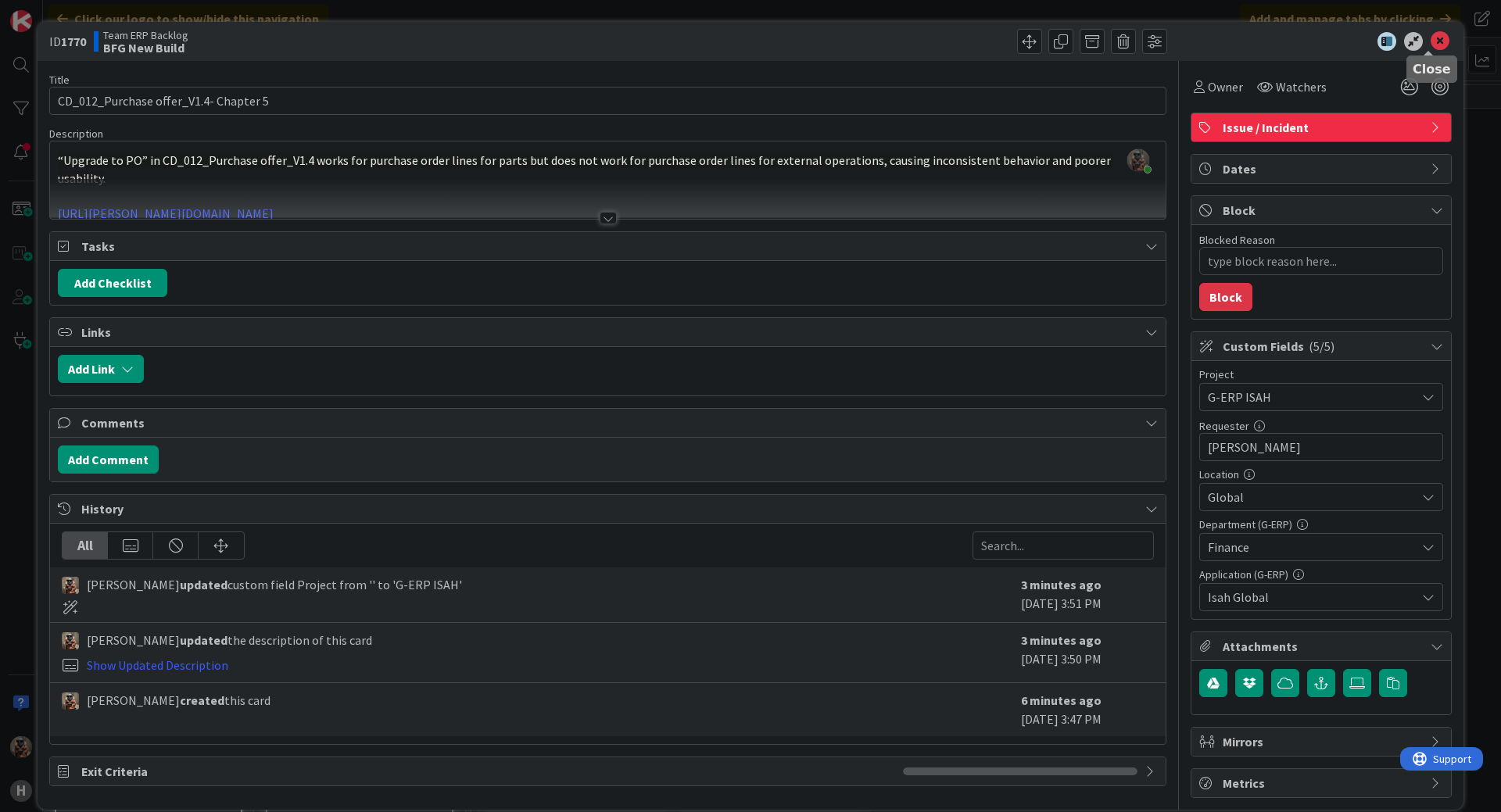
drag, startPoint x: 1422, startPoint y: 41, endPoint x: 1195, endPoint y: 63, distance: 228.1
click at [1431, 41] on icon at bounding box center [1440, 41] width 19 height 19
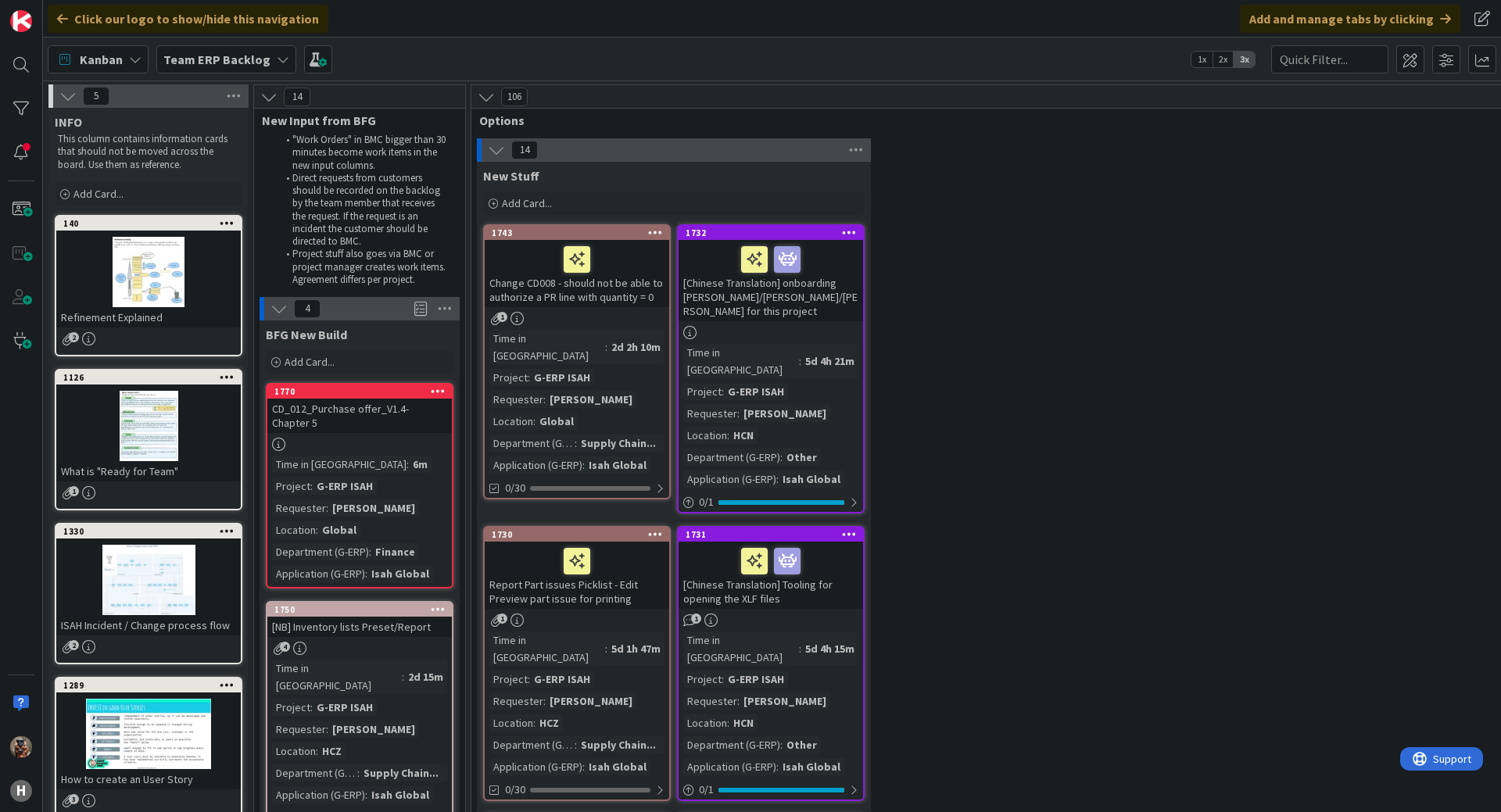
click at [442, 389] on icon at bounding box center [437, 390] width 15 height 11
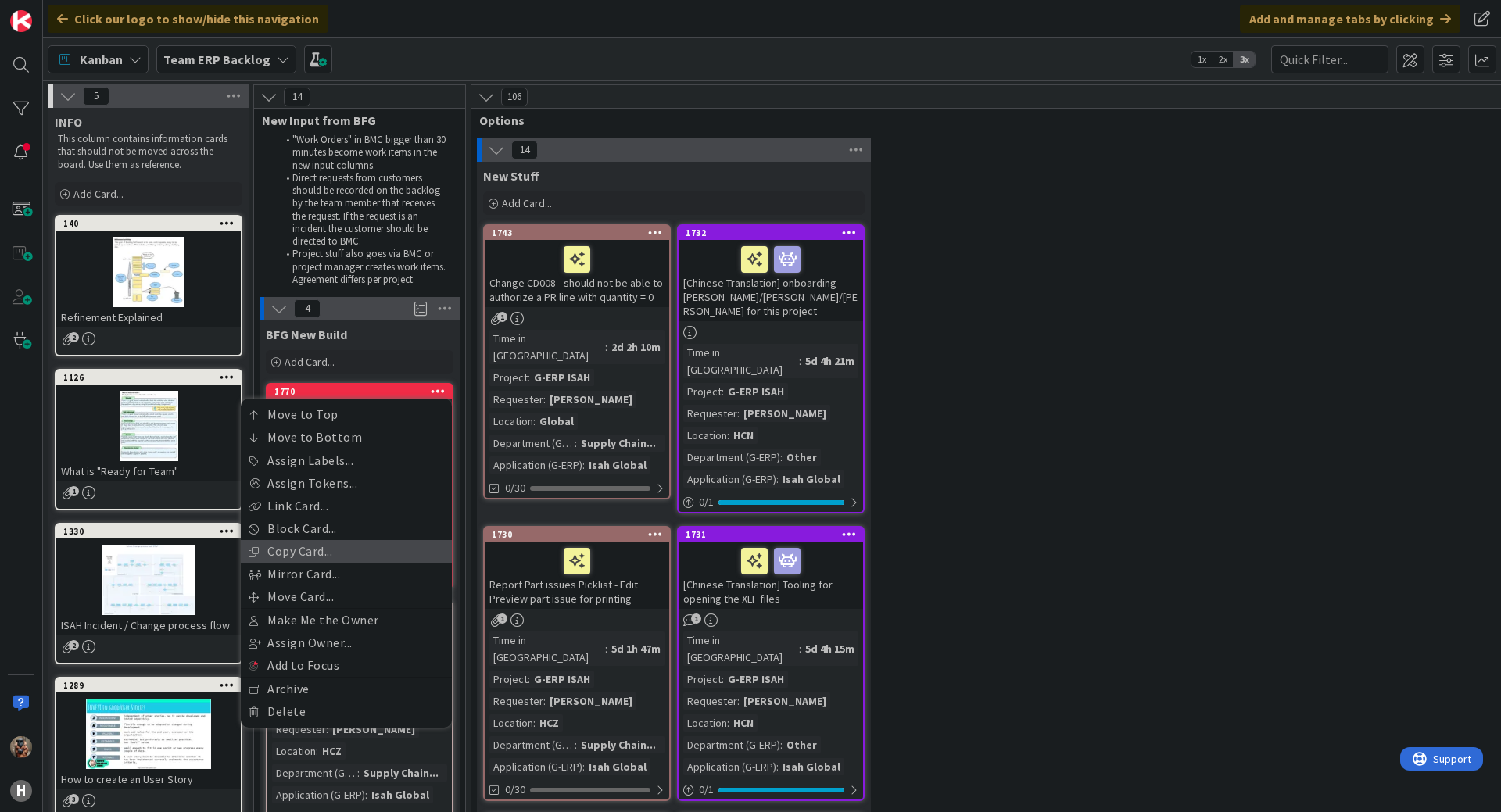
click at [355, 548] on link "Copy Card..." at bounding box center [346, 551] width 211 height 22
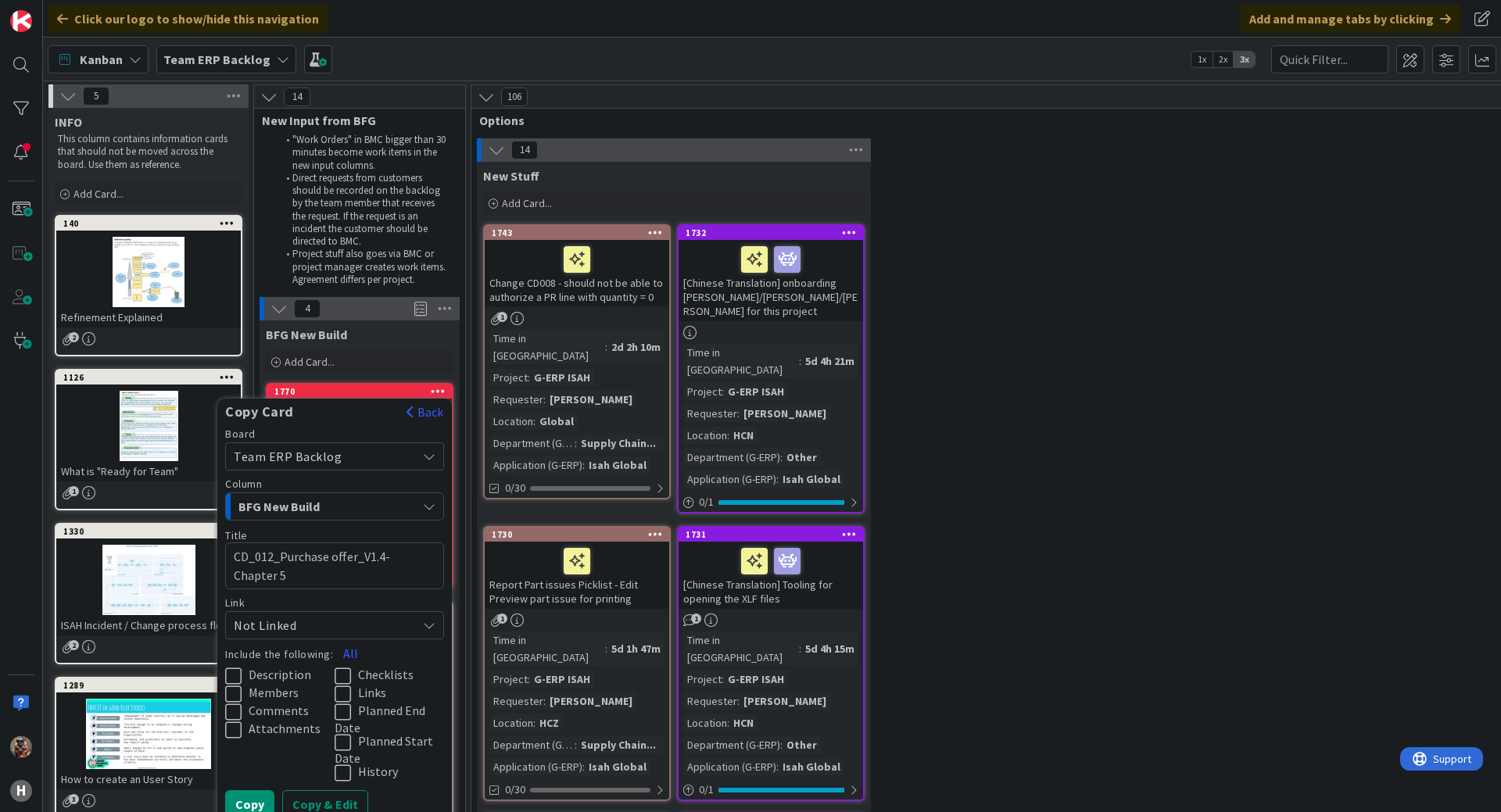
click at [361, 578] on textarea "CD_012_Purchase offer_V1.4- Chapter 5" at bounding box center [335, 566] width 219 height 47
click at [345, 572] on textarea "CD_012_Purchase offer_V1.4- Chapter 5" at bounding box center [335, 566] width 219 height 47
paste textarea "Chapter 4"
type textarea "x"
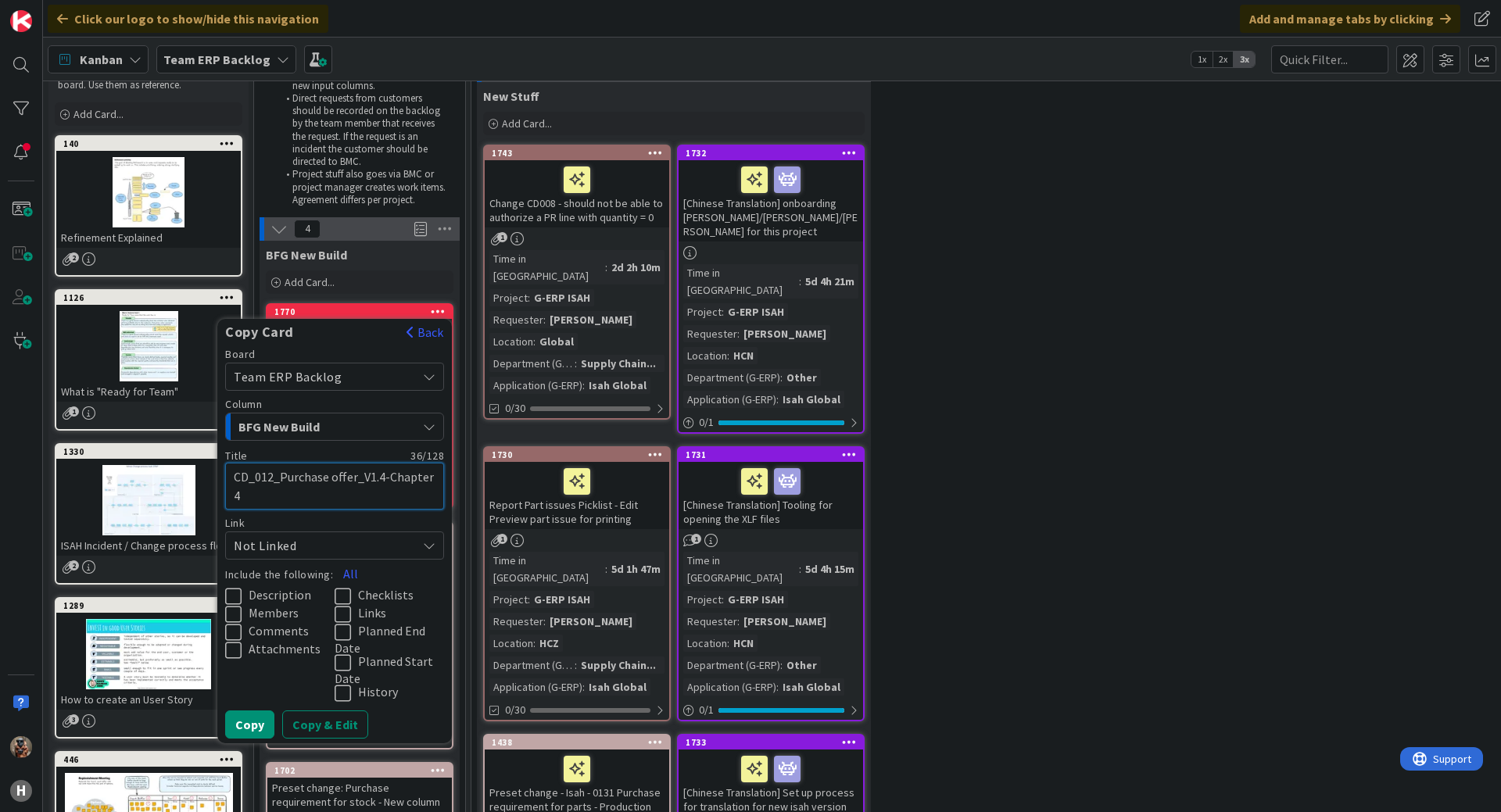
scroll to position [157, 0]
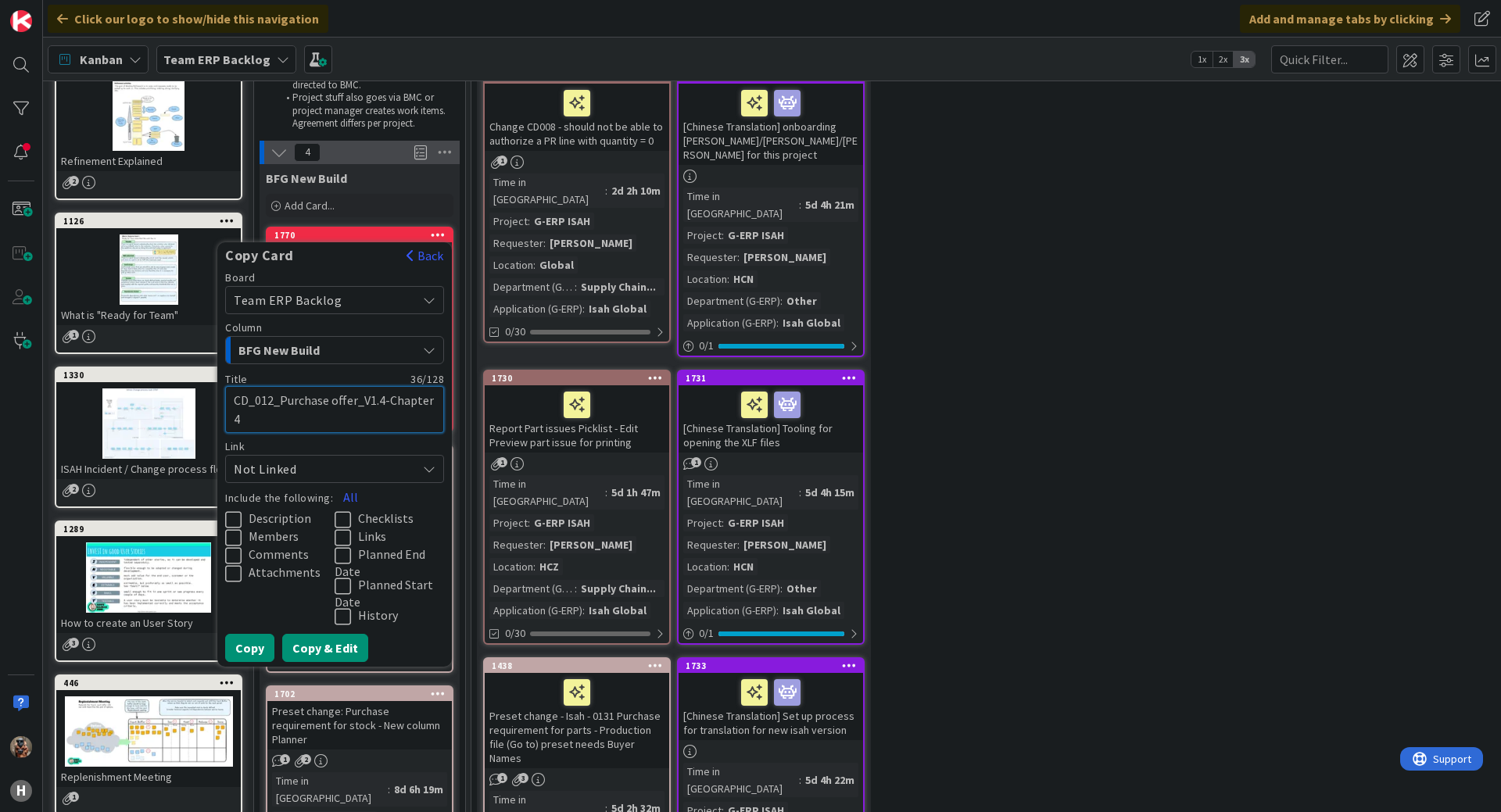
type textarea "CD_012_Purchase offer_V1.4-Chapter 4"
click at [331, 645] on button "Copy & Edit" at bounding box center [325, 648] width 86 height 28
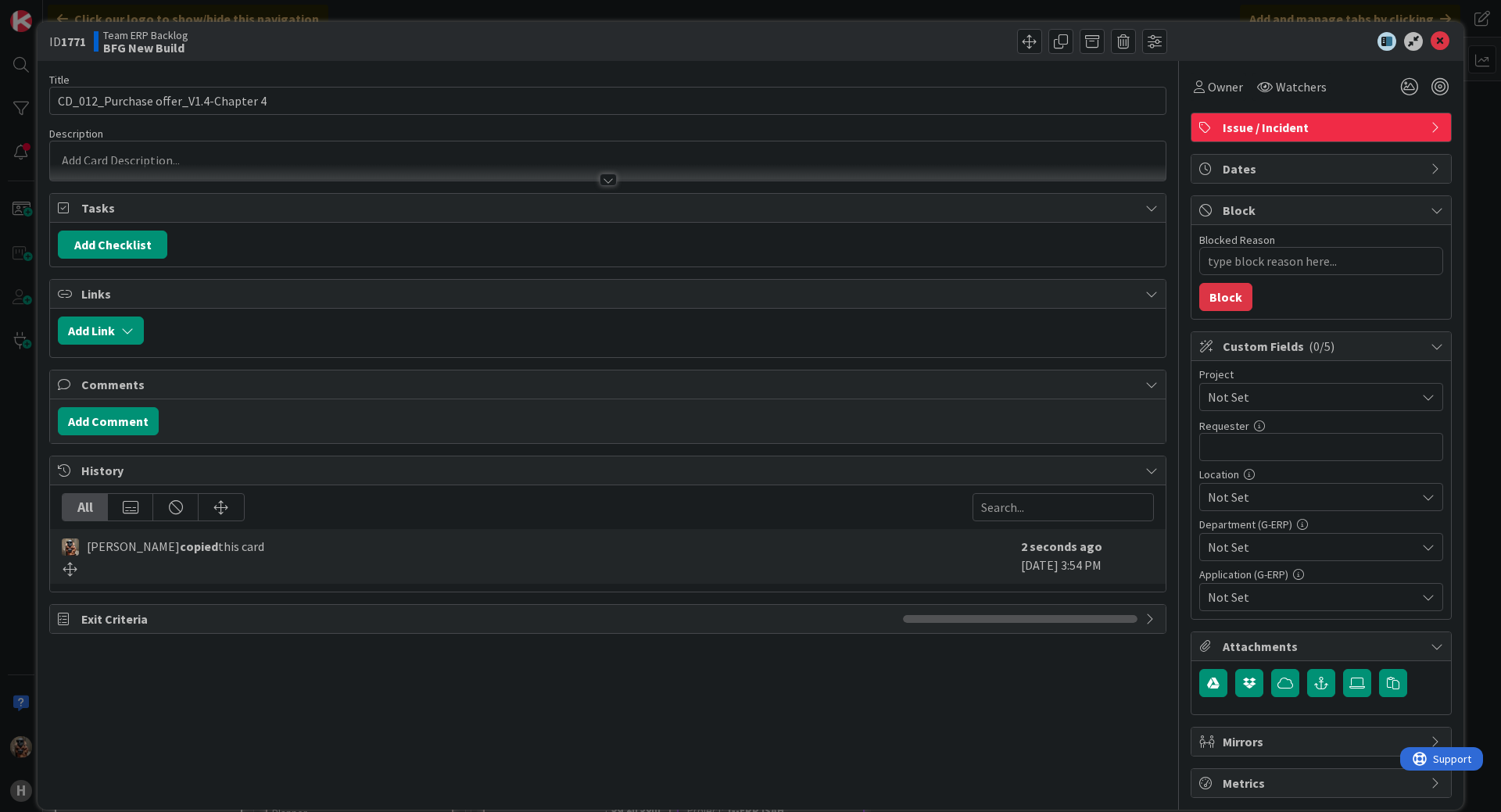
click at [1255, 394] on span "Not Set" at bounding box center [1308, 397] width 200 height 22
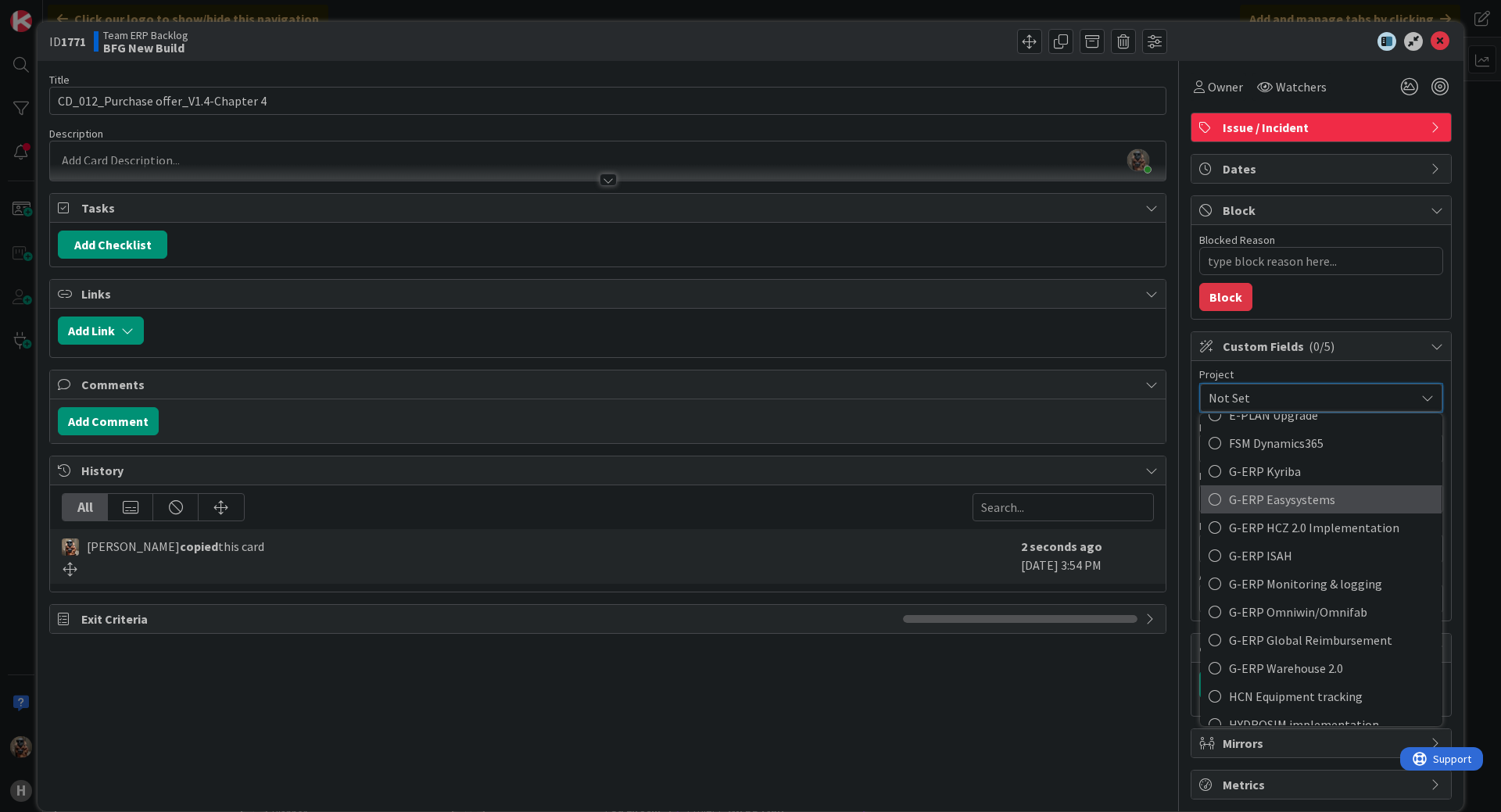
scroll to position [547, 0]
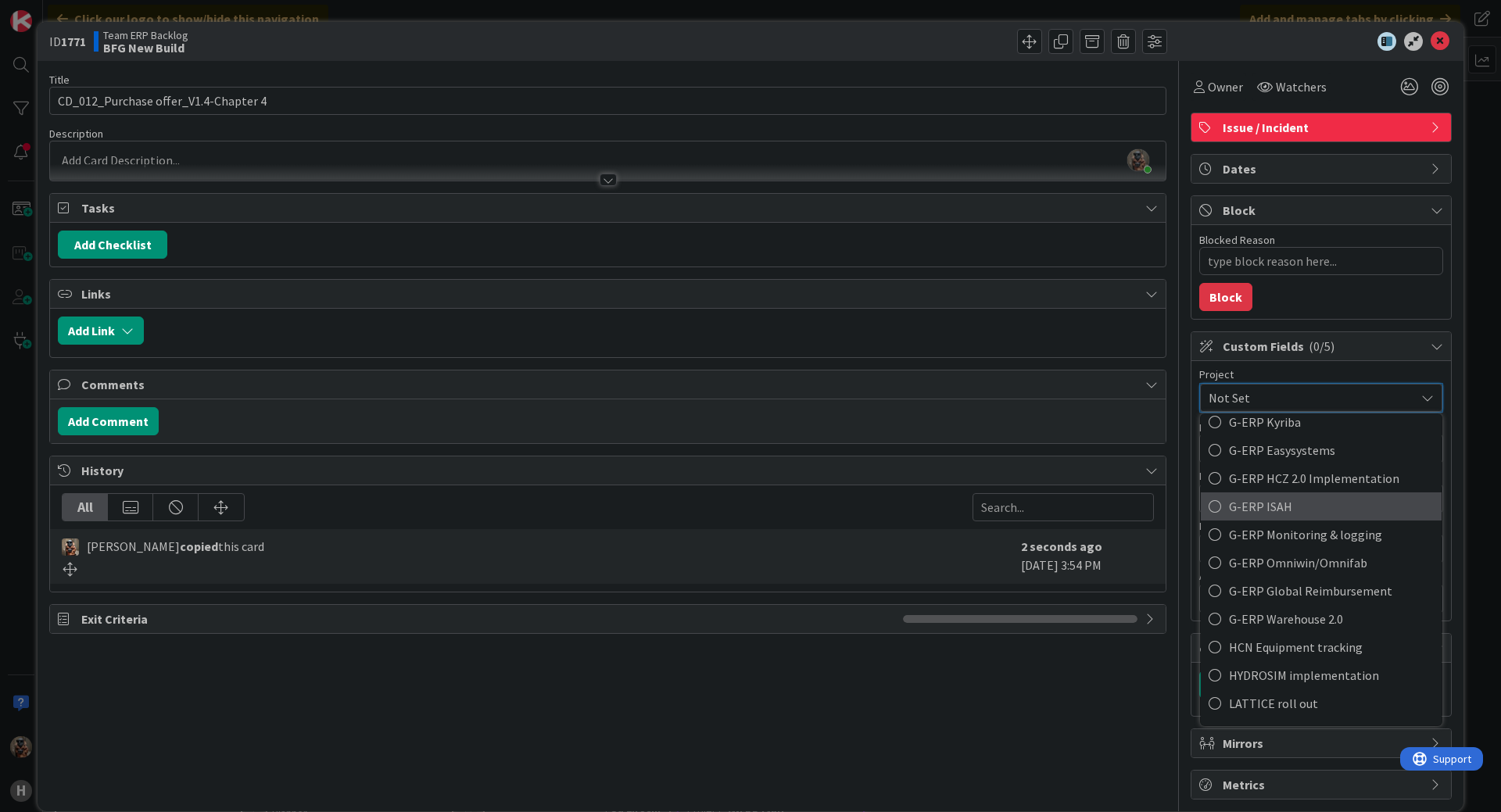
click at [1285, 506] on span "G-ERP ISAH" at bounding box center [1331, 506] width 205 height 23
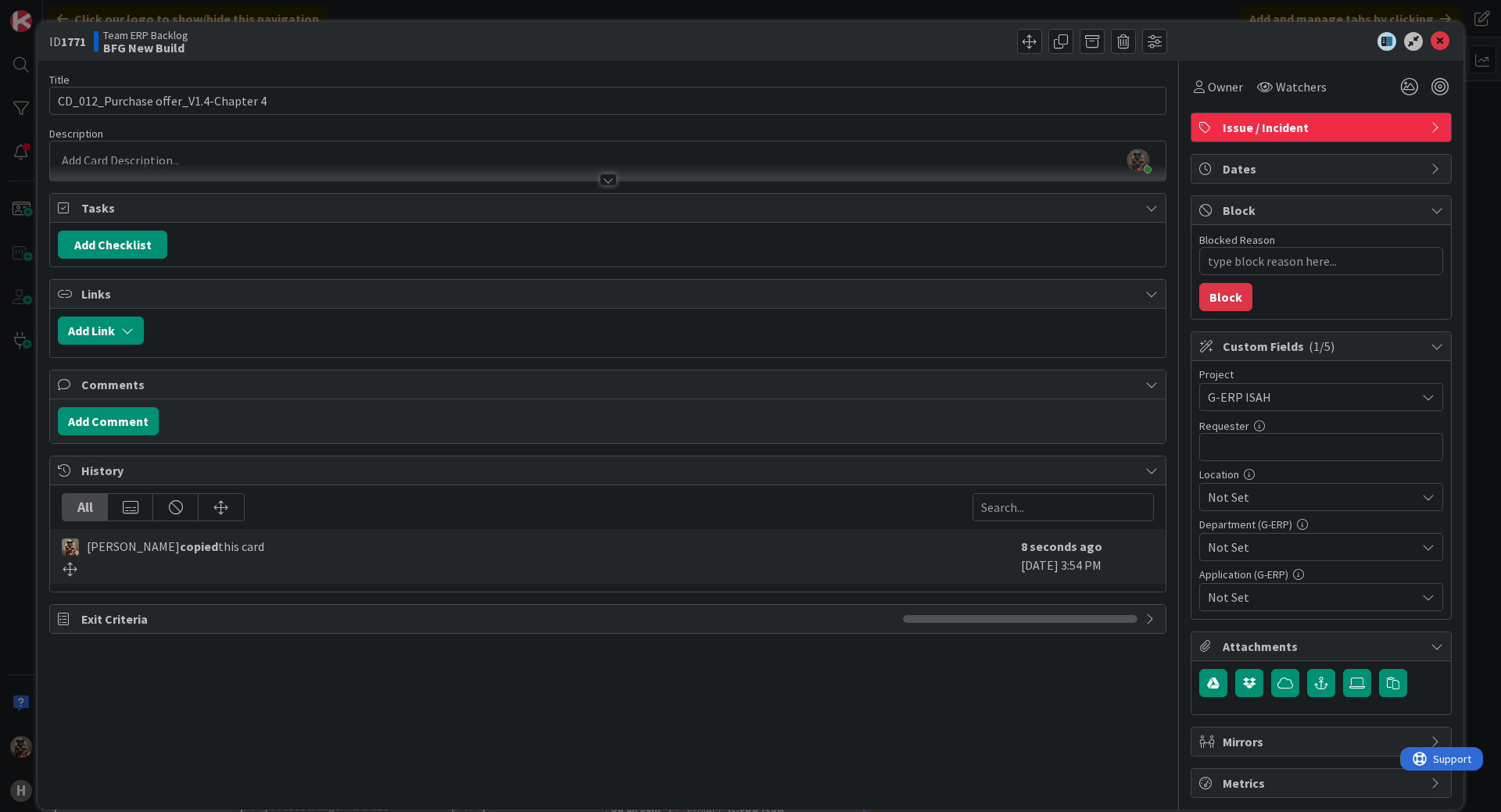
type textarea "x"
click at [1306, 438] on input "text" at bounding box center [1320, 447] width 244 height 28
type input "Ka"
type textarea "x"
type input "Kare"
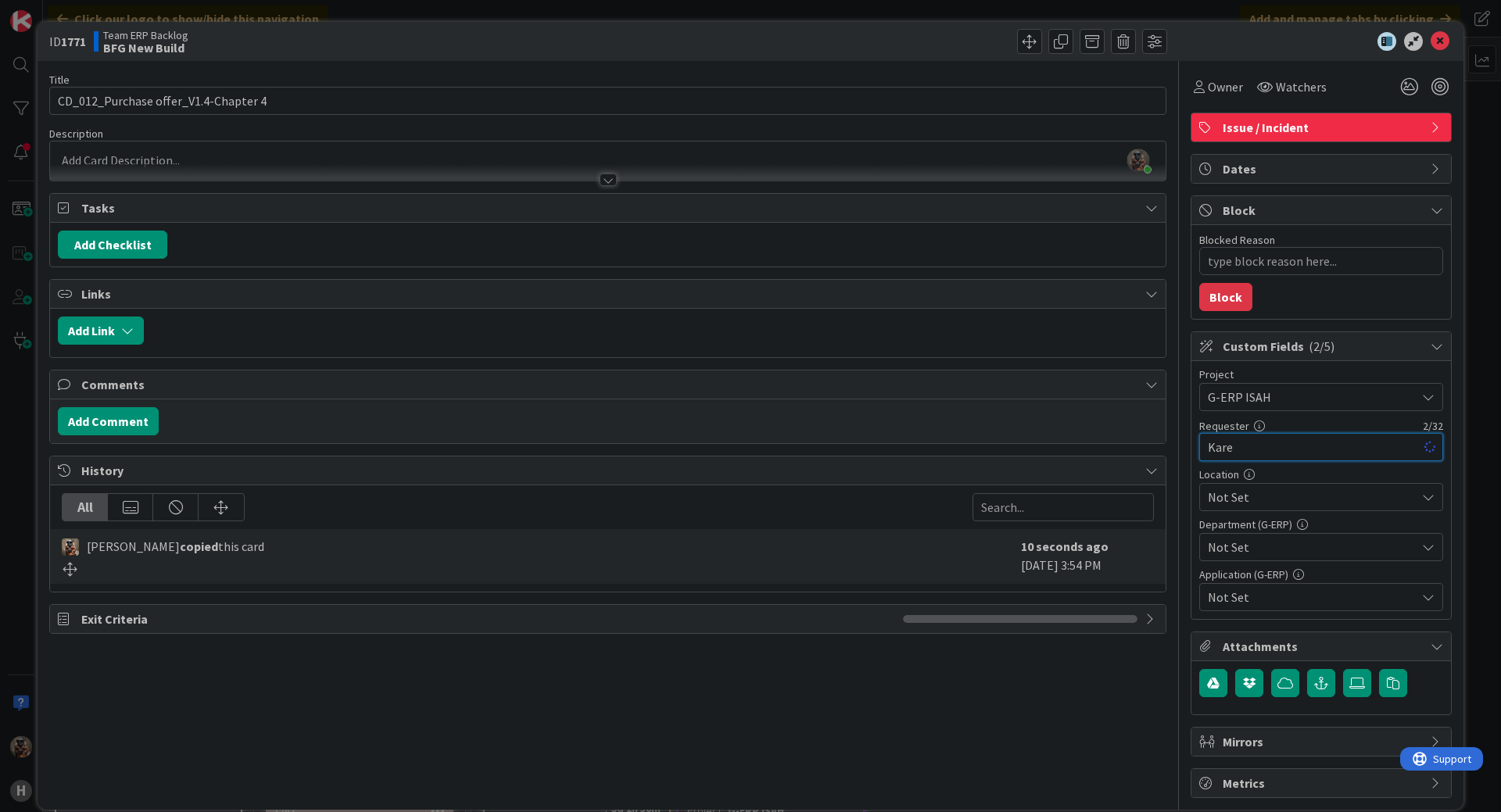
type textarea "x"
type input "[PERSON_NAME]"
type textarea "x"
type input "[PERSON_NAME]"
type textarea "x"
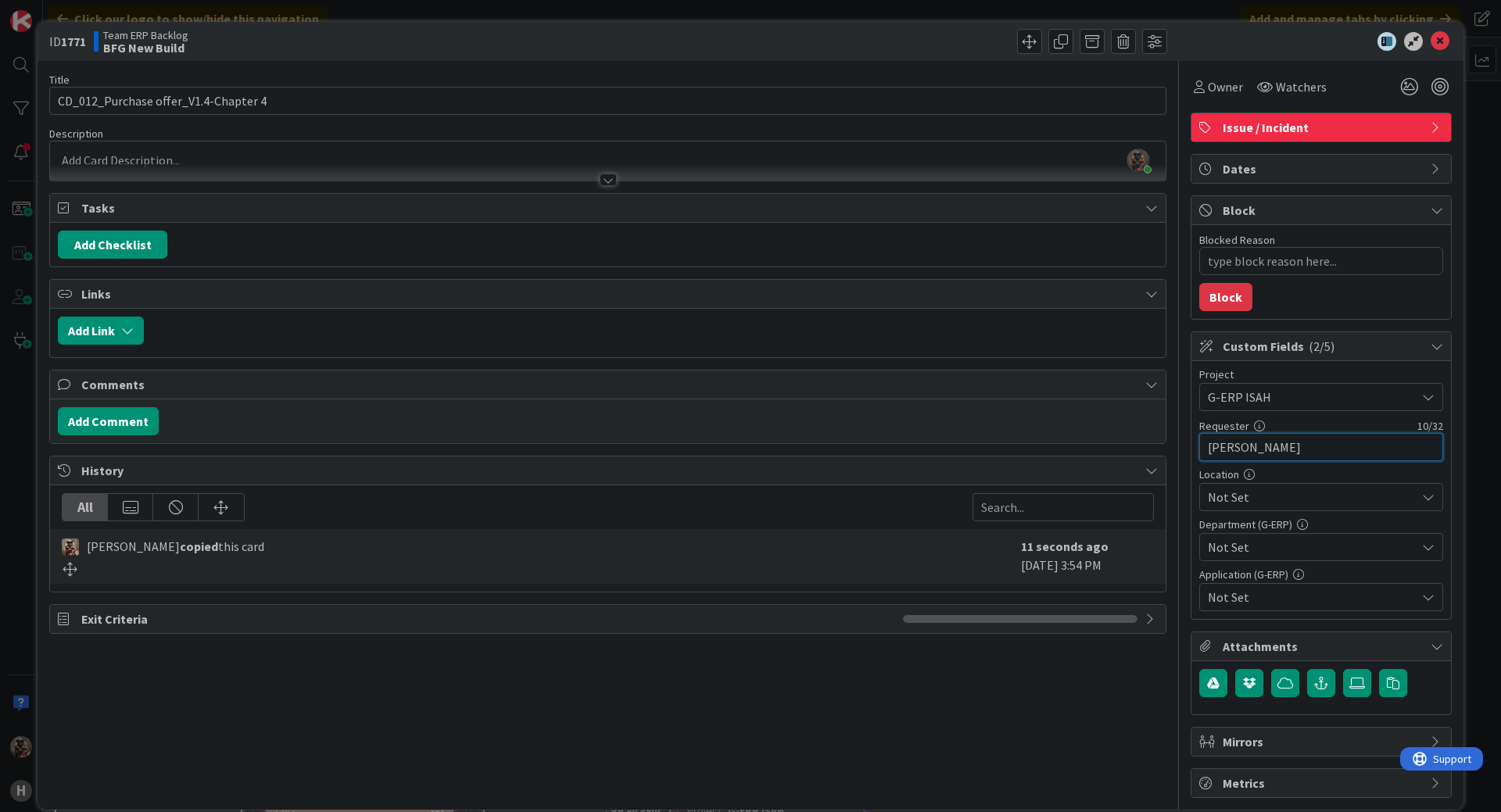
type input "[PERSON_NAME]"
type textarea "x"
type input "[PERSON_NAME]"
click at [1300, 495] on span "Not Set" at bounding box center [1311, 497] width 208 height 19
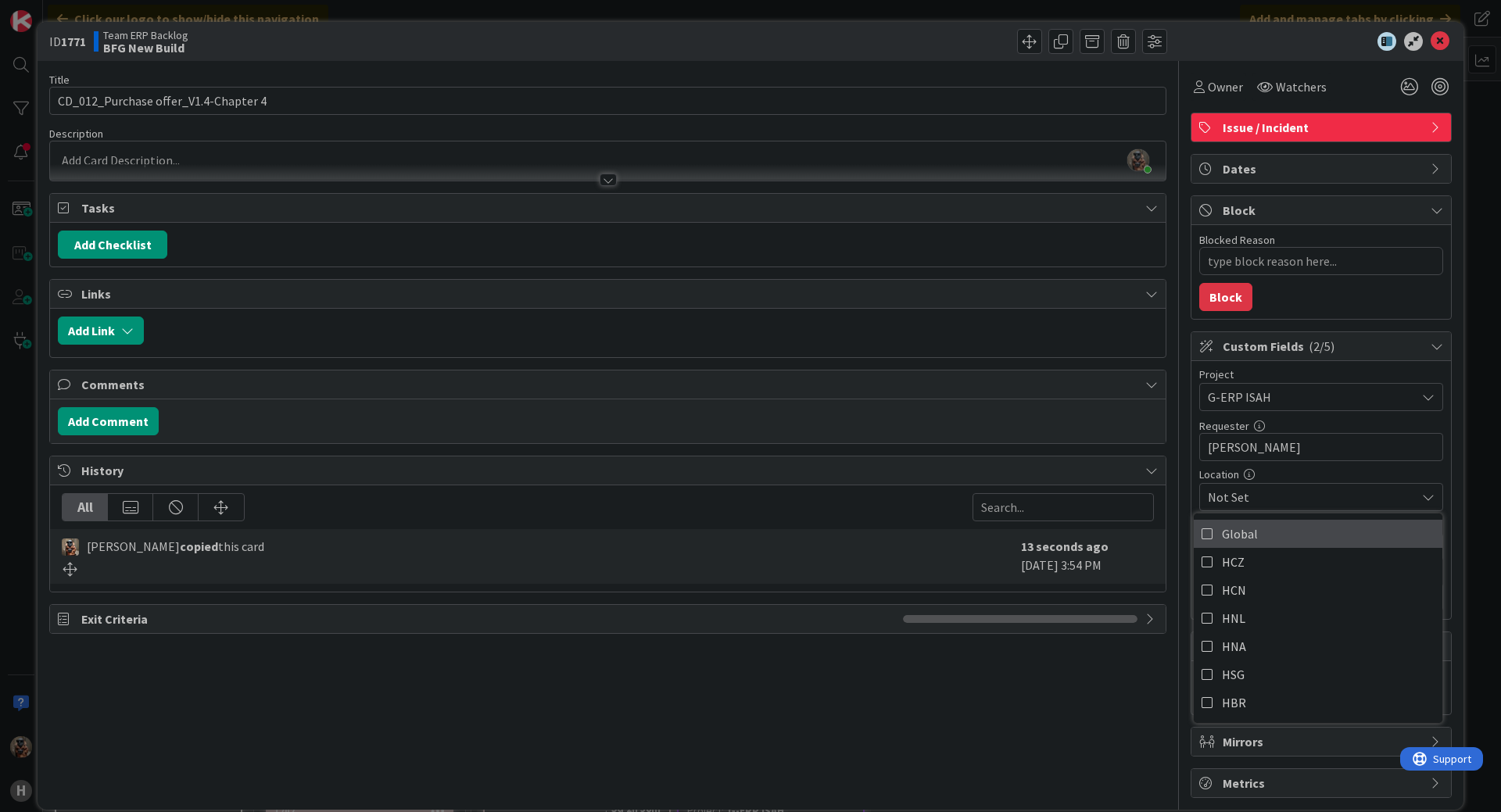
click at [1290, 530] on link "Global" at bounding box center [1318, 533] width 248 height 28
click at [1343, 507] on div "Global" at bounding box center [1320, 497] width 244 height 28
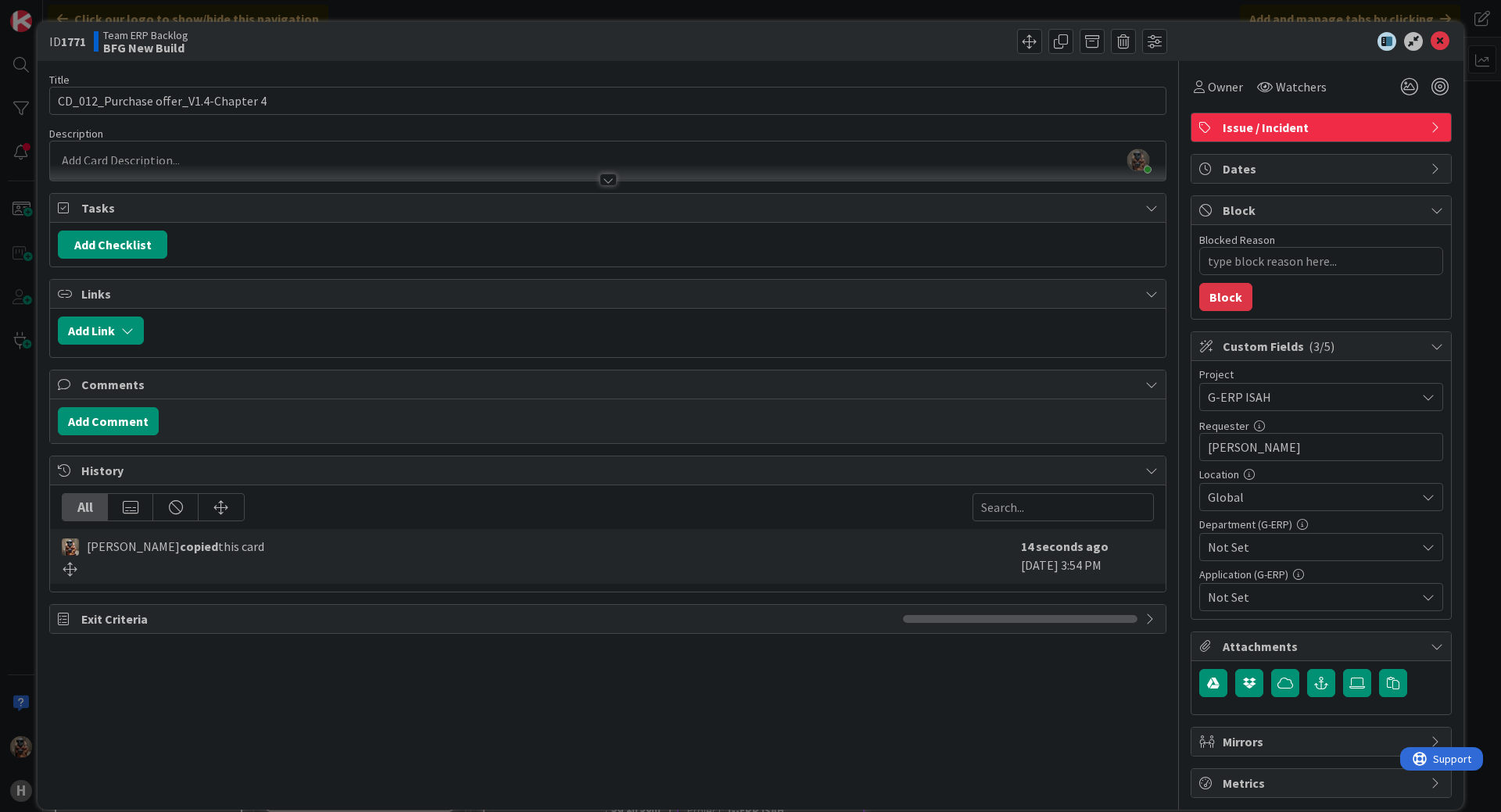
click at [1324, 543] on span "Not Set" at bounding box center [1311, 547] width 208 height 19
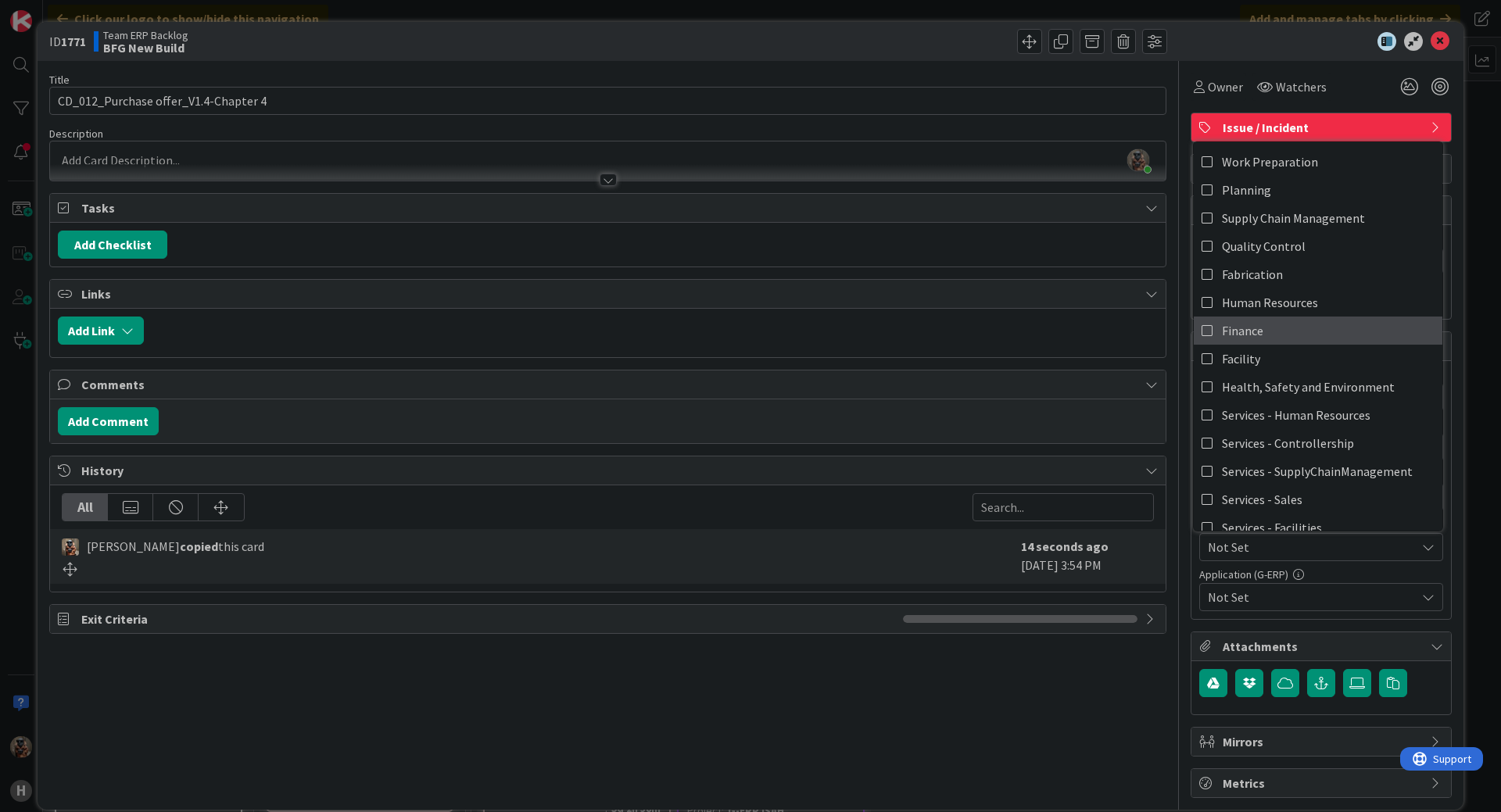
click at [1285, 337] on link "Finance" at bounding box center [1318, 330] width 248 height 28
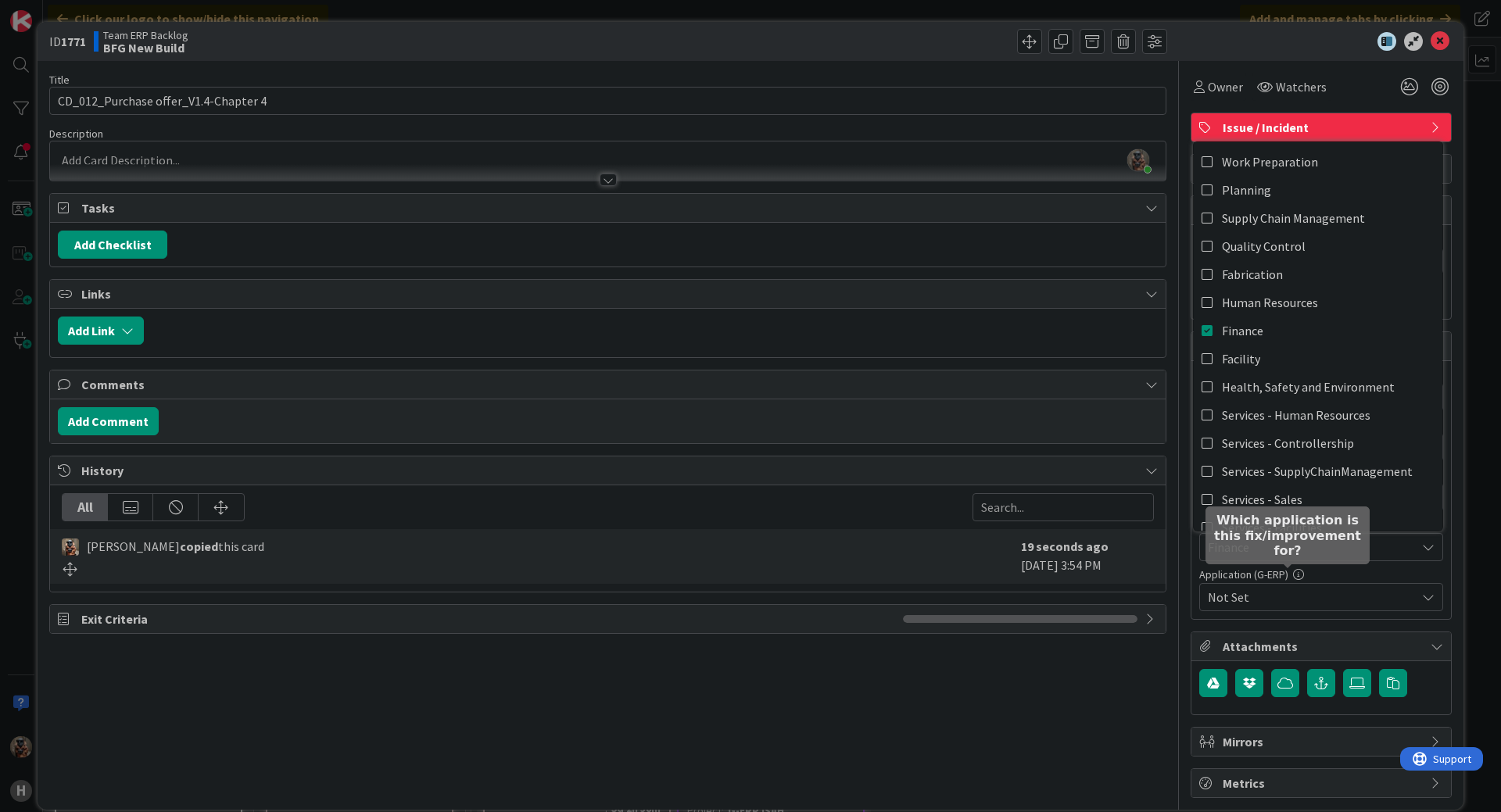
click at [1286, 591] on span "Not Set" at bounding box center [1311, 597] width 208 height 19
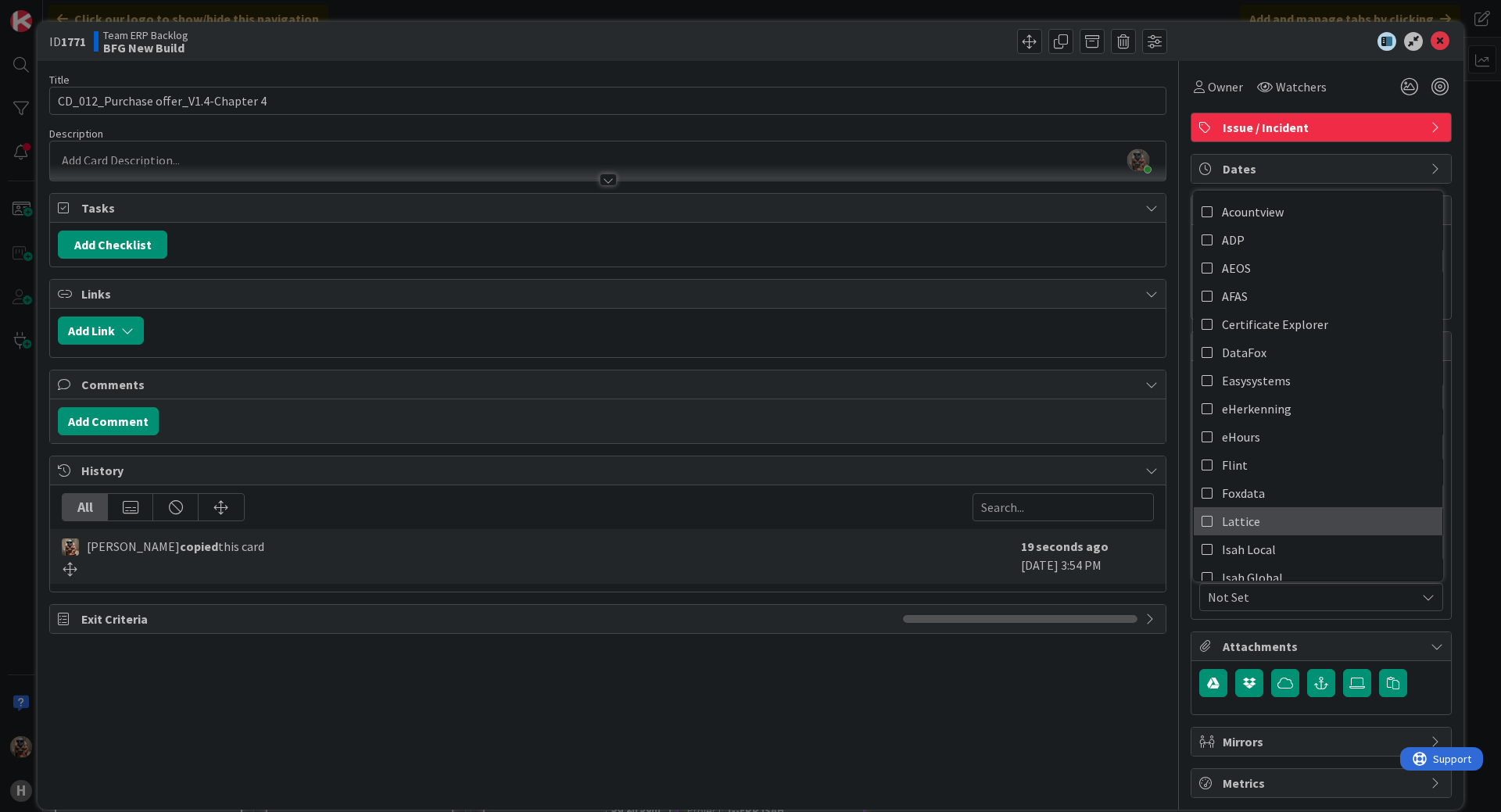
scroll to position [78, 0]
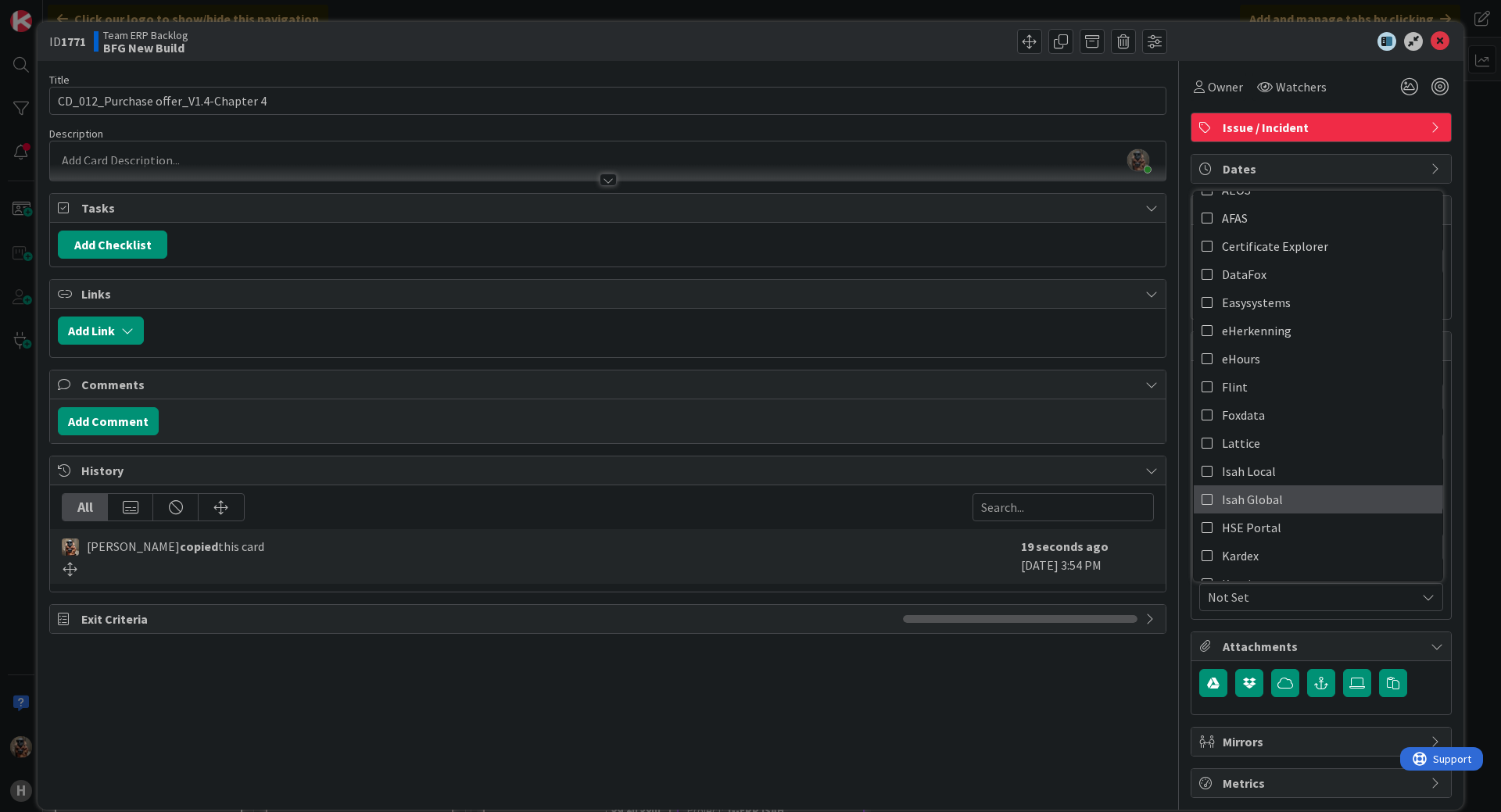
click at [1276, 498] on link "Isah Global" at bounding box center [1318, 499] width 248 height 28
click at [211, 150] on div "[PERSON_NAME] just joined" at bounding box center [607, 161] width 1115 height 39
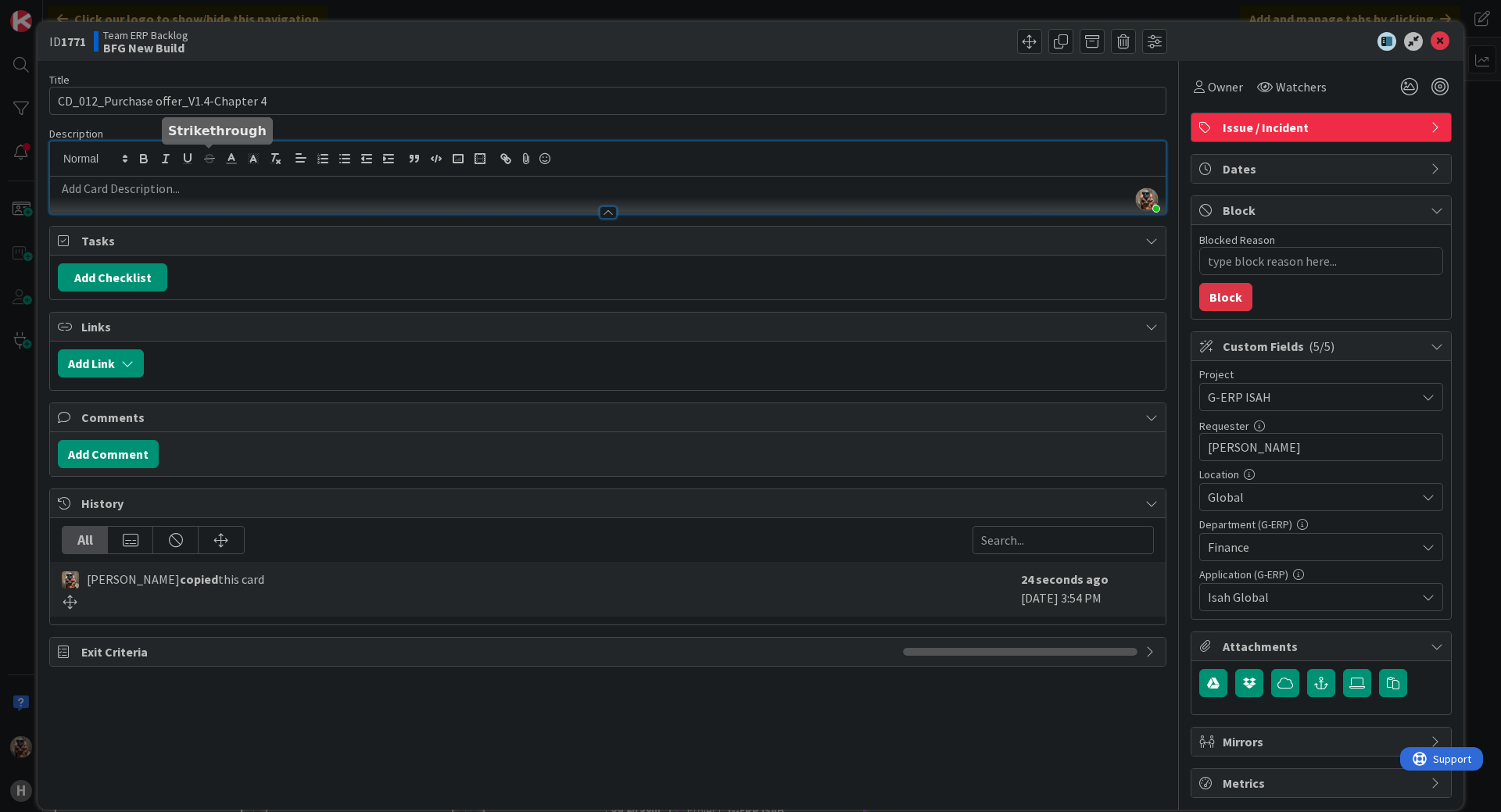
click at [223, 187] on p at bounding box center [608, 188] width 1100 height 18
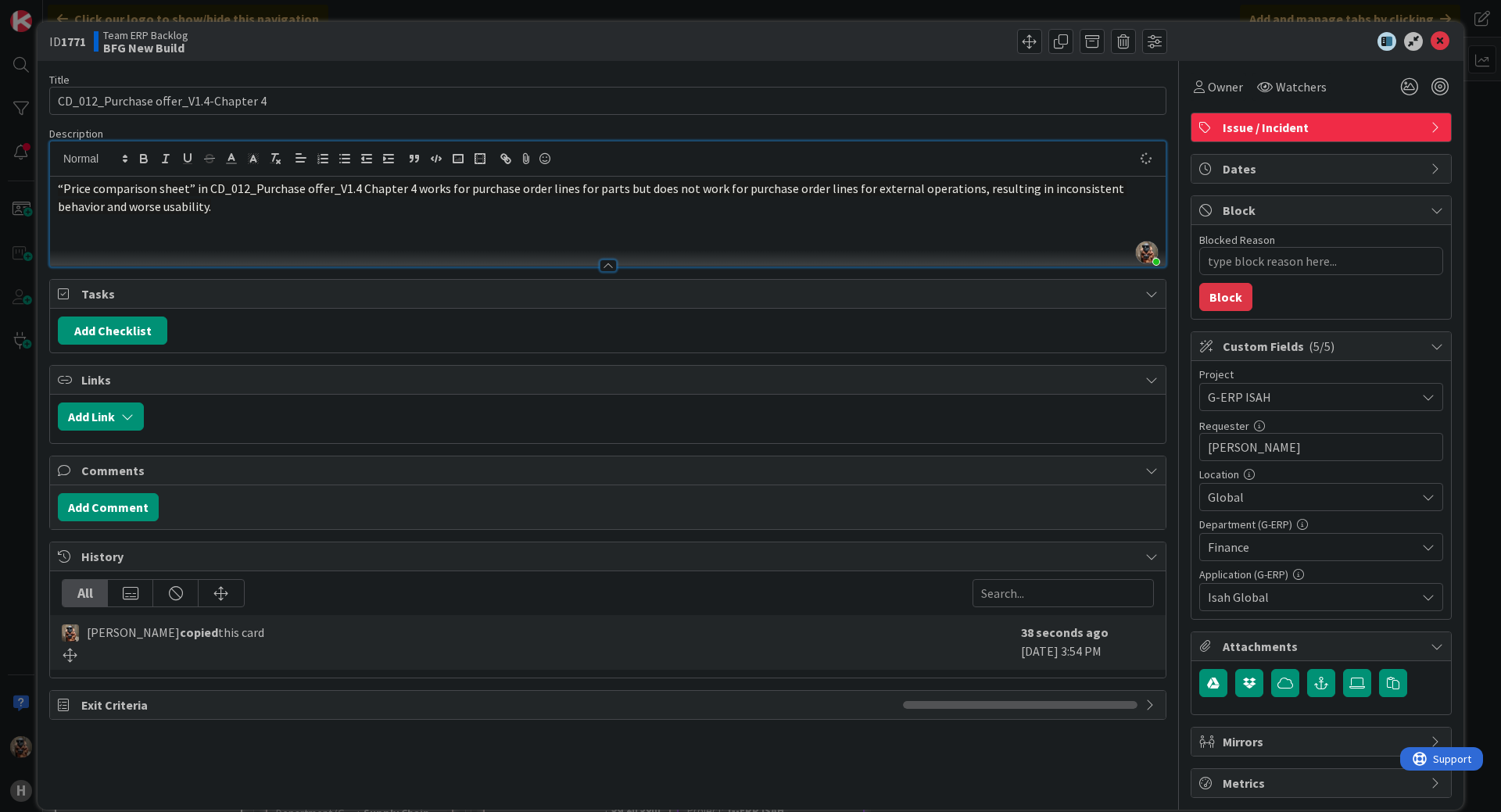
type textarea "x"
click at [1314, 688] on icon "button" at bounding box center [1320, 683] width 14 height 13
click at [1244, 747] on input "text" at bounding box center [1320, 753] width 244 height 28
paste input "[URL][PERSON_NAME][DOMAIN_NAME]"
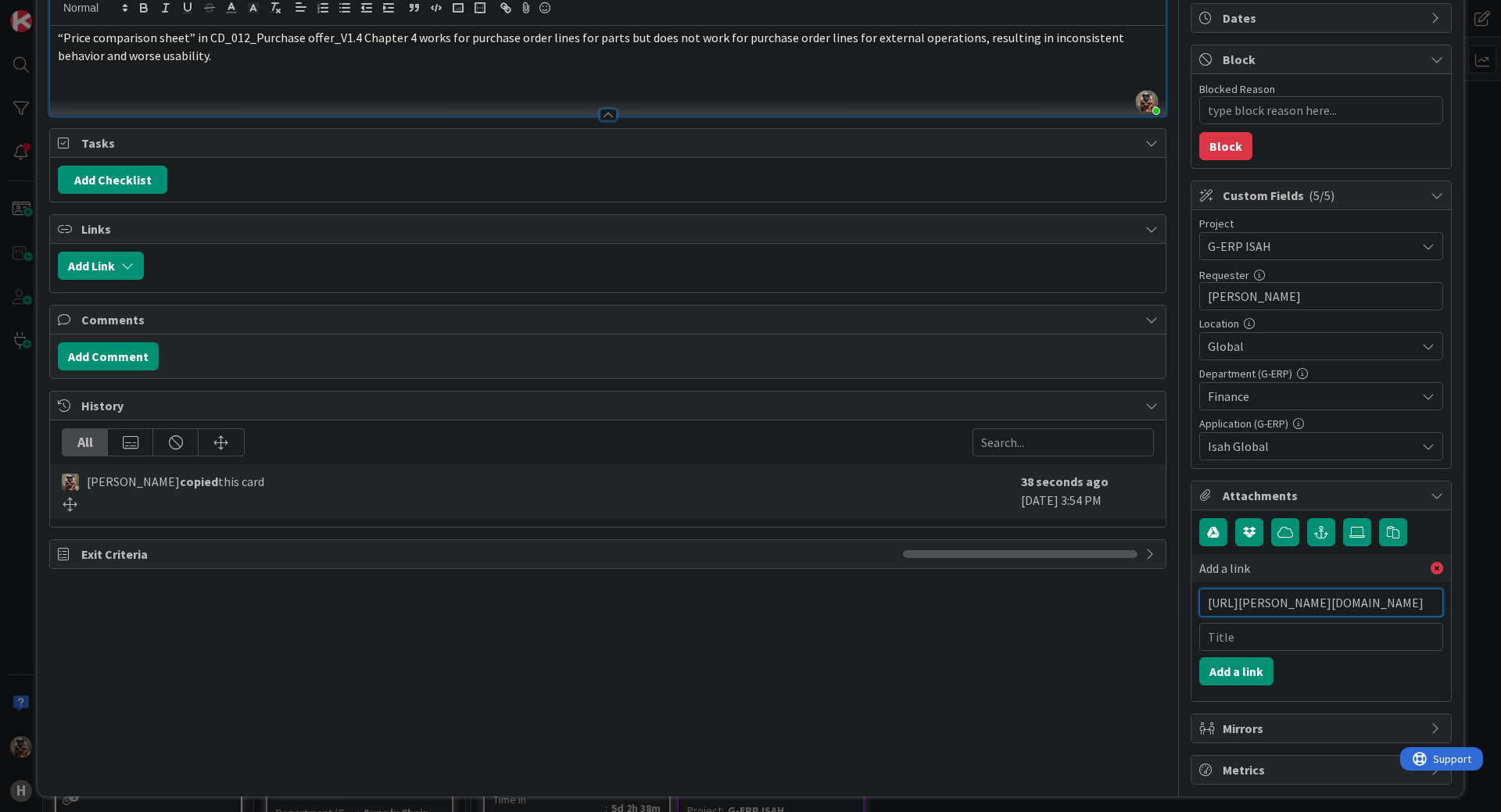
scroll to position [157, 0]
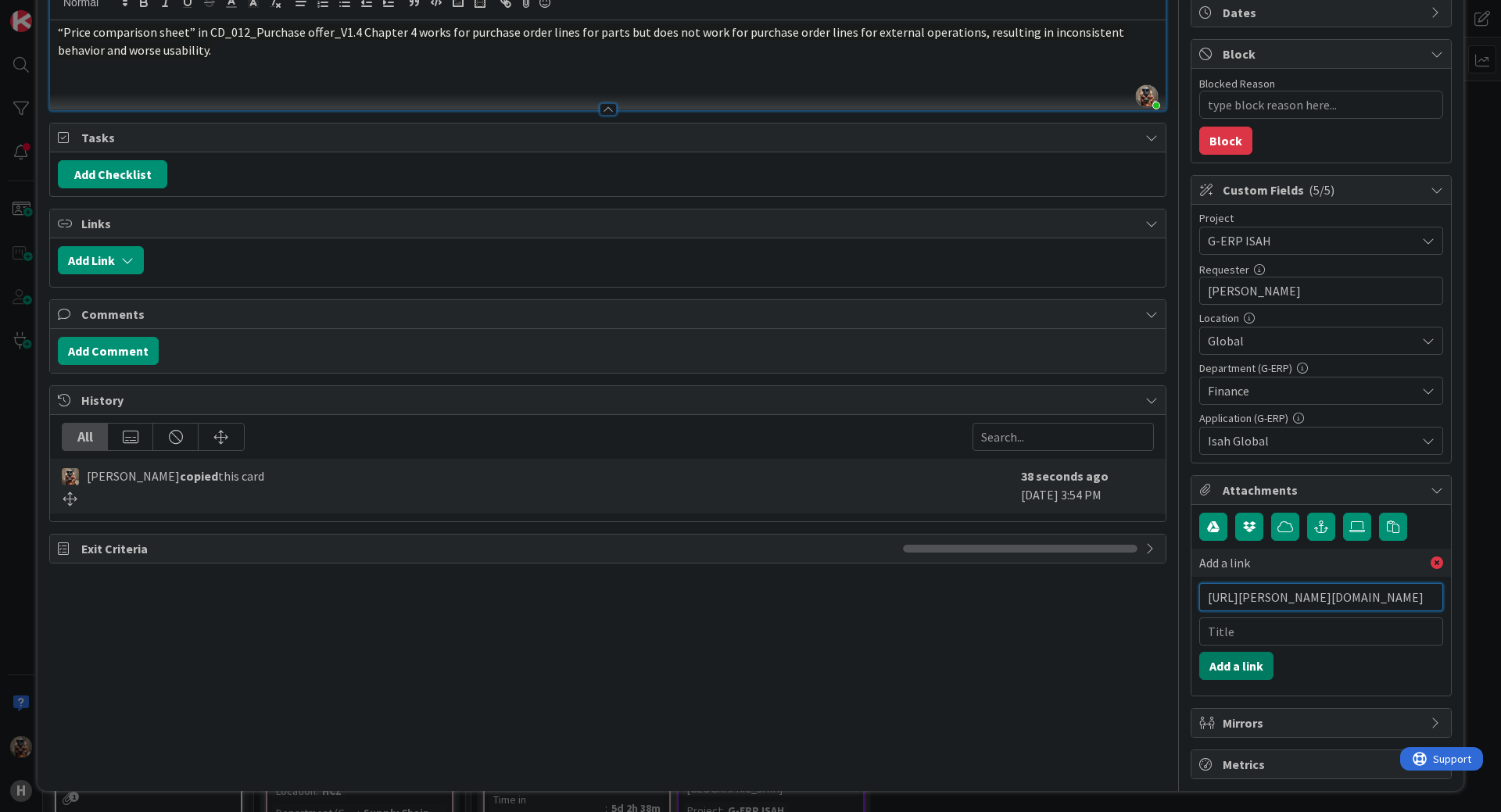
type input "[URL][PERSON_NAME][DOMAIN_NAME]"
click at [1236, 667] on button "Add a link" at bounding box center [1236, 666] width 74 height 28
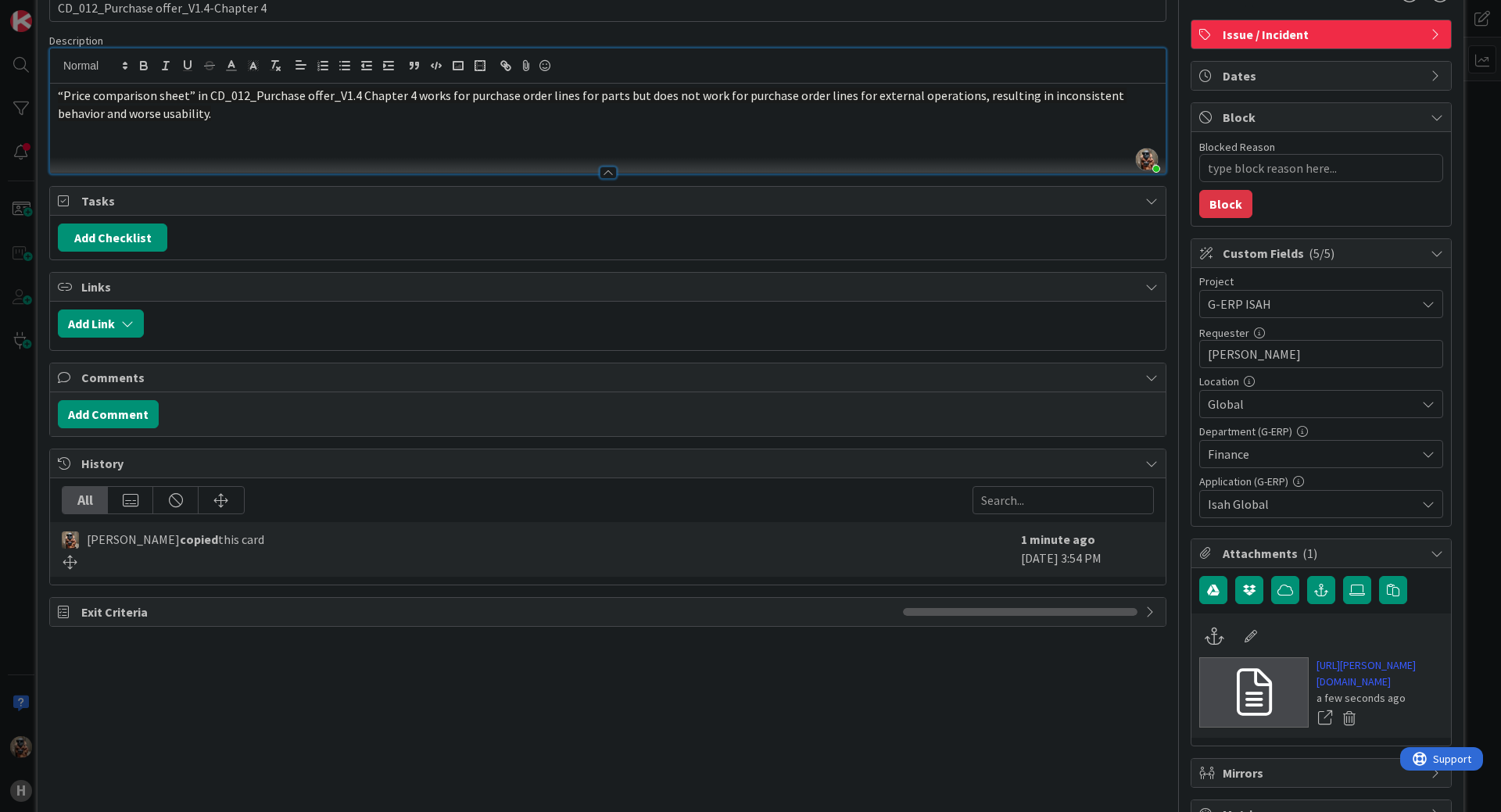
scroll to position [0, 0]
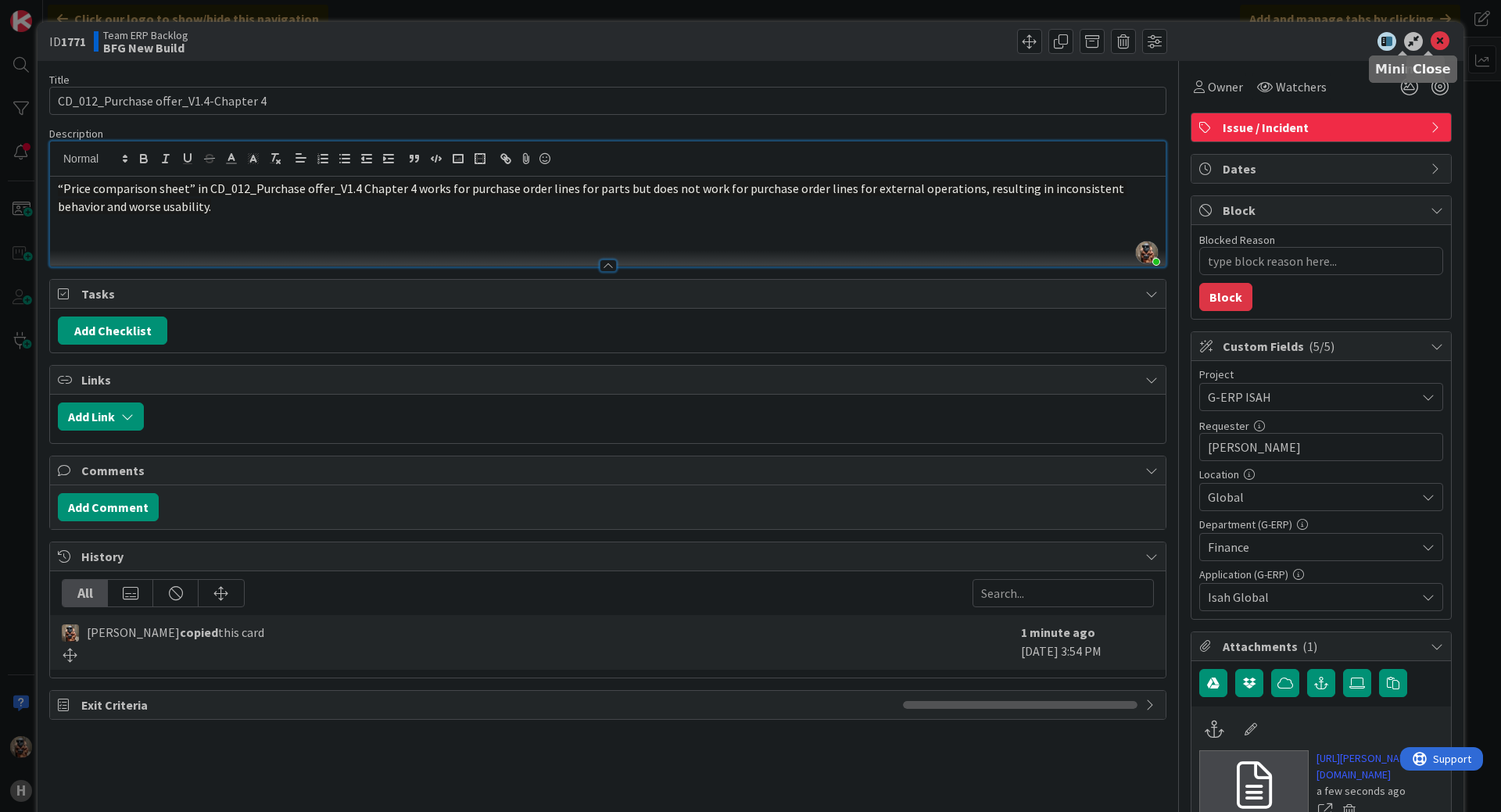
click at [1431, 39] on icon at bounding box center [1440, 41] width 19 height 19
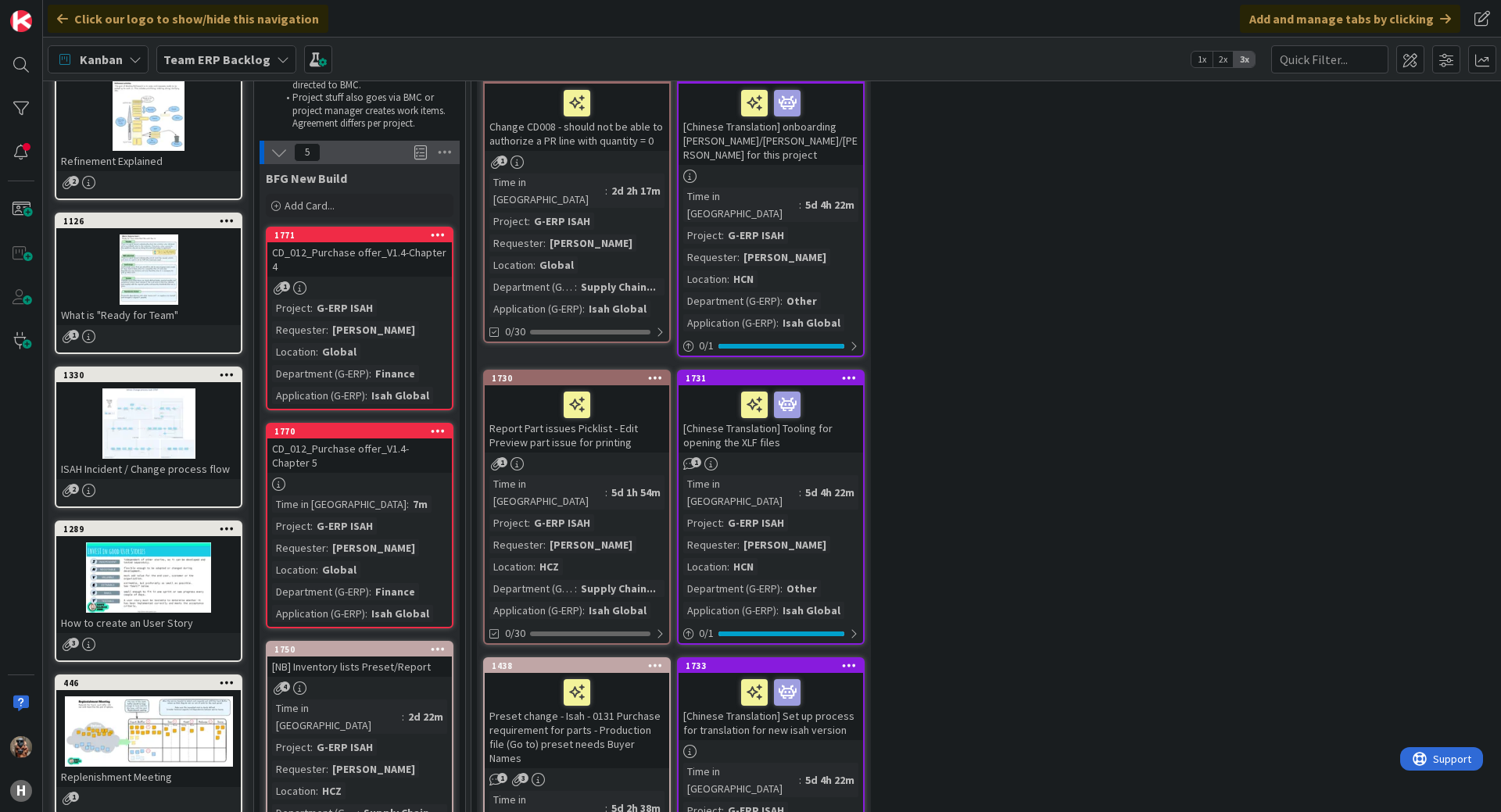
click at [355, 480] on div at bounding box center [359, 484] width 185 height 14
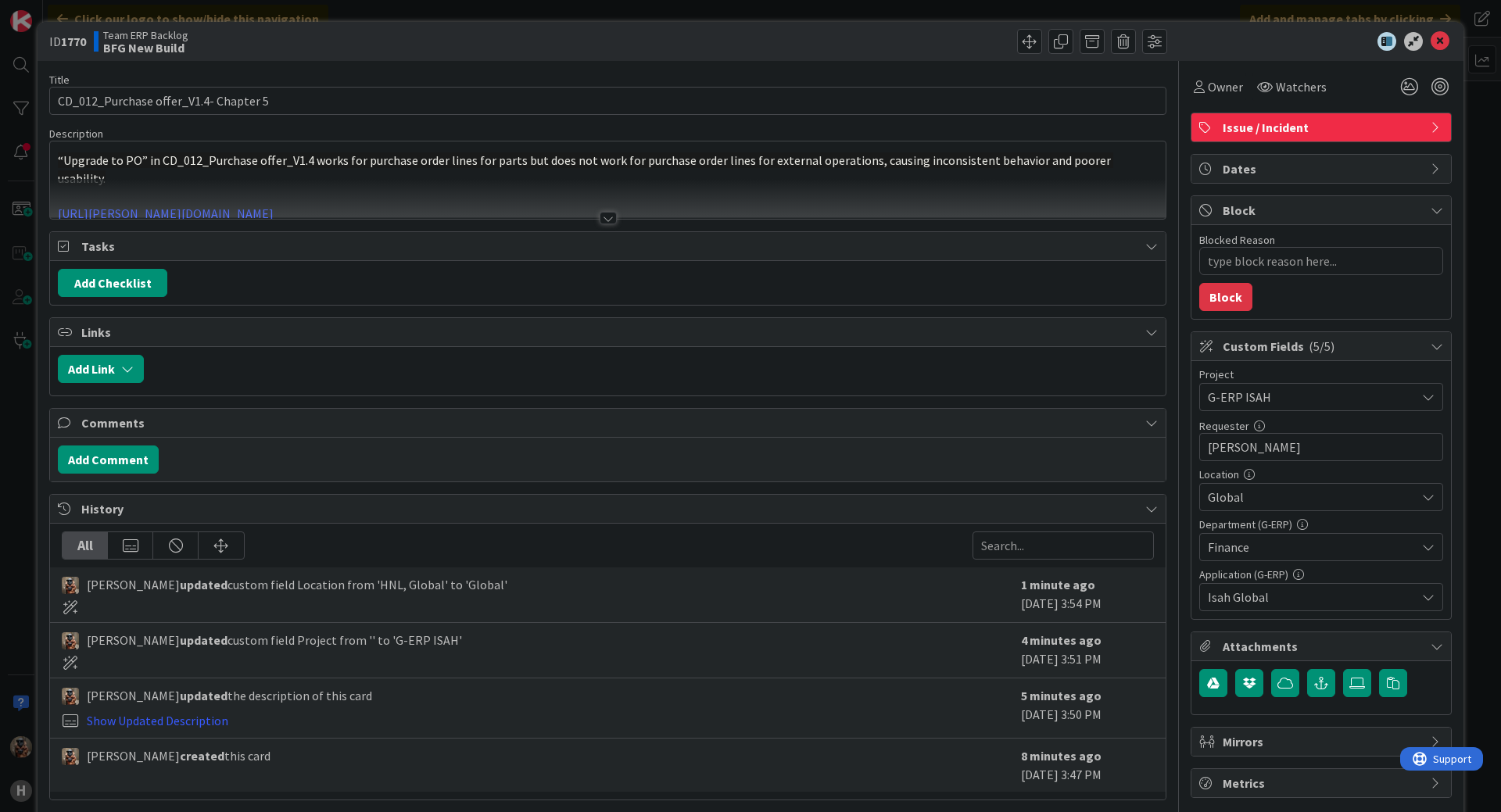
click at [573, 199] on div at bounding box center [607, 199] width 1115 height 40
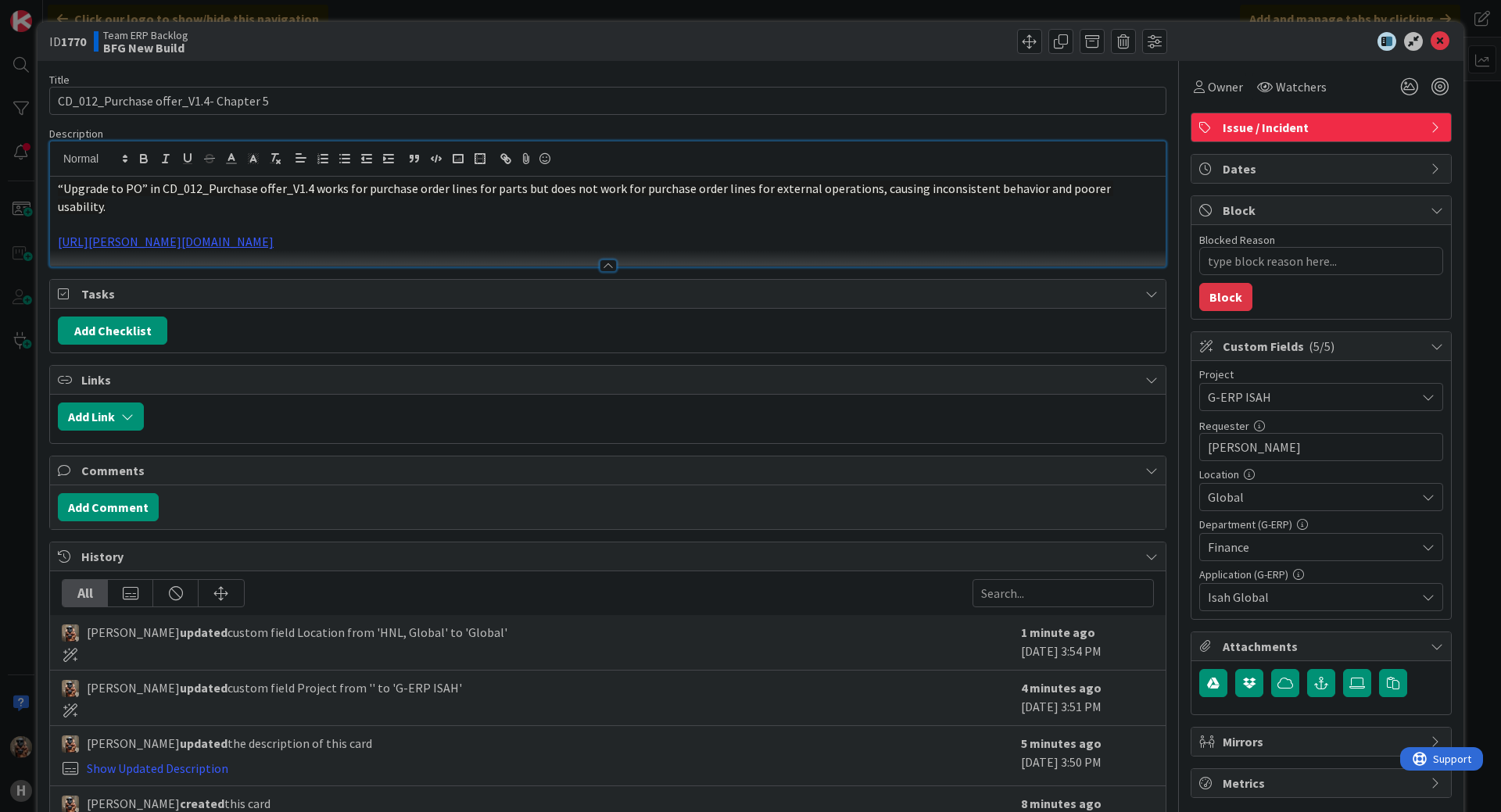
drag, startPoint x: 636, startPoint y: 217, endPoint x: 0, endPoint y: 236, distance: 636.3
click at [0, 236] on div "ID 1770 Team ERP Backlog BFG New Build Title 37 / 128 CD_012_Purchase offer_V1.…" at bounding box center [750, 406] width 1501 height 812
type textarea "x"
click at [1323, 685] on button "button" at bounding box center [1320, 683] width 28 height 28
click at [1282, 754] on input "text" at bounding box center [1320, 753] width 244 height 28
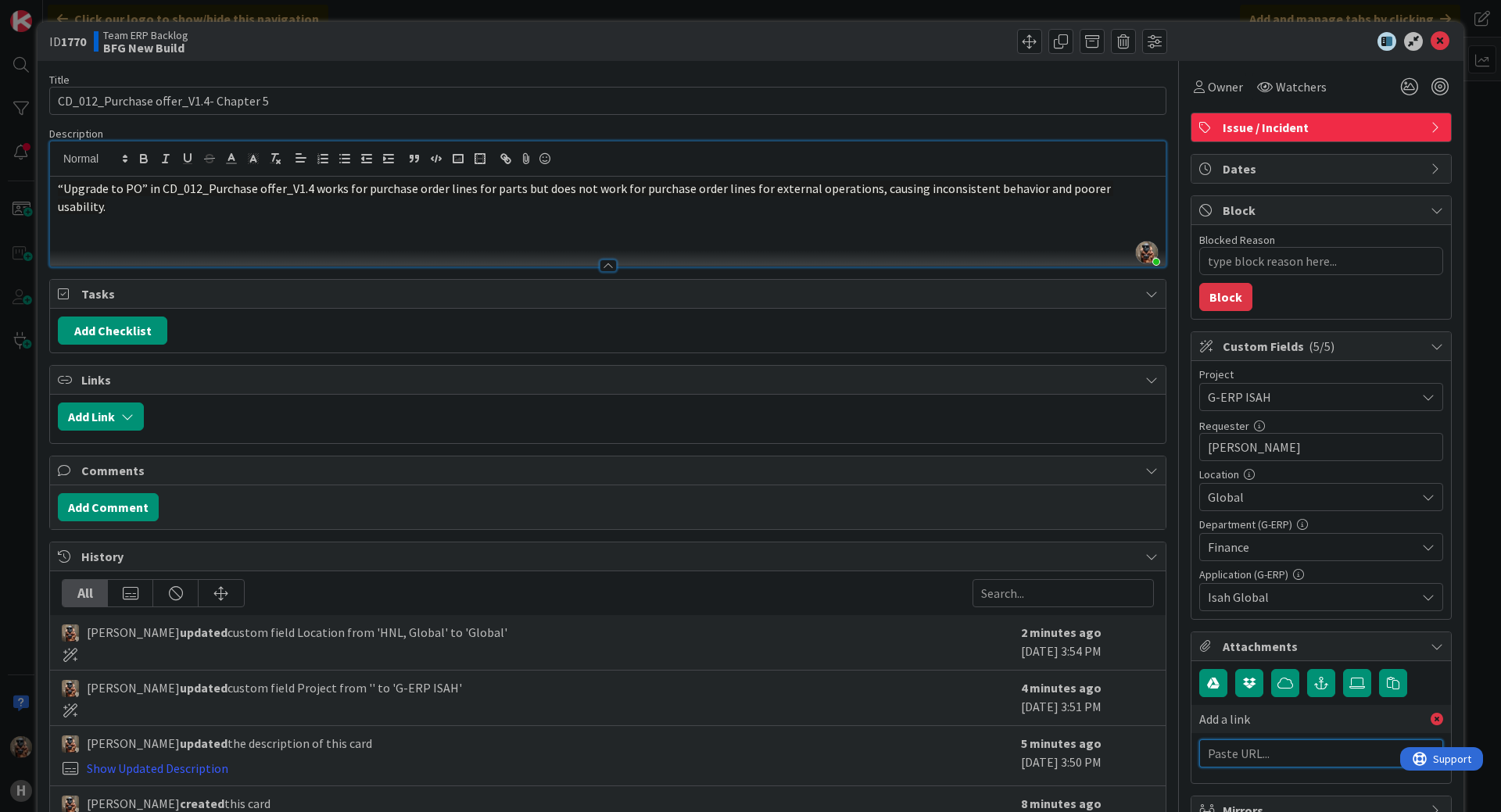
paste input "[URL][PERSON_NAME][DOMAIN_NAME]"
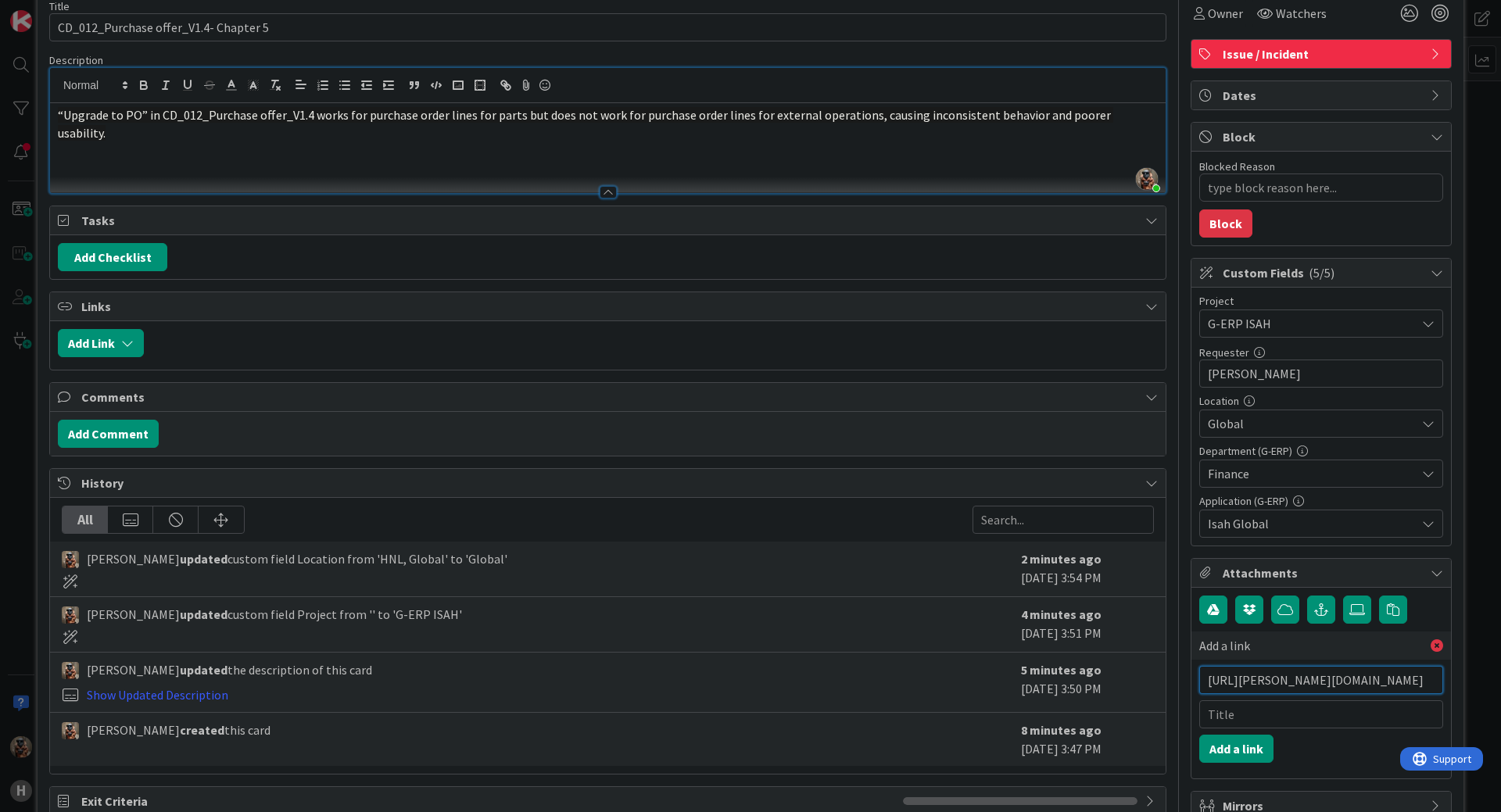
scroll to position [78, 0]
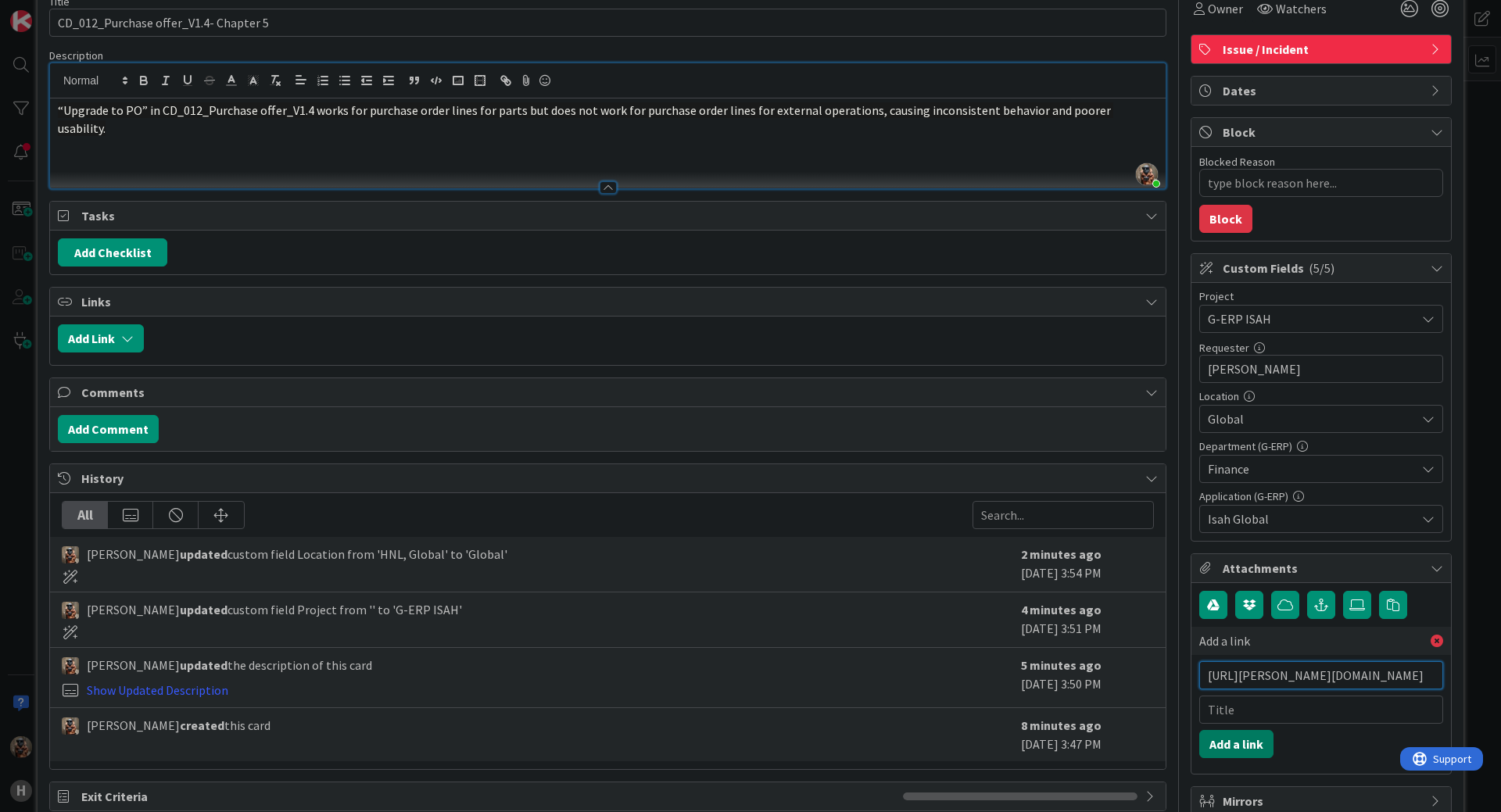
type input "[URL][PERSON_NAME][DOMAIN_NAME]"
click at [1228, 755] on button "Add a link" at bounding box center [1236, 744] width 74 height 28
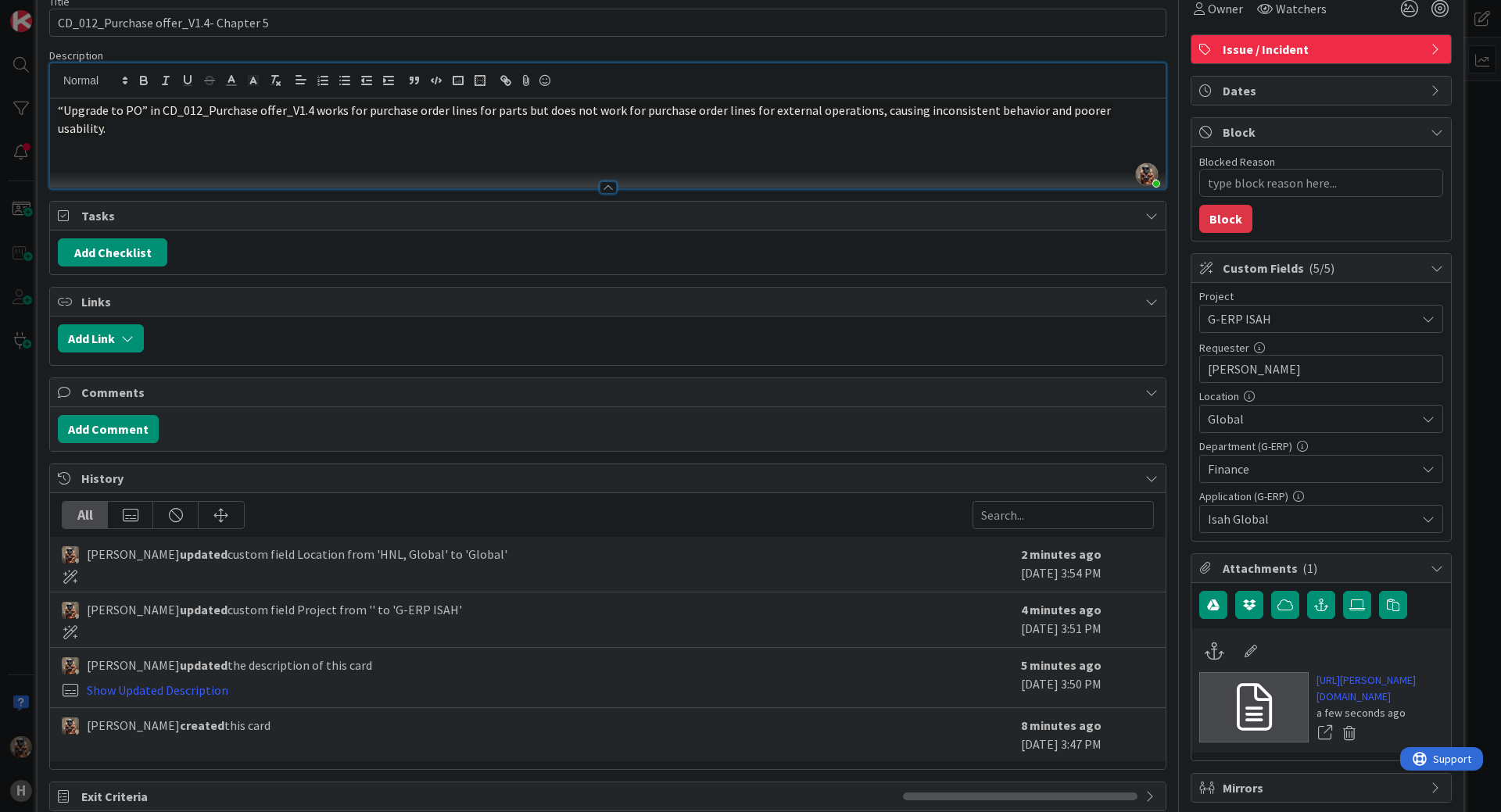
scroll to position [0, 0]
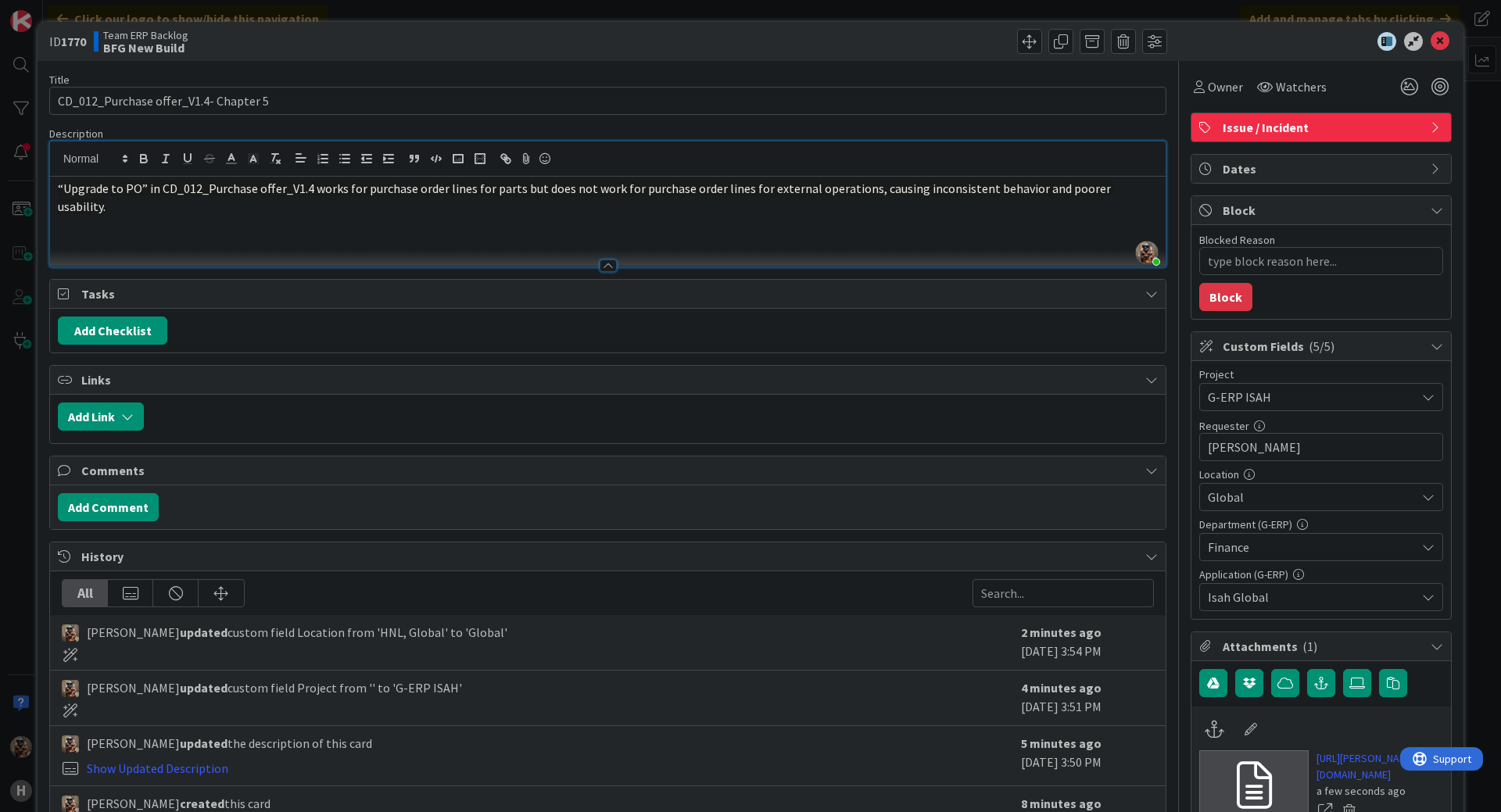
click at [1433, 28] on div "ID 1770 Team ERP Backlog BFG New Build" at bounding box center [750, 42] width 1426 height 39
click at [1433, 40] on icon at bounding box center [1440, 41] width 19 height 19
type textarea "x"
